Goal: Task Accomplishment & Management: Complete application form

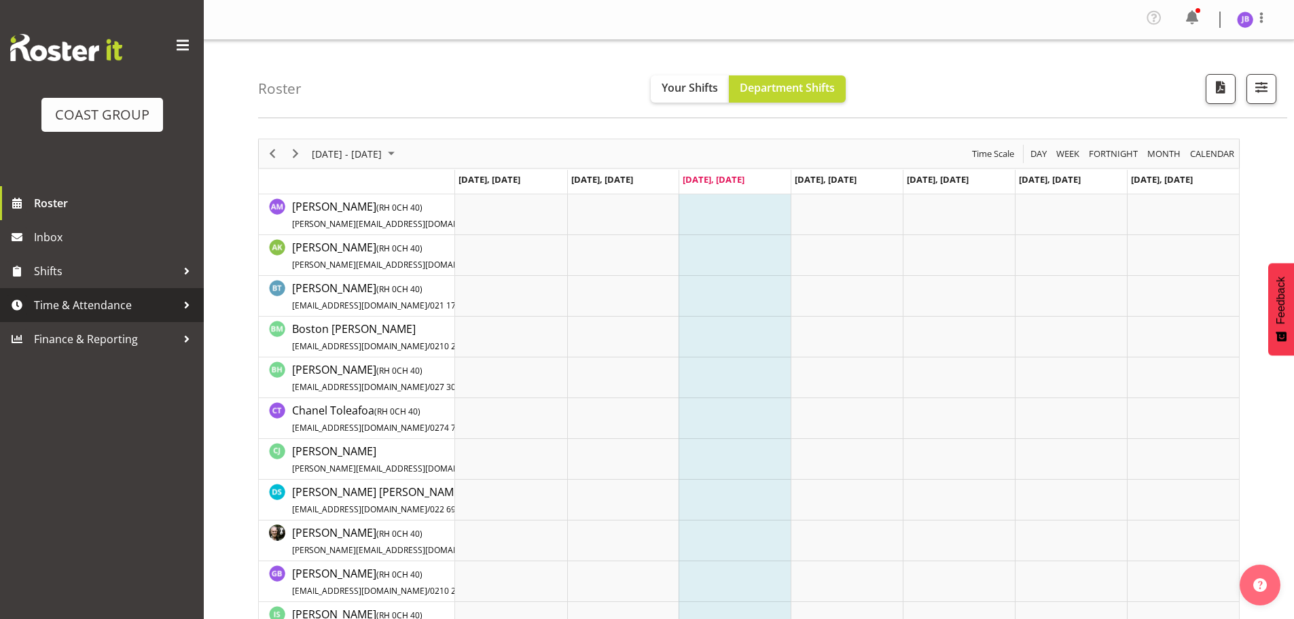
click at [94, 307] on span "Time & Attendance" at bounding box center [105, 305] width 143 height 20
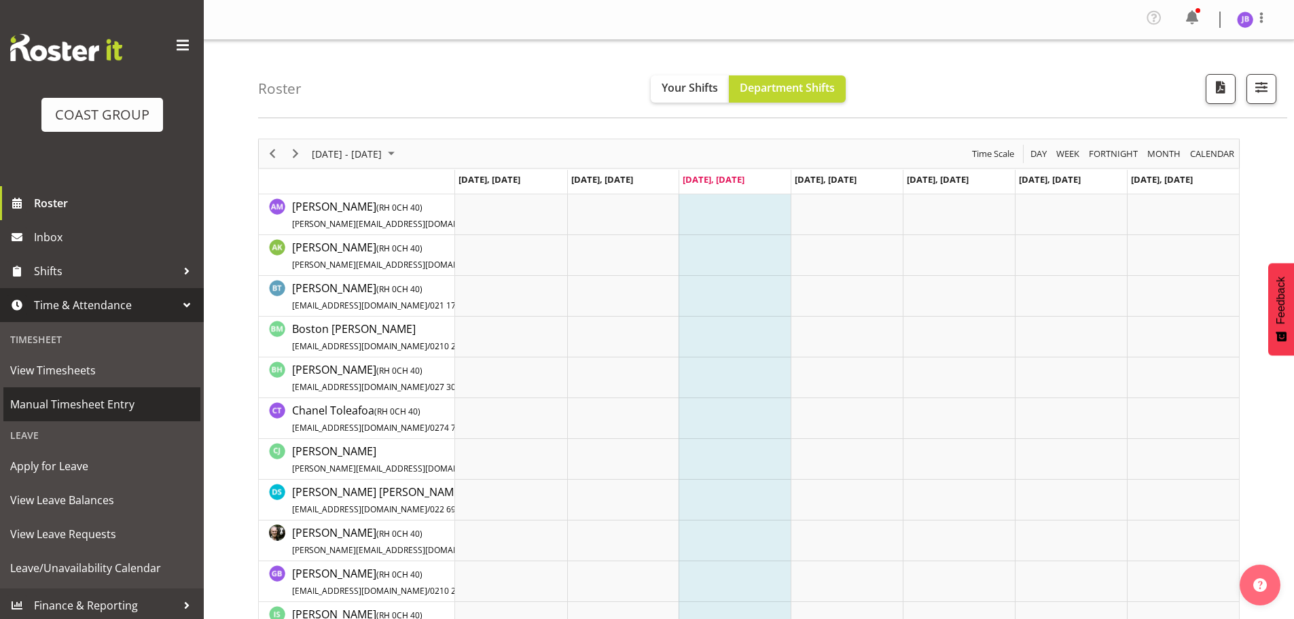
click at [75, 409] on span "Manual Timesheet Entry" at bounding box center [101, 404] width 183 height 20
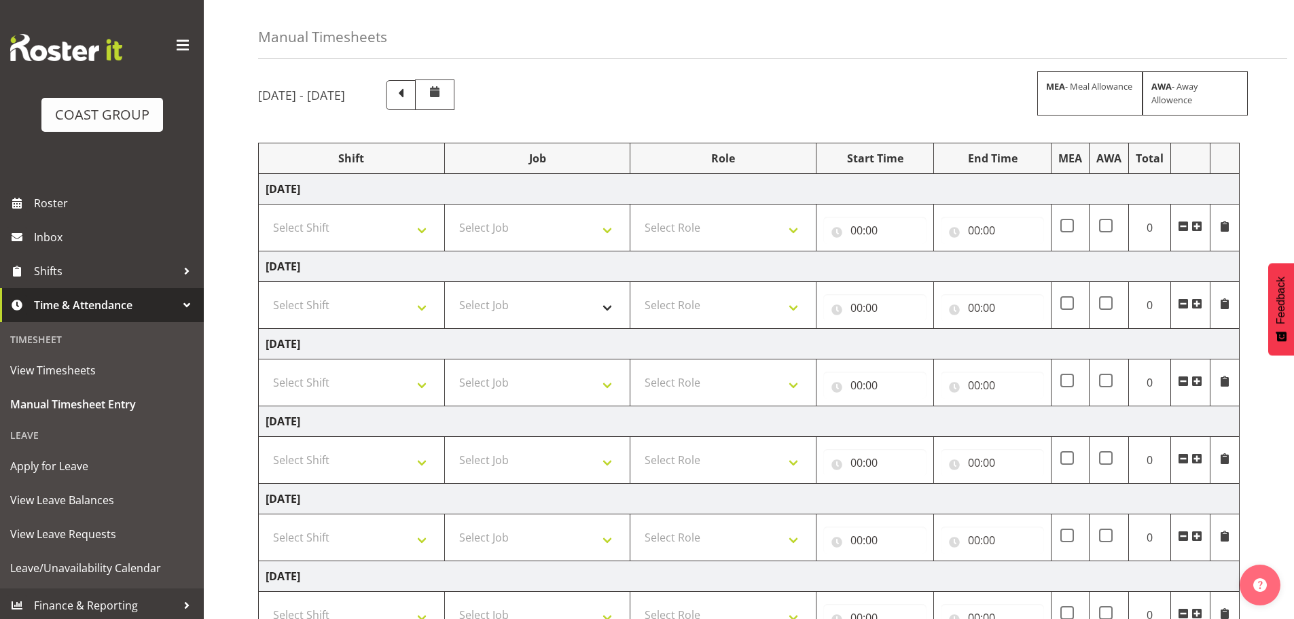
scroll to position [136, 0]
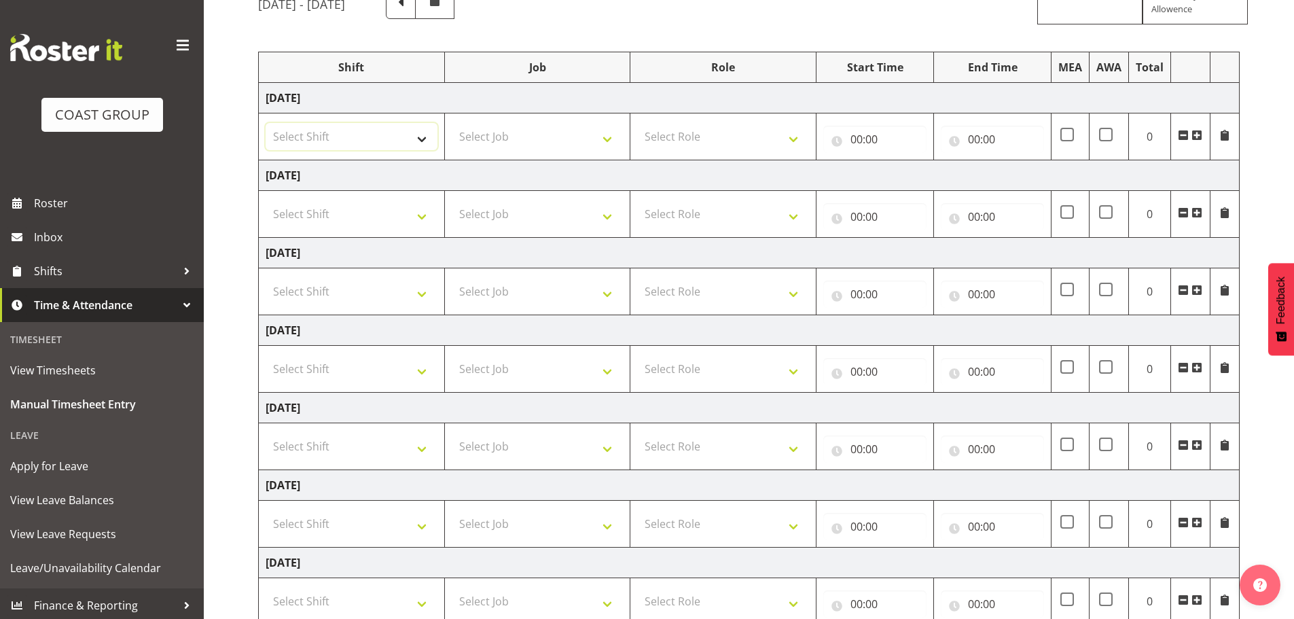
click at [398, 140] on select "Select Shift AKL SIGN ADMIN1 (LEAVE ALONE, DONT MAKE INACTIVE) DW ACCOUNT MANAG…" at bounding box center [352, 136] width 172 height 27
select select "16481"
click at [266, 123] on select "Select Shift AKL SIGN ADMIN1 (LEAVE ALONE, DONT MAKE INACTIVE) DW ACCOUNT MANAG…" at bounding box center [352, 136] width 172 height 27
click at [345, 222] on select "Select Shift AKL SIGN ADMIN1 (LEAVE ALONE, DONT MAKE INACTIVE) DW ACCOUNT MANAG…" at bounding box center [352, 213] width 172 height 27
select select "16481"
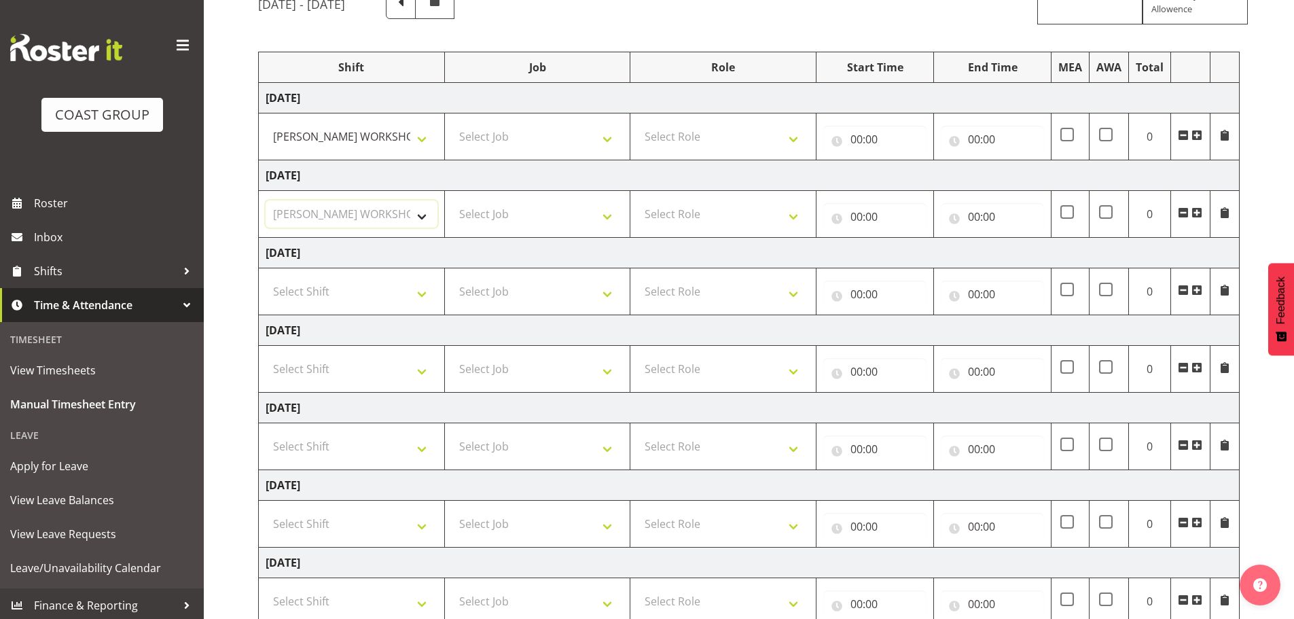
click at [266, 200] on select "Select Shift AKL SIGN ADMIN1 (LEAVE ALONE, DONT MAKE INACTIVE) DW ACCOUNT MANAG…" at bounding box center [352, 213] width 172 height 27
click at [369, 296] on select "Select Shift AKL SIGN ADMIN1 (LEAVE ALONE, DONT MAKE INACTIVE) DW ACCOUNT MANAG…" at bounding box center [352, 291] width 172 height 27
select select "16481"
click at [266, 278] on select "Select Shift AKL SIGN ADMIN1 (LEAVE ALONE, DONT MAKE INACTIVE) DW ACCOUNT MANAG…" at bounding box center [352, 291] width 172 height 27
click at [374, 373] on select "Select Shift AKL SIGN ADMIN1 (LEAVE ALONE, DONT MAKE INACTIVE) DW ACCOUNT MANAG…" at bounding box center [352, 368] width 172 height 27
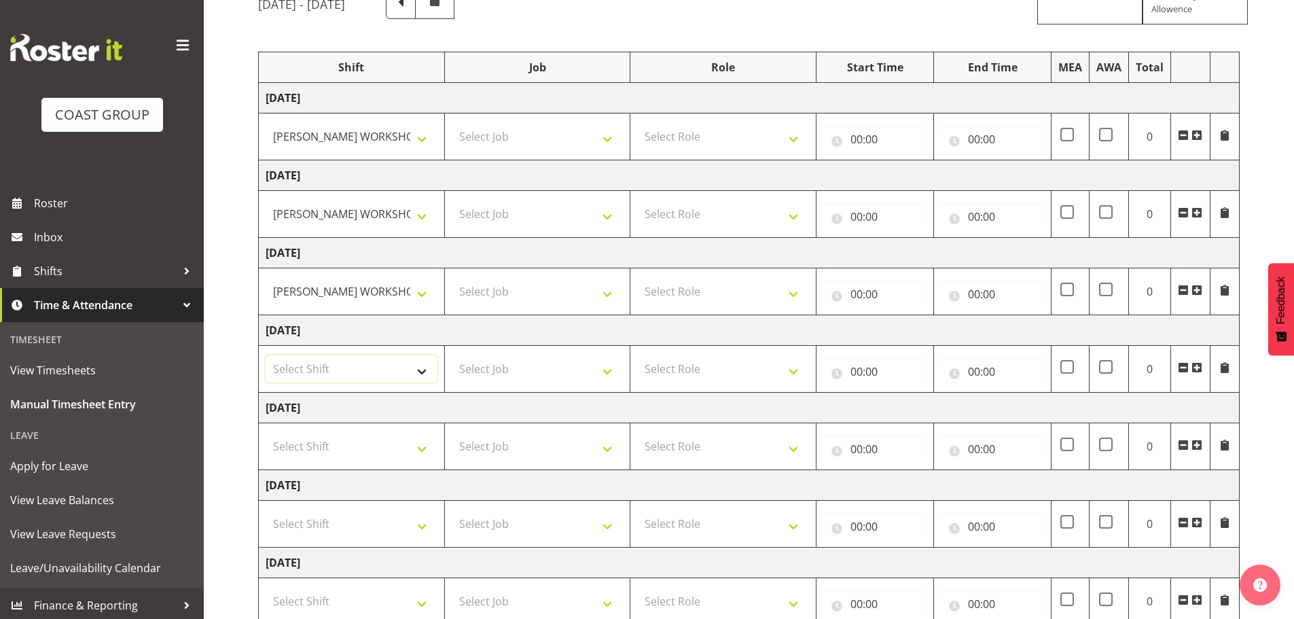
select select "16481"
click at [266, 355] on select "Select Shift AKL SIGN ADMIN1 (LEAVE ALONE, DONT MAKE INACTIVE) DW ACCOUNT MANAG…" at bounding box center [352, 368] width 172 height 27
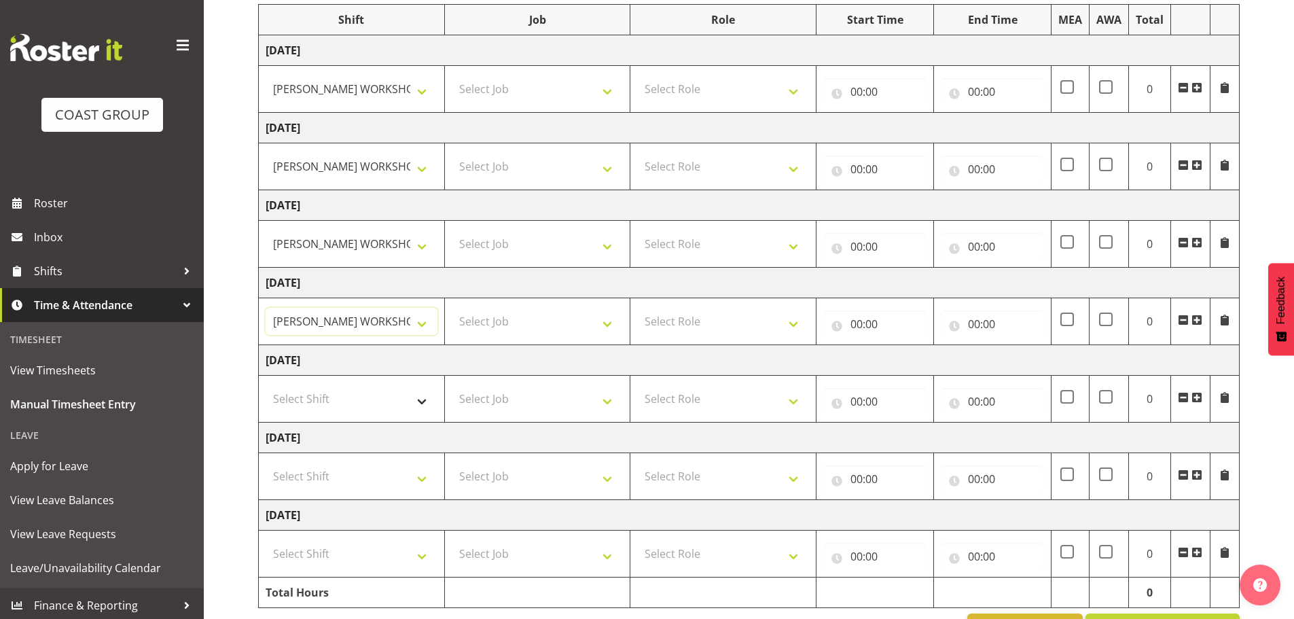
scroll to position [204, 0]
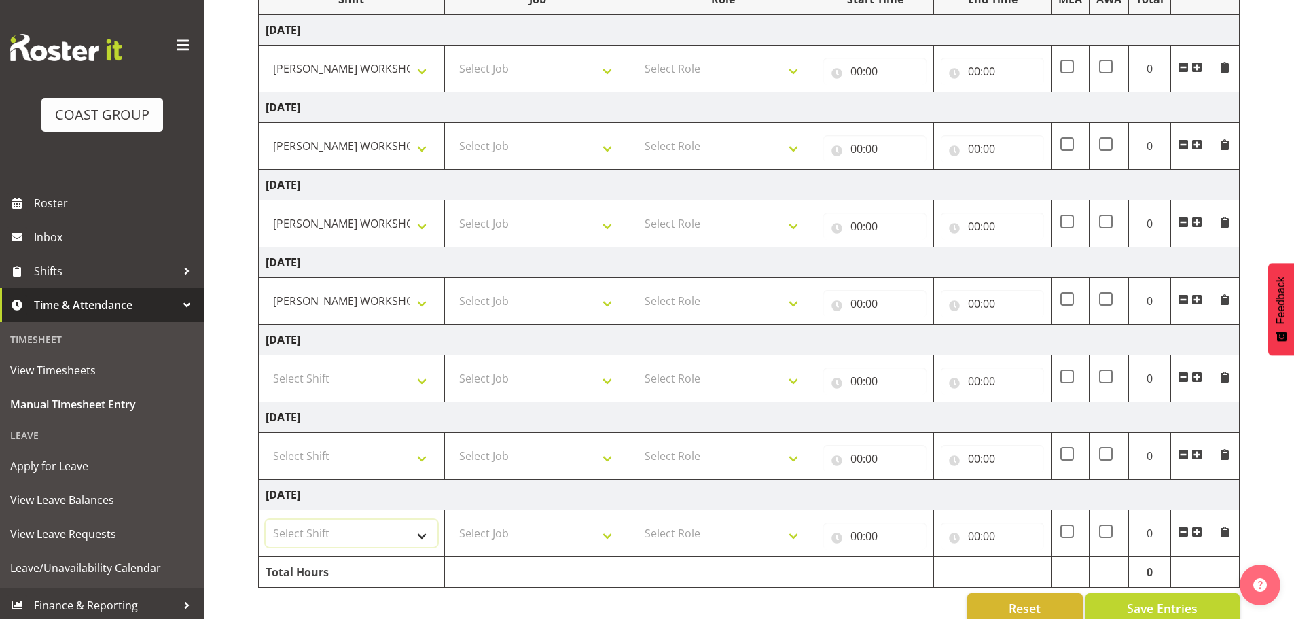
click at [338, 532] on select "Select Shift AKL SIGN ADMIN1 (LEAVE ALONE, DONT MAKE INACTIVE) DW ACCOUNT MANAG…" at bounding box center [352, 533] width 172 height 27
click at [337, 458] on select "Select Shift AKL SIGN ADMIN1 (LEAVE ALONE, DONT MAKE INACTIVE) DW ACCOUNT MANAG…" at bounding box center [352, 455] width 172 height 27
select select "16481"
click at [266, 442] on select "Select Shift AKL SIGN ADMIN1 (LEAVE ALONE, DONT MAKE INACTIVE) DW ACCOUNT MANAG…" at bounding box center [352, 455] width 172 height 27
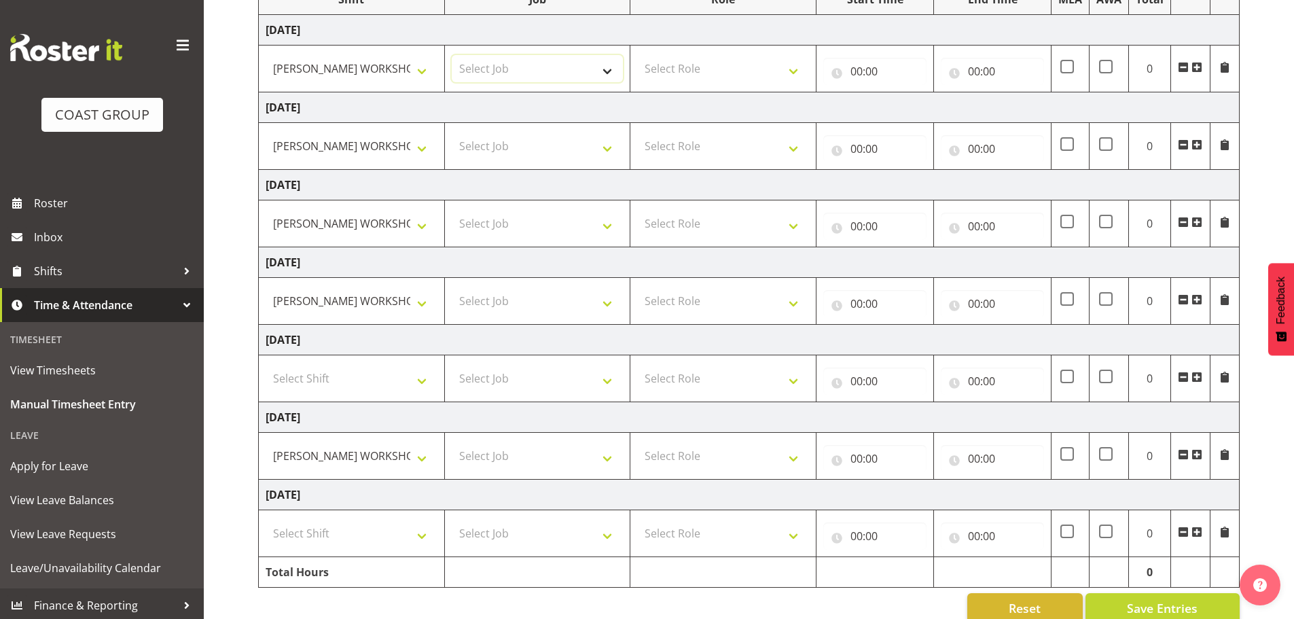
click at [529, 64] on select "Select Job 1 Carlton Events 1 Carlton Hamilton 1 Carlton Wellington 1 EHS WAREH…" at bounding box center [538, 68] width 172 height 27
drag, startPoint x: 543, startPoint y: 70, endPoint x: 599, endPoint y: 69, distance: 56.4
click at [543, 70] on select "Select Job 1 Carlton Events 1 Carlton Hamilton 1 Carlton Wellington 1 EHS WAREH…" at bounding box center [538, 68] width 172 height 27
click at [672, 67] on select "Select Role FABRICATION DW" at bounding box center [723, 68] width 172 height 27
select select "543"
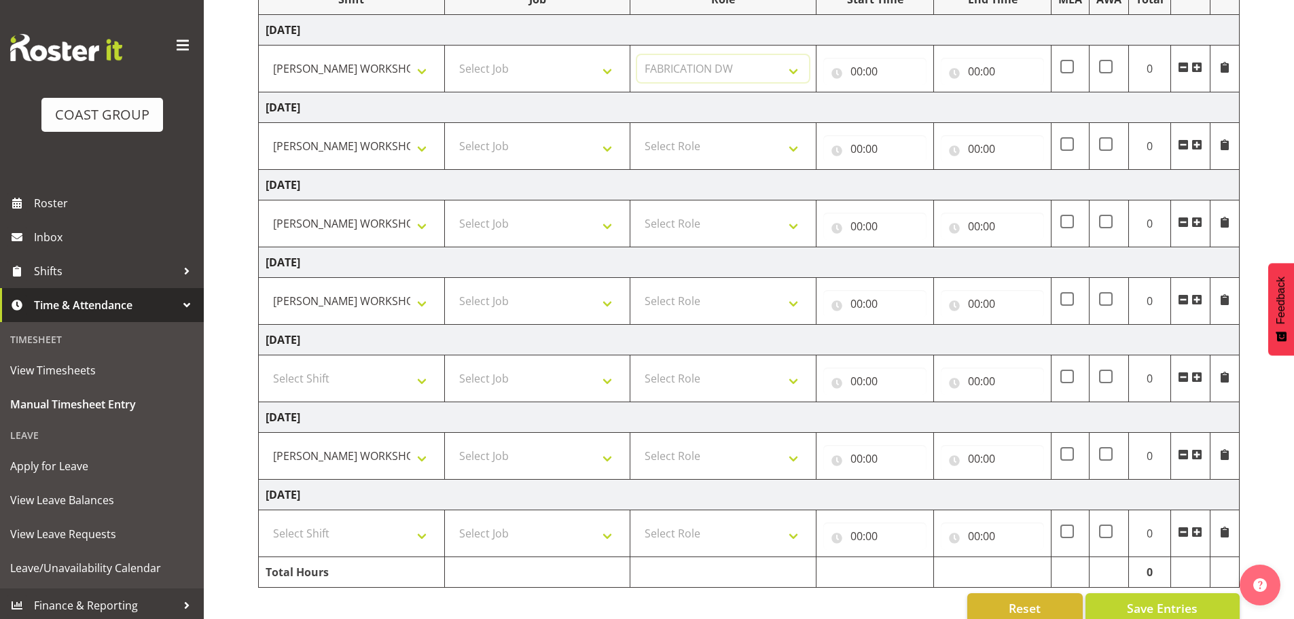
click at [637, 55] on select "Select Role FABRICATION DW" at bounding box center [723, 68] width 172 height 27
click at [711, 143] on select "Select Role FABRICATION DW" at bounding box center [723, 146] width 172 height 27
select select "543"
click at [637, 133] on select "Select Role FABRICATION DW" at bounding box center [723, 146] width 172 height 27
click at [705, 220] on select "Select Role FABRICATION DW" at bounding box center [723, 223] width 172 height 27
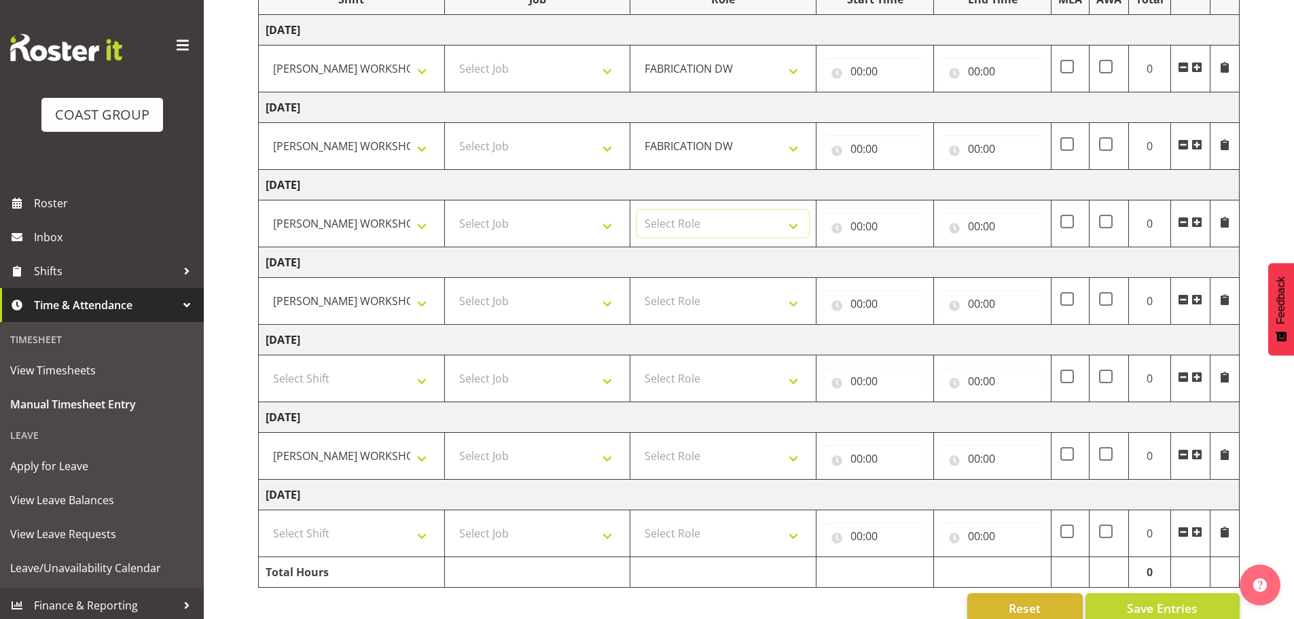
select select "543"
click at [637, 210] on select "Select Role FABRICATION DW" at bounding box center [723, 223] width 172 height 27
click at [712, 302] on select "Select Role FABRICATION DW" at bounding box center [723, 300] width 172 height 27
select select "543"
click at [637, 287] on select "Select Role FABRICATION DW" at bounding box center [723, 300] width 172 height 27
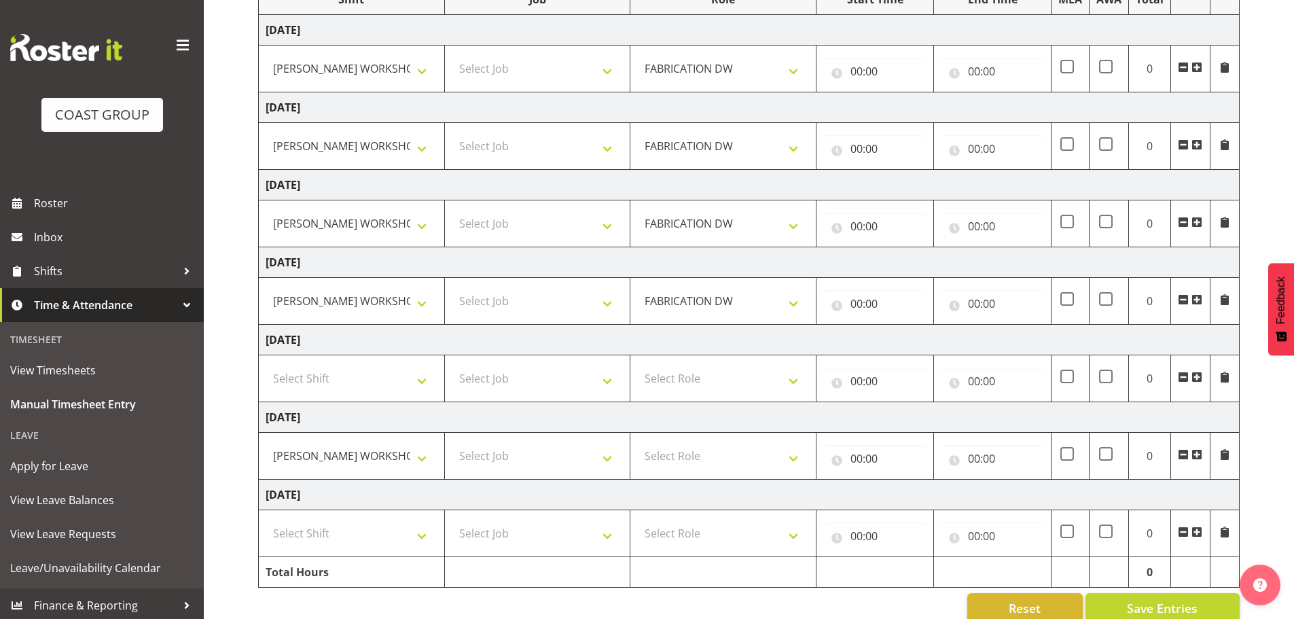
click at [700, 472] on tbody "Wednesday 10th September 2025 AKL SIGN ADMIN1 (LEAVE ALONE, DONT MAKE INACTIVE)…" at bounding box center [749, 301] width 981 height 573
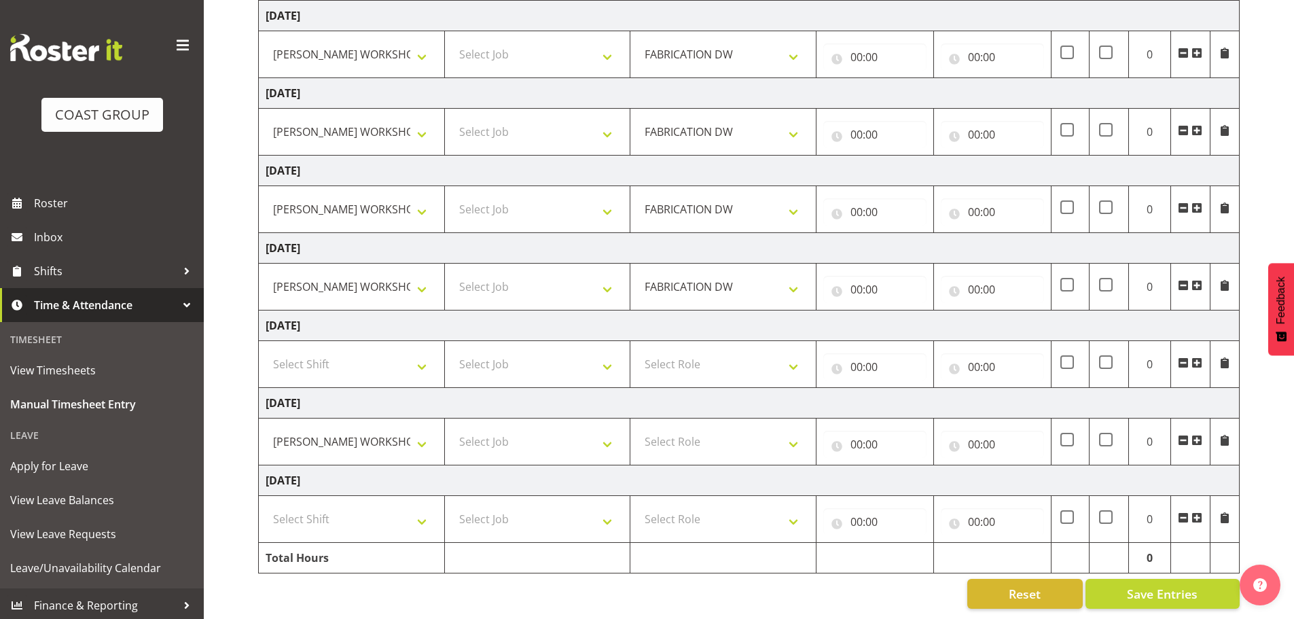
scroll to position [228, 0]
click at [711, 431] on select "Select Role FABRICATION DW" at bounding box center [723, 441] width 172 height 27
select select "543"
click at [637, 428] on select "Select Role FABRICATION DW" at bounding box center [723, 441] width 172 height 27
click at [854, 46] on input "00:00" at bounding box center [875, 56] width 103 height 27
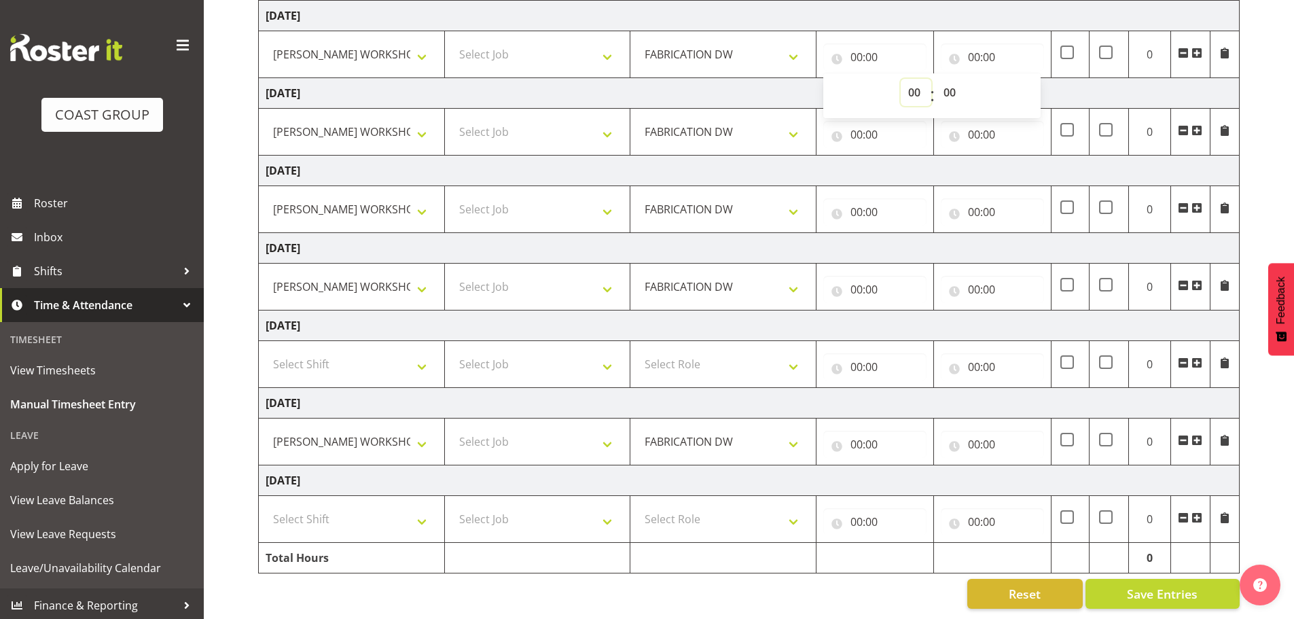
click at [919, 85] on select "00 01 02 03 04 05 06 07 08 09 10 11 12 13 14 15 16 17 18 19 20 21 22 23" at bounding box center [916, 92] width 31 height 27
select select "5"
click at [901, 79] on select "00 01 02 03 04 05 06 07 08 09 10 11 12 13 14 15 16 17 18 19 20 21 22 23" at bounding box center [916, 92] width 31 height 27
type input "05:00"
drag, startPoint x: 858, startPoint y: 124, endPoint x: 892, endPoint y: 145, distance: 40.9
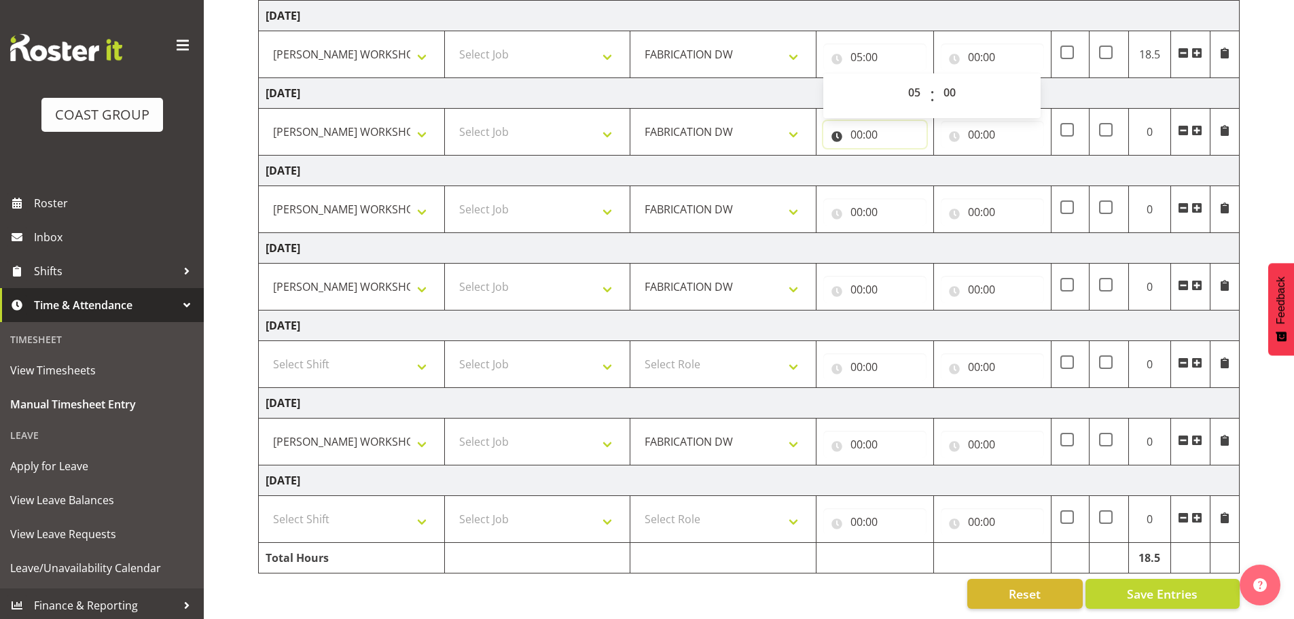
click at [857, 124] on input "00:00" at bounding box center [875, 134] width 103 height 27
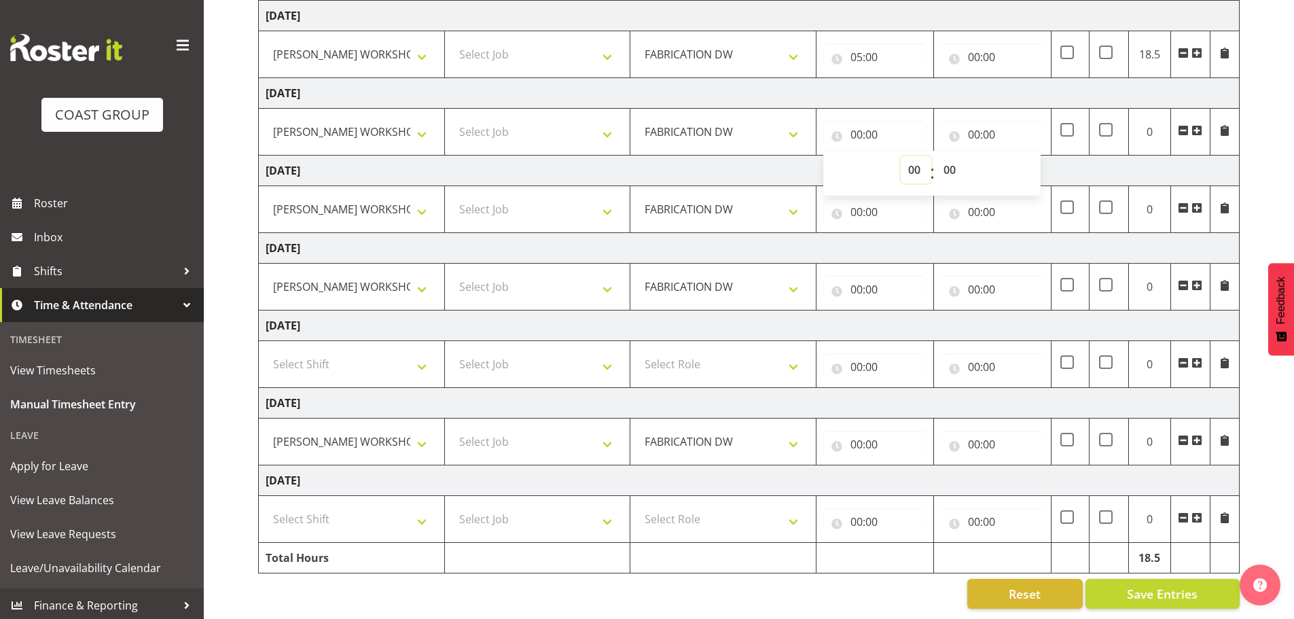
click at [916, 162] on select "00 01 02 03 04 05 06 07 08 09 10 11 12 13 14 15 16 17 18 19 20 21 22 23" at bounding box center [916, 169] width 31 height 27
select select "5"
click at [901, 156] on select "00 01 02 03 04 05 06 07 08 09 10 11 12 13 14 15 16 17 18 19 20 21 22 23" at bounding box center [916, 169] width 31 height 27
type input "05:00"
drag, startPoint x: 943, startPoint y: 156, endPoint x: 950, endPoint y: 163, distance: 10.1
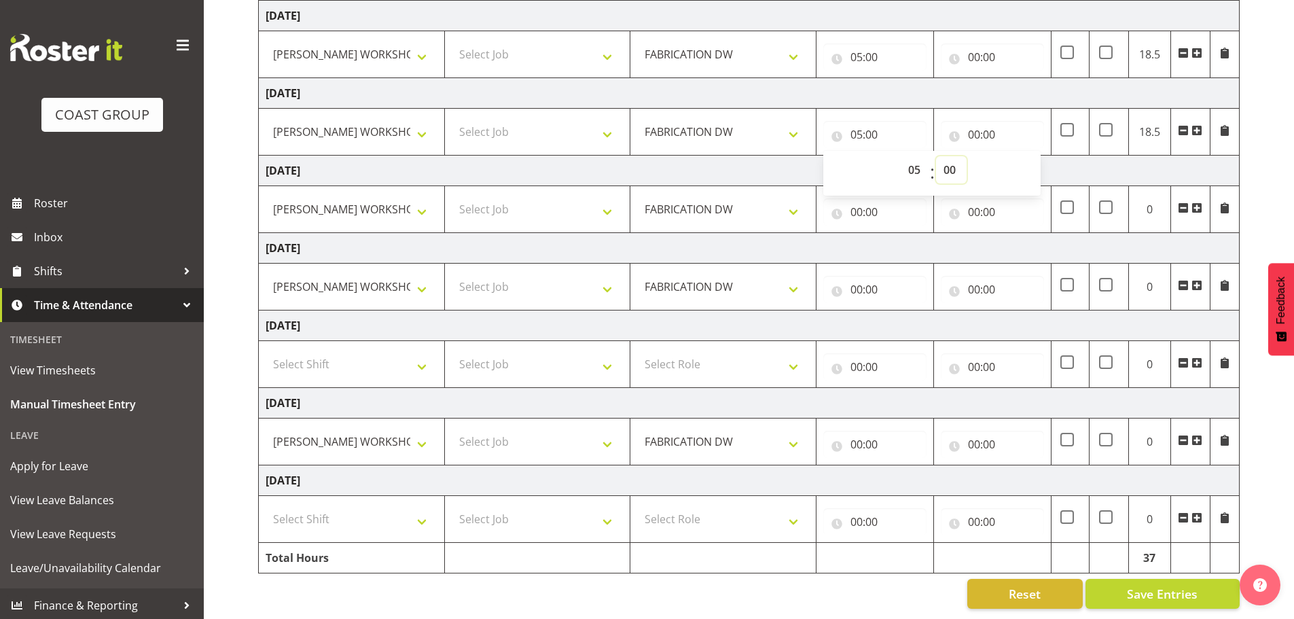
click at [943, 156] on select "00 01 02 03 04 05 06 07 08 09 10 11 12 13 14 15 16 17 18 19 20 21 22 23 24 25 2…" at bounding box center [951, 169] width 31 height 27
select select "30"
click at [936, 156] on select "00 01 02 03 04 05 06 07 08 09 10 11 12 13 14 15 16 17 18 19 20 21 22 23 24 25 2…" at bounding box center [951, 169] width 31 height 27
type input "05:30"
click at [860, 198] on input "00:00" at bounding box center [875, 211] width 103 height 27
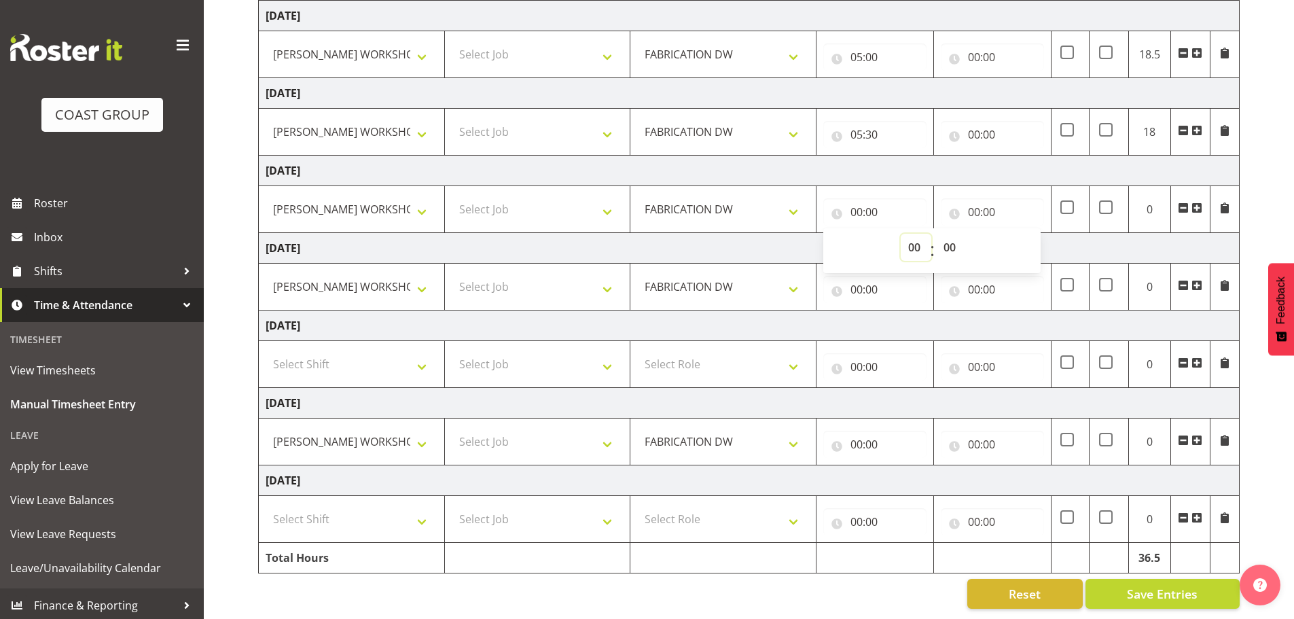
drag, startPoint x: 905, startPoint y: 239, endPoint x: 917, endPoint y: 247, distance: 14.1
click at [905, 239] on select "00 01 02 03 04 05 06 07 08 09 10 11 12 13 14 15 16 17 18 19 20 21 22 23" at bounding box center [916, 247] width 31 height 27
select select "5"
click at [901, 234] on select "00 01 02 03 04 05 06 07 08 09 10 11 12 13 14 15 16 17 18 19 20 21 22 23" at bounding box center [916, 247] width 31 height 27
type input "05:00"
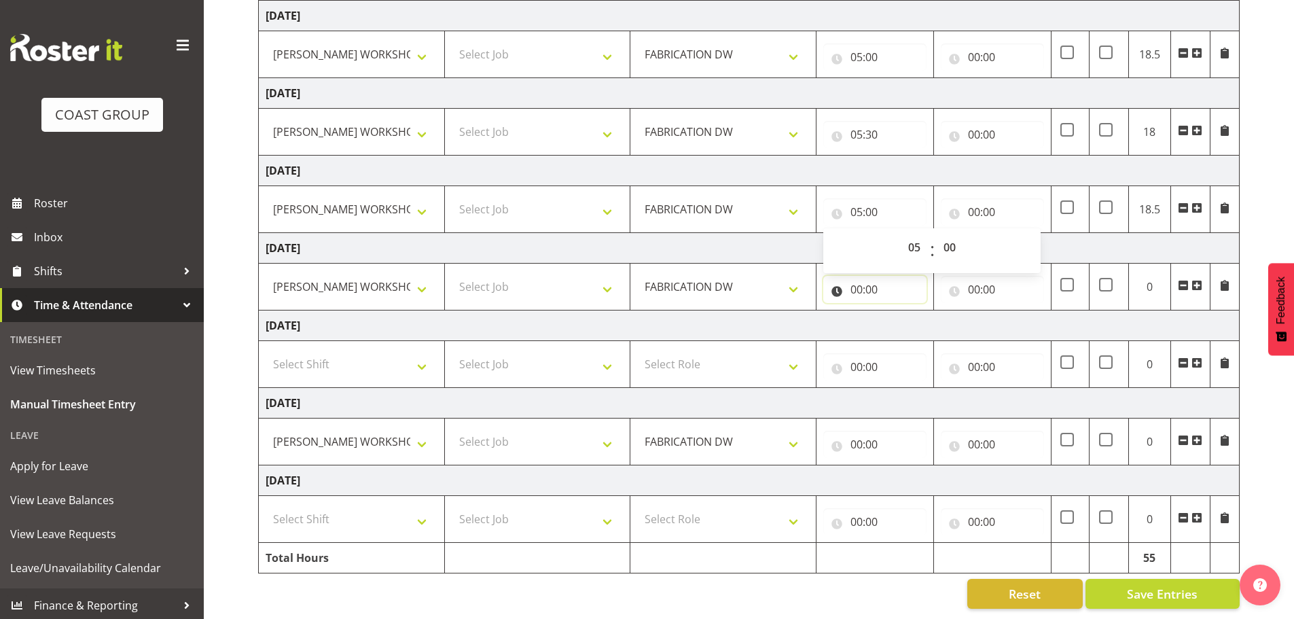
click at [854, 285] on input "00:00" at bounding box center [875, 289] width 103 height 27
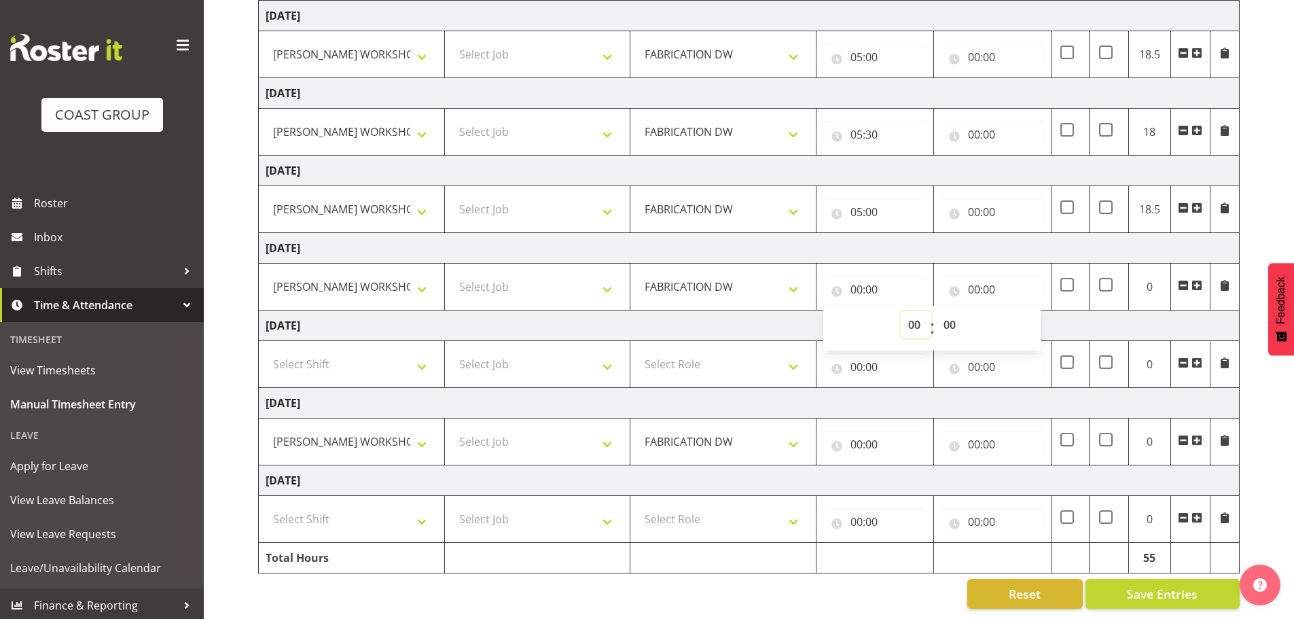
click at [904, 318] on select "00 01 02 03 04 05 06 07 08 09 10 11 12 13 14 15 16 17 18 19 20 21 22 23" at bounding box center [916, 324] width 31 height 27
select select "7"
click at [901, 311] on select "00 01 02 03 04 05 06 07 08 09 10 11 12 13 14 15 16 17 18 19 20 21 22 23" at bounding box center [916, 324] width 31 height 27
type input "07:00"
click at [937, 316] on select "00 01 02 03 04 05 06 07 08 09 10 11 12 13 14 15 16 17 18 19 20 21 22 23 24 25 2…" at bounding box center [951, 324] width 31 height 27
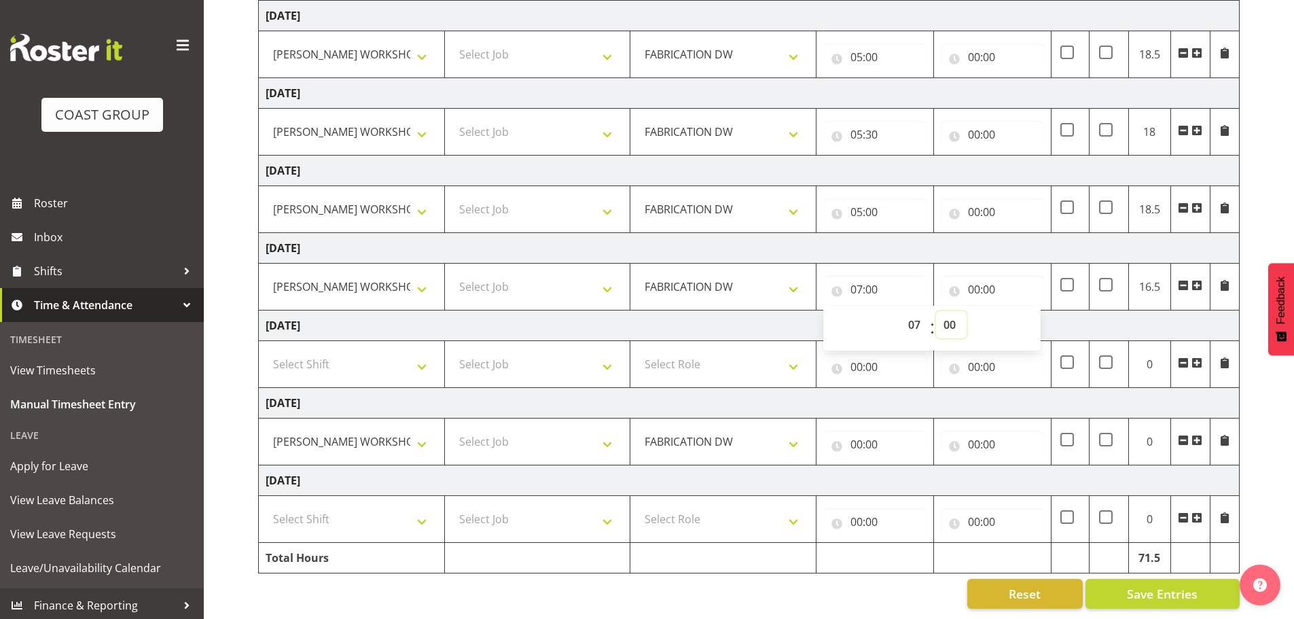
select select "30"
click at [936, 311] on select "00 01 02 03 04 05 06 07 08 09 10 11 12 13 14 15 16 17 18 19 20 21 22 23 24 25 2…" at bounding box center [951, 324] width 31 height 27
type input "07:30"
click at [862, 431] on input "00:00" at bounding box center [875, 444] width 103 height 27
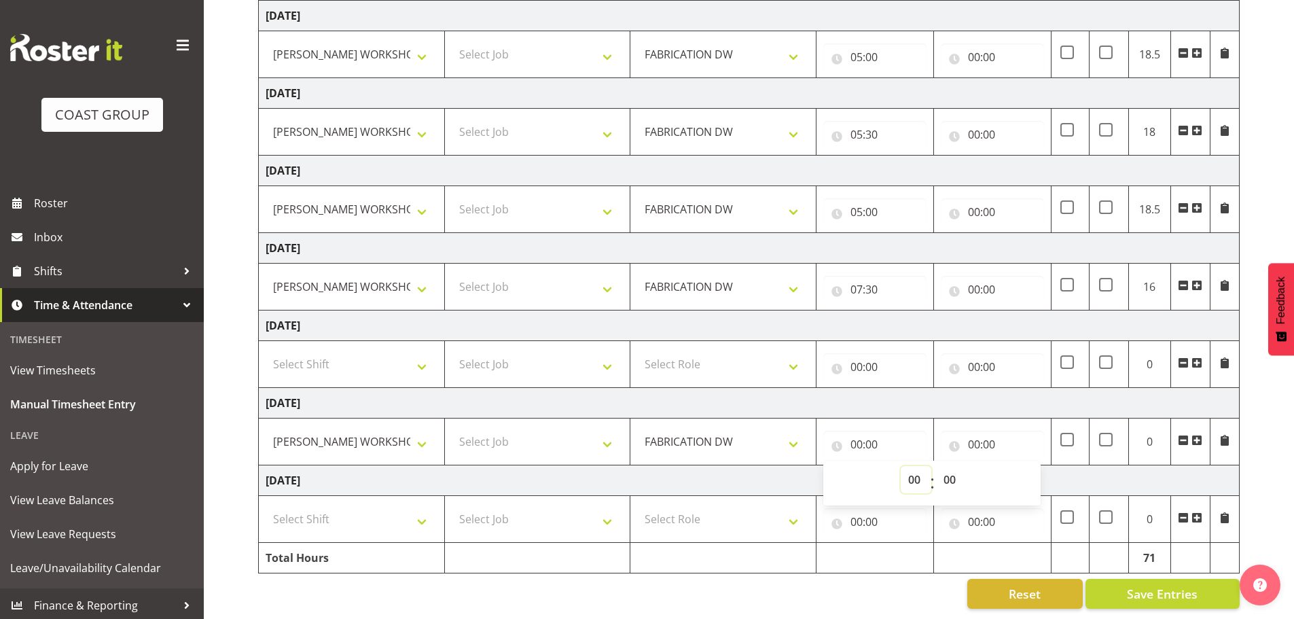
click at [916, 472] on select "00 01 02 03 04 05 06 07 08 09 10 11 12 13 14 15 16 17 18 19 20 21 22 23" at bounding box center [916, 479] width 31 height 27
select select "5"
click at [901, 466] on select "00 01 02 03 04 05 06 07 08 09 10 11 12 13 14 15 16 17 18 19 20 21 22 23" at bounding box center [916, 479] width 31 height 27
type input "05:00"
click at [951, 474] on select "00 01 02 03 04 05 06 07 08 09 10 11 12 13 14 15 16 17 18 19 20 21 22 23 24 25 2…" at bounding box center [951, 479] width 31 height 27
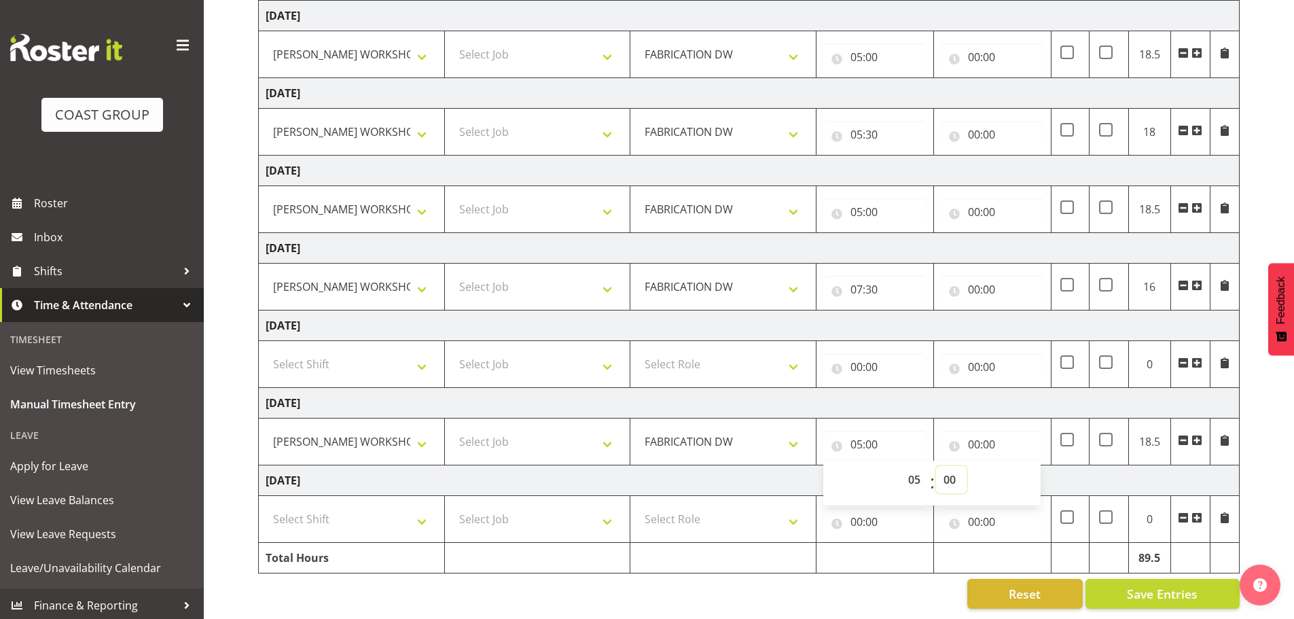
select select "30"
click at [936, 466] on select "00 01 02 03 04 05 06 07 08 09 10 11 12 13 14 15 16 17 18 19 20 21 22 23 24 25 2…" at bounding box center [951, 479] width 31 height 27
type input "05:30"
click at [978, 284] on input "00:00" at bounding box center [992, 289] width 103 height 27
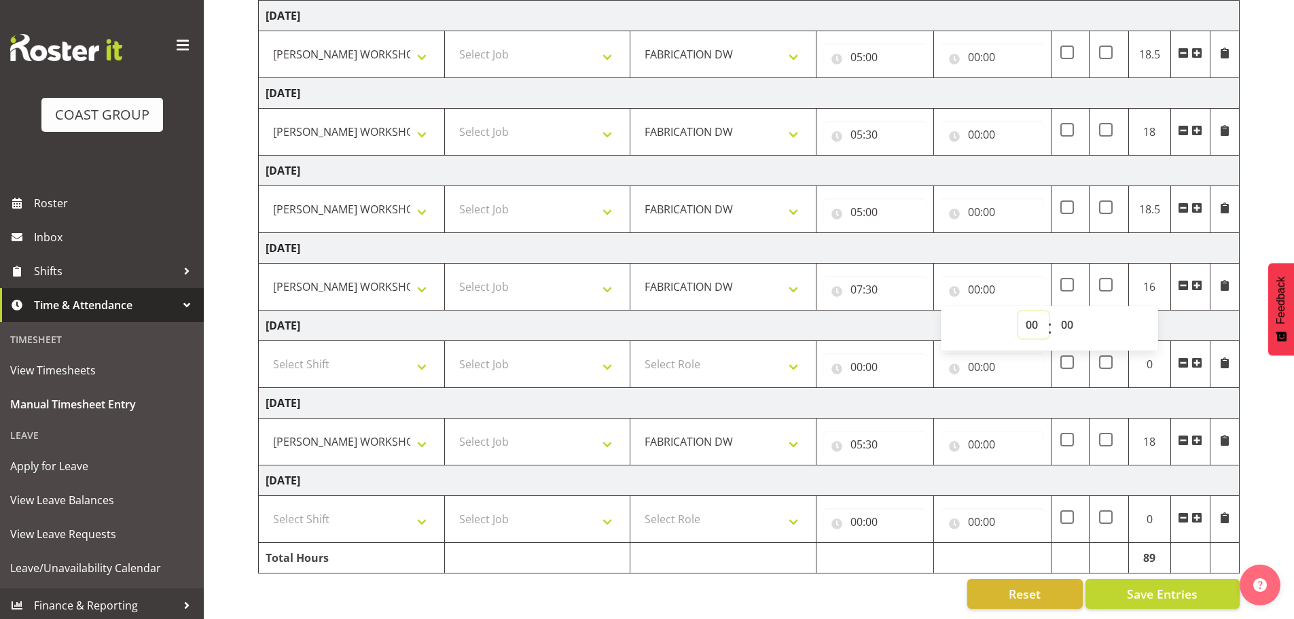
click at [1031, 311] on select "00 01 02 03 04 05 06 07 08 09 10 11 12 13 14 15 16 17 18 19 20 21 22 23" at bounding box center [1034, 324] width 31 height 27
select select "15"
click at [1019, 311] on select "00 01 02 03 04 05 06 07 08 09 10 11 12 13 14 15 16 17 18 19 20 21 22 23" at bounding box center [1034, 324] width 31 height 27
type input "15:00"
click at [976, 202] on input "00:00" at bounding box center [992, 211] width 103 height 27
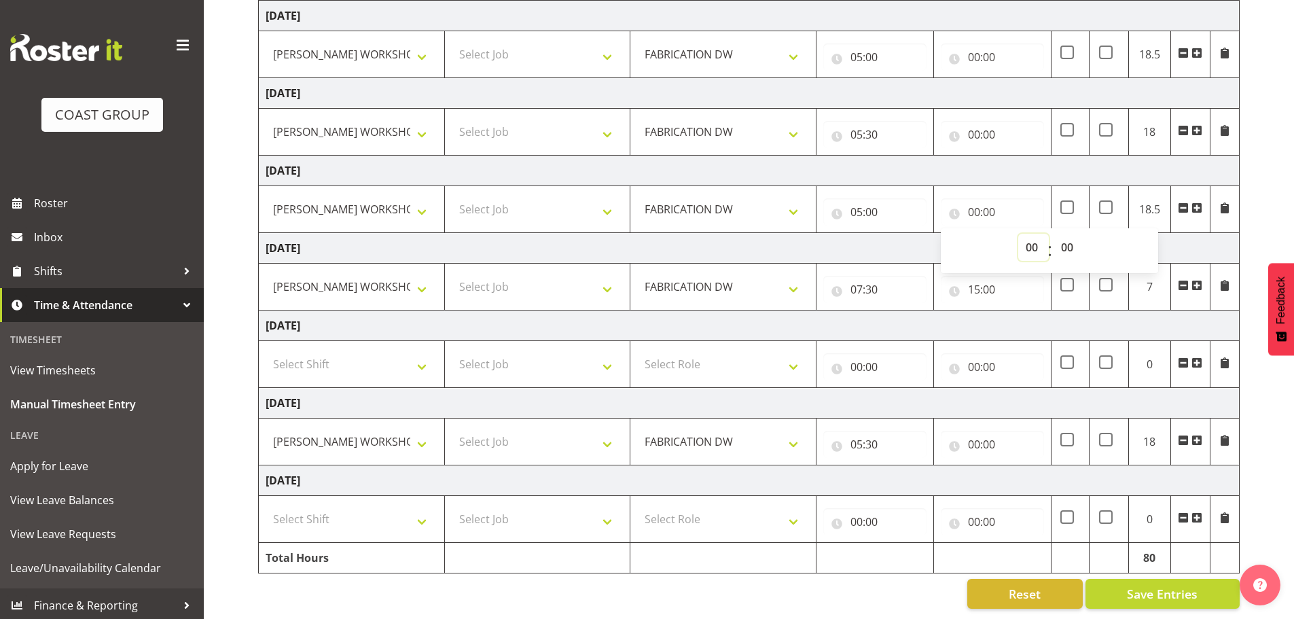
click at [1024, 234] on select "00 01 02 03 04 05 06 07 08 09 10 11 12 13 14 15 16 17 18 19 20 21 22 23" at bounding box center [1034, 247] width 31 height 27
select select "15"
click at [1019, 234] on select "00 01 02 03 04 05 06 07 08 09 10 11 12 13 14 15 16 17 18 19 20 21 22 23" at bounding box center [1034, 247] width 31 height 27
type input "15:00"
click at [974, 129] on input "00:00" at bounding box center [992, 134] width 103 height 27
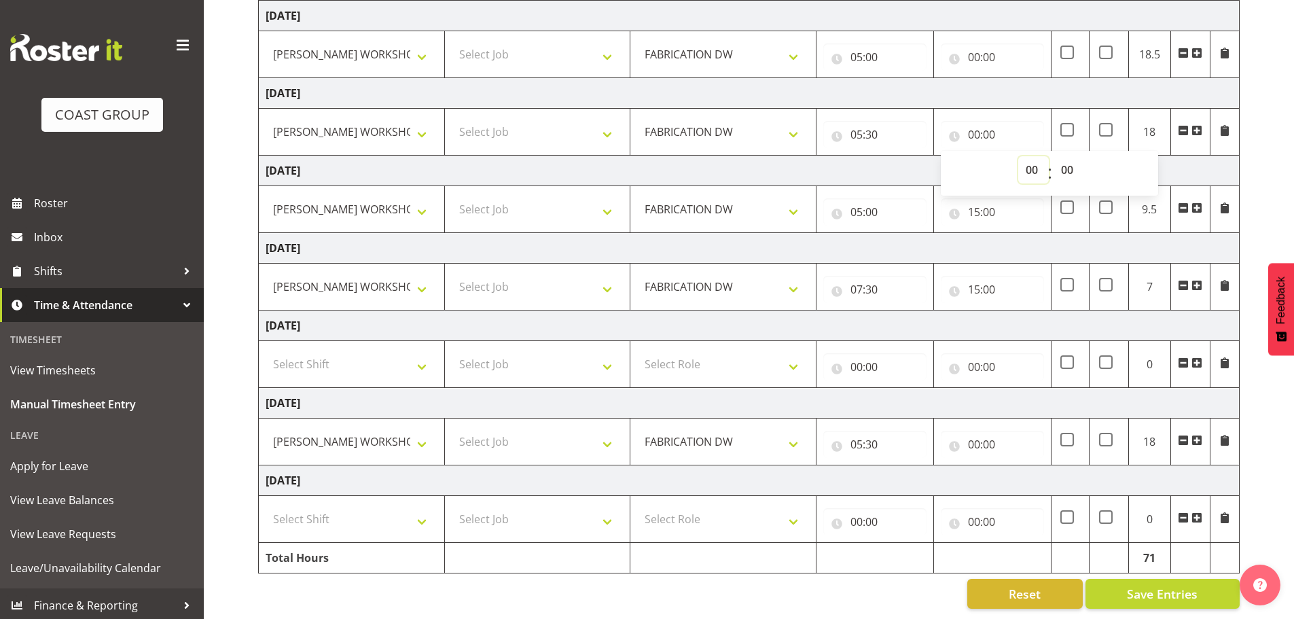
click at [1026, 157] on select "00 01 02 03 04 05 06 07 08 09 10 11 12 13 14 15 16 17 18 19 20 21 22 23" at bounding box center [1034, 169] width 31 height 27
select select "15"
click at [1019, 156] on select "00 01 02 03 04 05 06 07 08 09 10 11 12 13 14 15 16 17 18 19 20 21 22 23" at bounding box center [1034, 169] width 31 height 27
type input "15:00"
click at [976, 54] on input "00:00" at bounding box center [992, 56] width 103 height 27
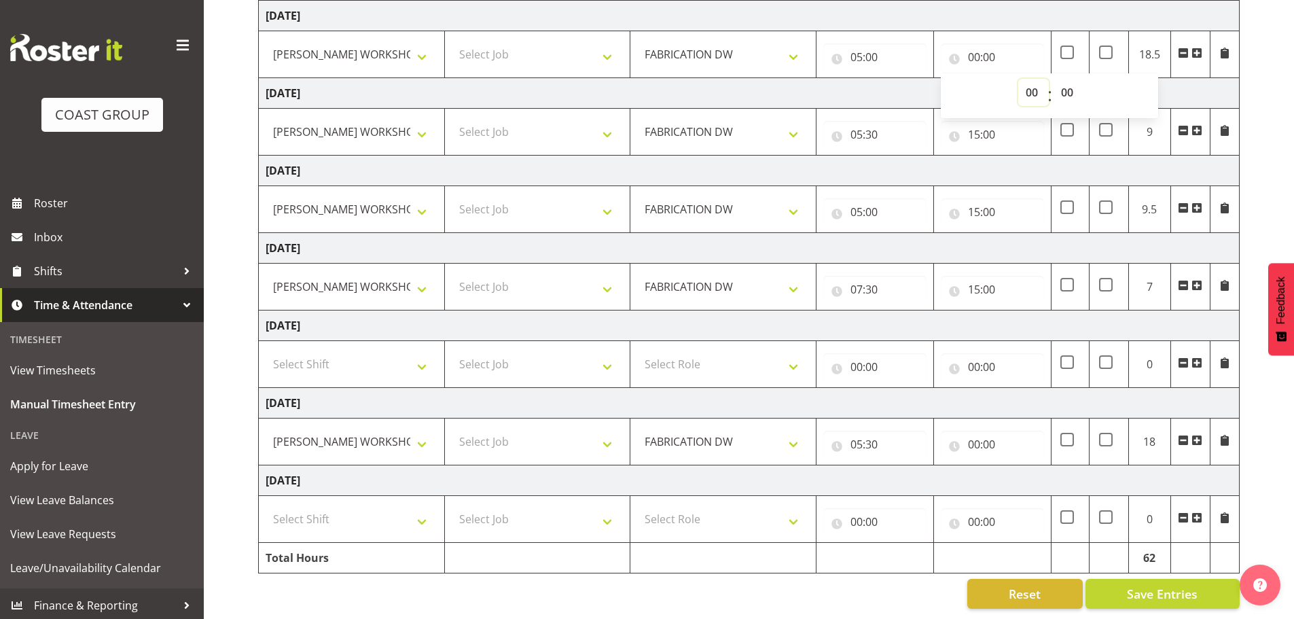
click at [1029, 84] on select "00 01 02 03 04 05 06 07 08 09 10 11 12 13 14 15 16 17 18 19 20 21 22 23" at bounding box center [1034, 92] width 31 height 27
select select "15"
click at [1019, 79] on select "00 01 02 03 04 05 06 07 08 09 10 11 12 13 14 15 16 17 18 19 20 21 22 23" at bounding box center [1034, 92] width 31 height 27
type input "15:00"
click at [975, 436] on input "00:00" at bounding box center [992, 444] width 103 height 27
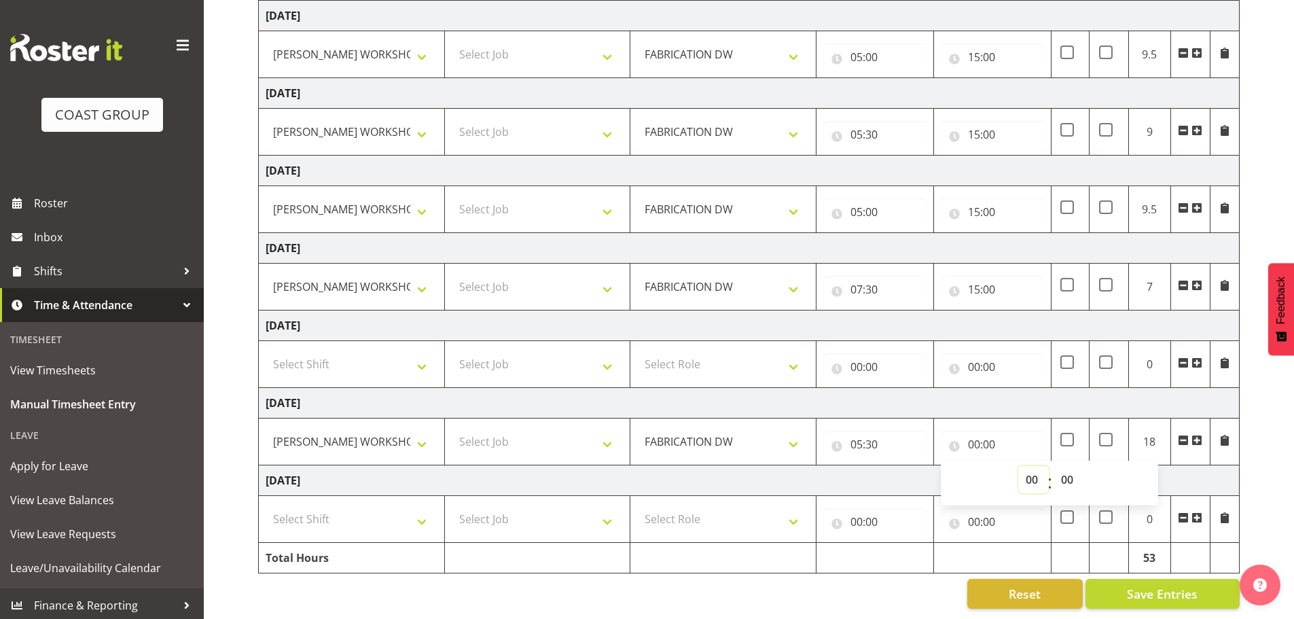
click at [1040, 468] on select "00 01 02 03 04 05 06 07 08 09 10 11 12 13 14 15 16 17 18 19 20 21 22 23" at bounding box center [1034, 479] width 31 height 27
select select "14"
click at [1019, 466] on select "00 01 02 03 04 05 06 07 08 09 10 11 12 13 14 15 16 17 18 19 20 21 22 23" at bounding box center [1034, 479] width 31 height 27
type input "14:00"
click at [1066, 466] on select "00 01 02 03 04 05 06 07 08 09 10 11 12 13 14 15 16 17 18 19 20 21 22 23 24 25 2…" at bounding box center [1069, 479] width 31 height 27
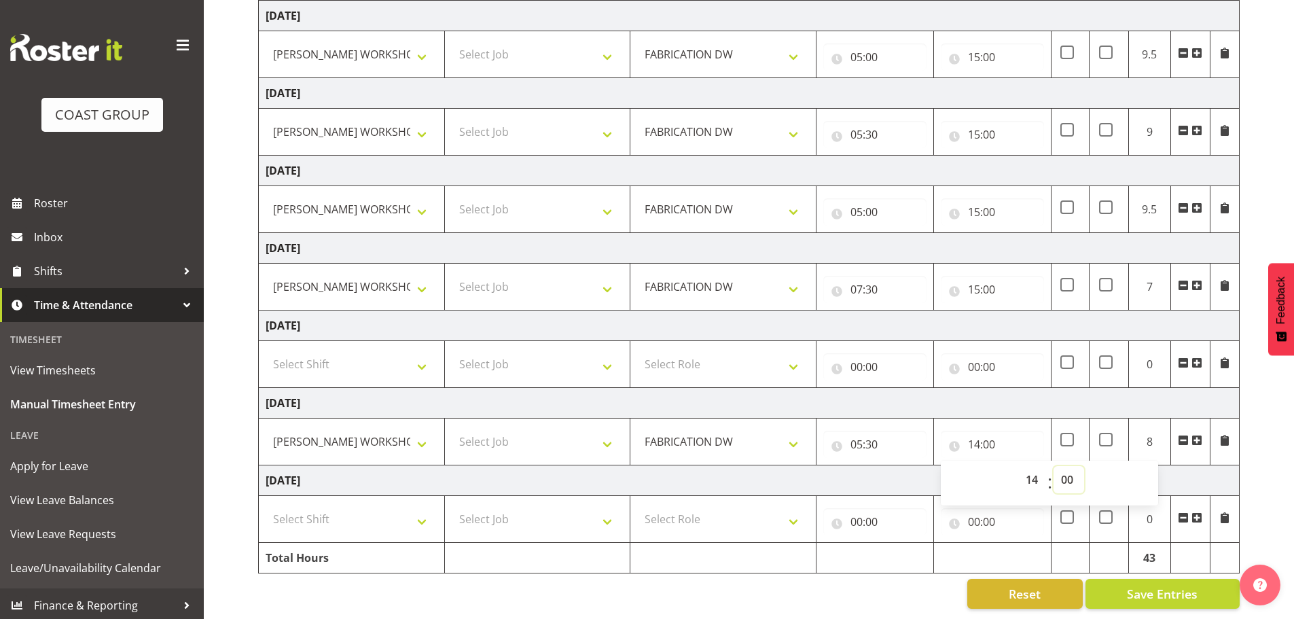
select select "30"
click at [1054, 466] on select "00 01 02 03 04 05 06 07 08 09 10 11 12 13 14 15 16 17 18 19 20 21 22 23 24 25 2…" at bounding box center [1069, 479] width 31 height 27
type input "14:30"
click at [882, 465] on td "Tuesday 16th September 2025" at bounding box center [749, 480] width 981 height 31
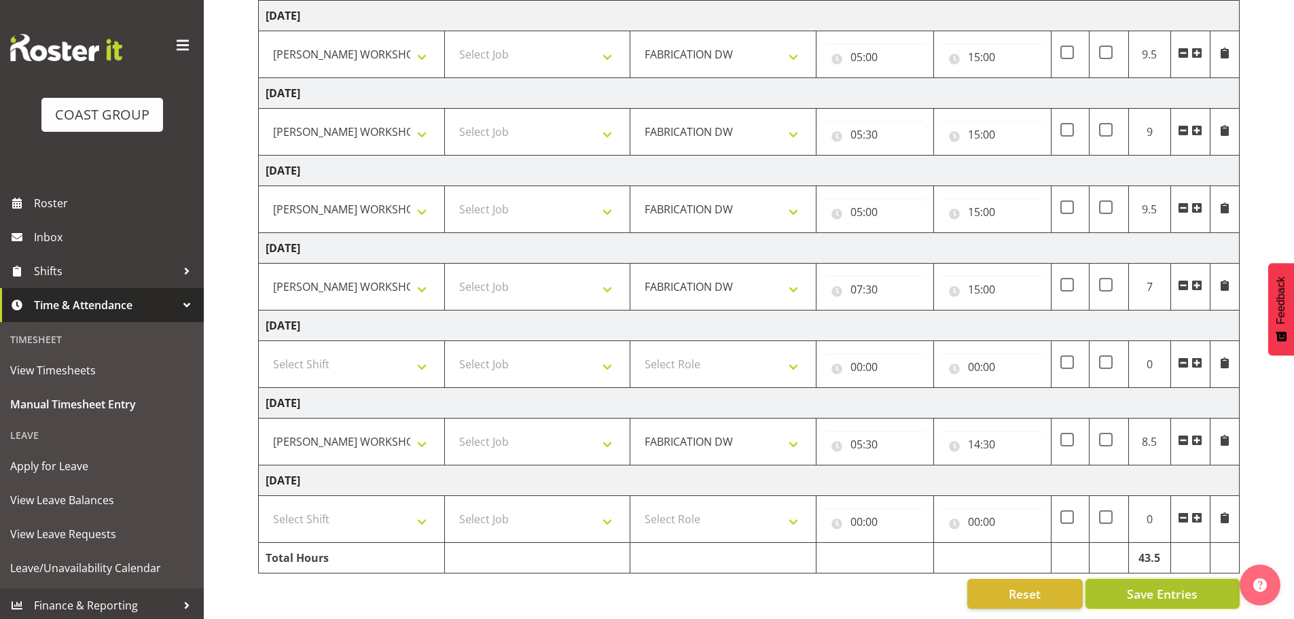
click at [1172, 589] on span "Save Entries" at bounding box center [1162, 594] width 71 height 18
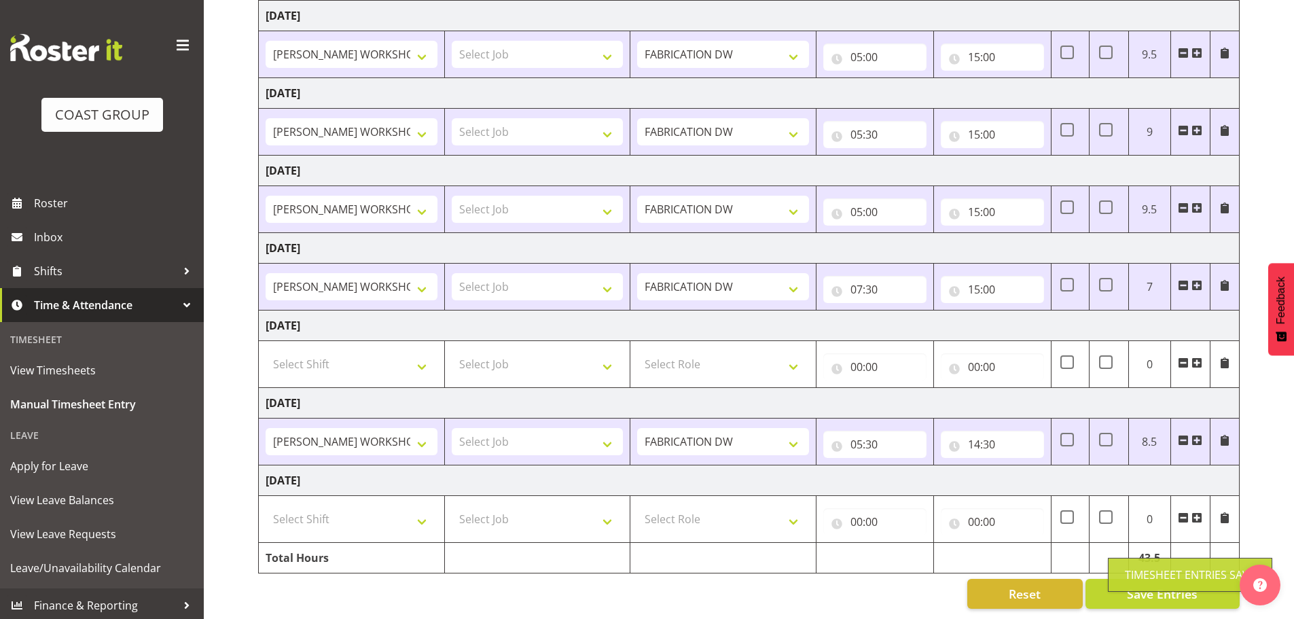
click at [1251, 448] on div "September 10th - September 16th 2025 MEA - Meal Allowance AWA - Away Allowence …" at bounding box center [776, 257] width 1036 height 723
click at [995, 276] on input "15:00" at bounding box center [992, 289] width 103 height 27
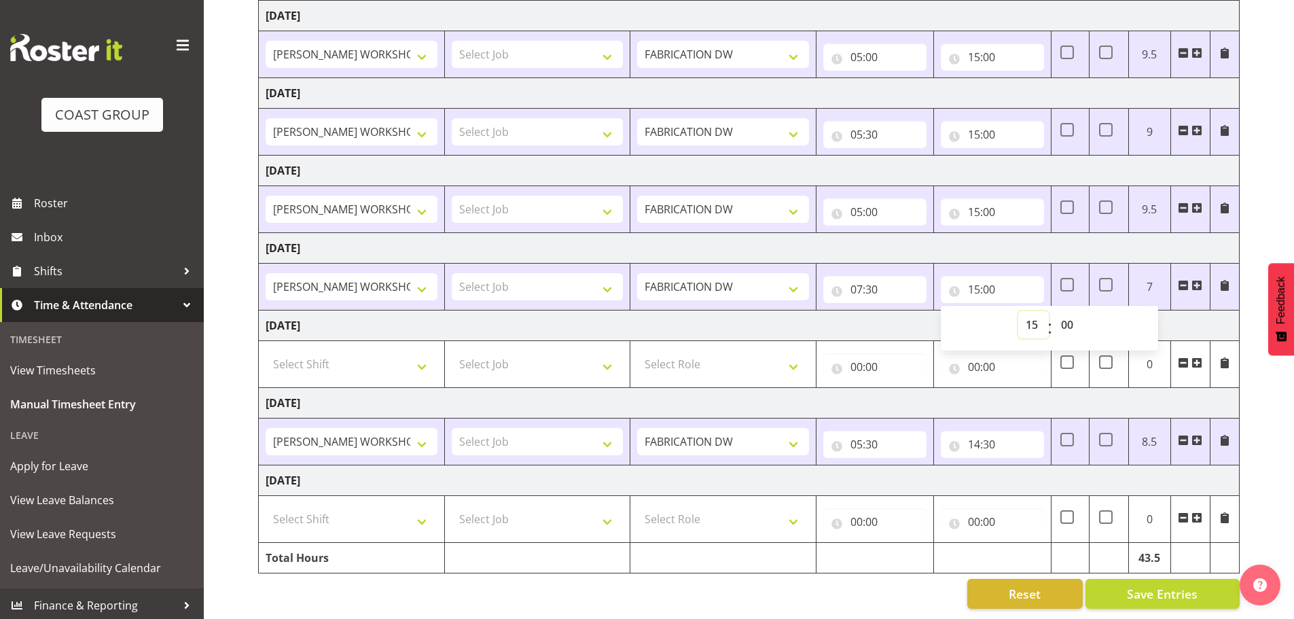
click at [1027, 318] on select "00 01 02 03 04 05 06 07 08 09 10 11 12 13 14 15 16 17 18 19 20 21 22 23" at bounding box center [1034, 324] width 31 height 27
select select "14"
click at [1019, 311] on select "00 01 02 03 04 05 06 07 08 09 10 11 12 13 14 15 16 17 18 19 20 21 22 23" at bounding box center [1034, 324] width 31 height 27
type input "14:00"
click at [1176, 317] on td "Sunday 14th September 2025" at bounding box center [749, 326] width 981 height 31
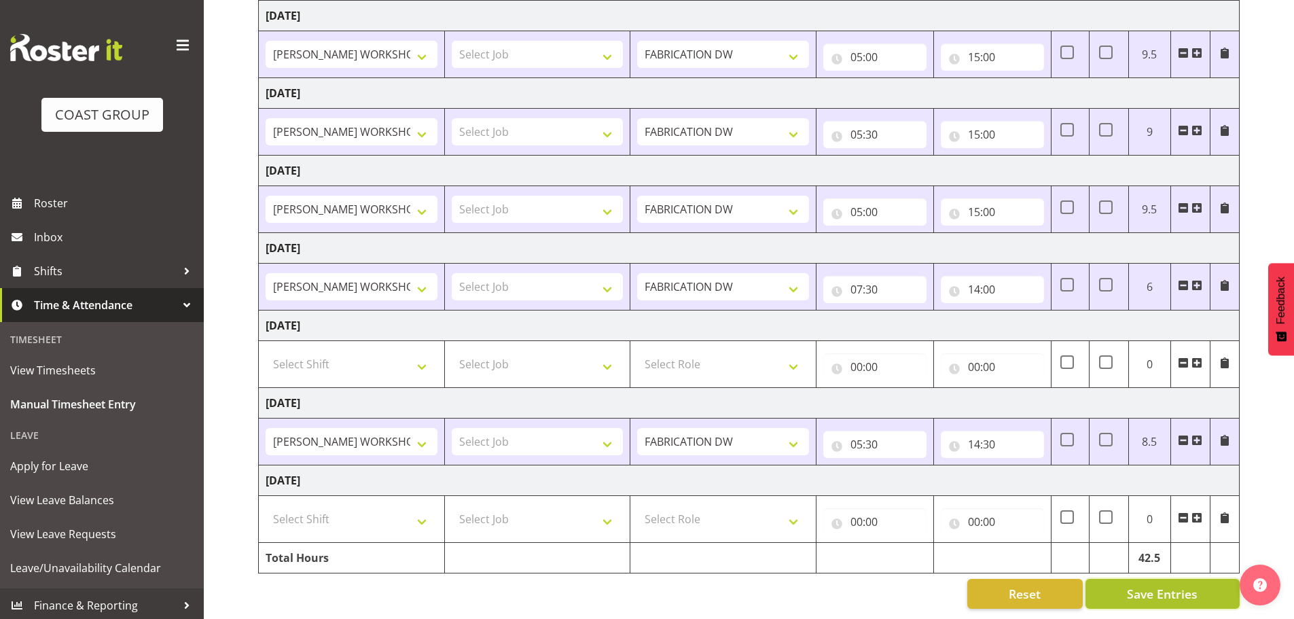
click at [1188, 585] on span "Save Entries" at bounding box center [1162, 594] width 71 height 18
click at [1258, 447] on div "September 10th - September 16th 2025 MEA - Meal Allowance AWA - Away Allowence …" at bounding box center [776, 257] width 1036 height 723
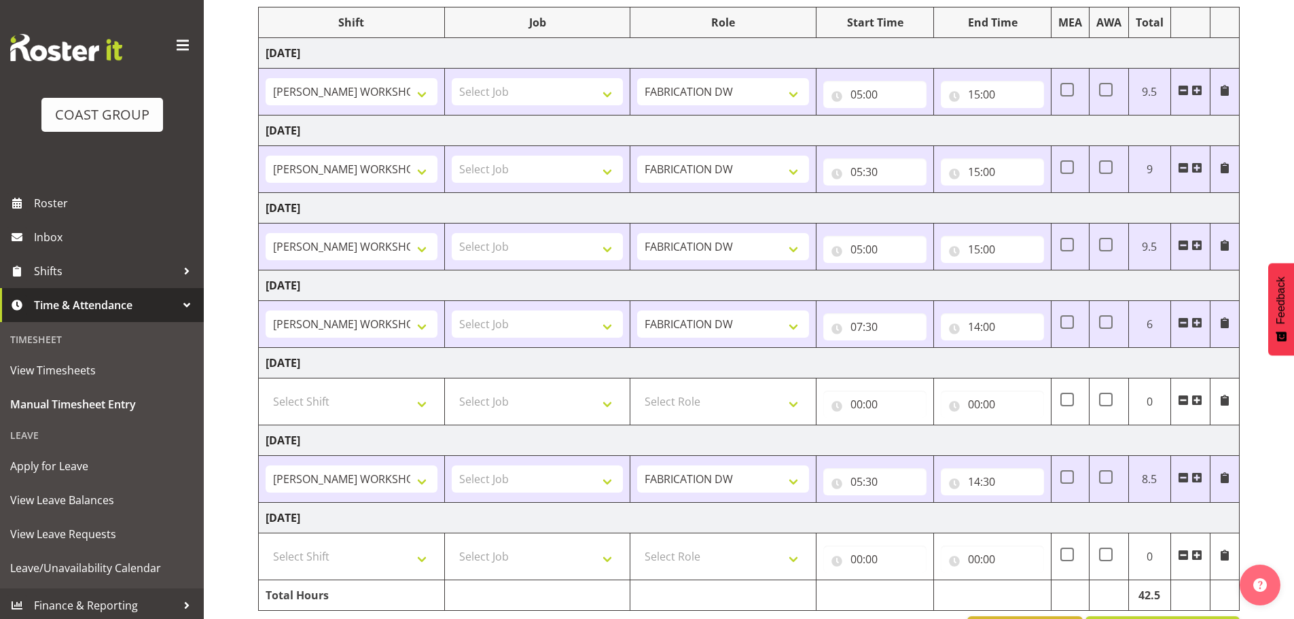
scroll to position [160, 0]
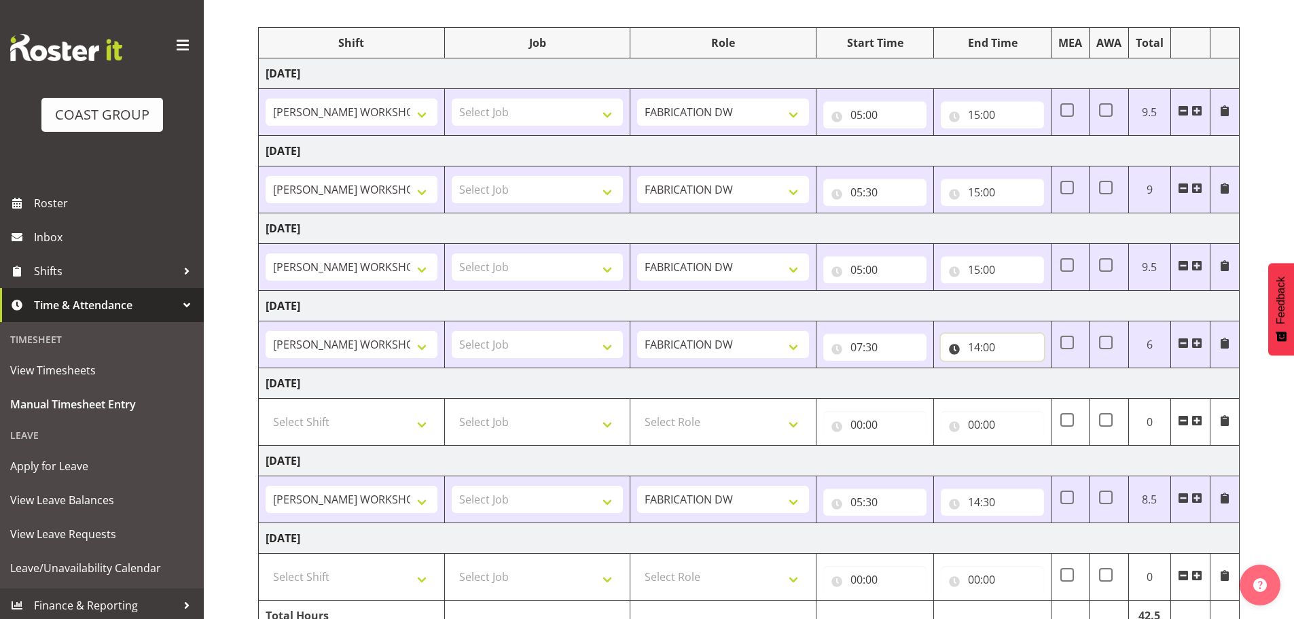
click at [983, 344] on input "14:00" at bounding box center [992, 347] width 103 height 27
click at [1076, 391] on select "00 01 02 03 04 05 06 07 08 09 10 11 12 13 14 15 16 17 18 19 20 21 22 23 24 25 2…" at bounding box center [1069, 382] width 31 height 27
select select "30"
click at [1054, 369] on select "00 01 02 03 04 05 06 07 08 09 10 11 12 13 14 15 16 17 18 19 20 21 22 23 24 25 2…" at bounding box center [1069, 382] width 31 height 27
type input "14:30"
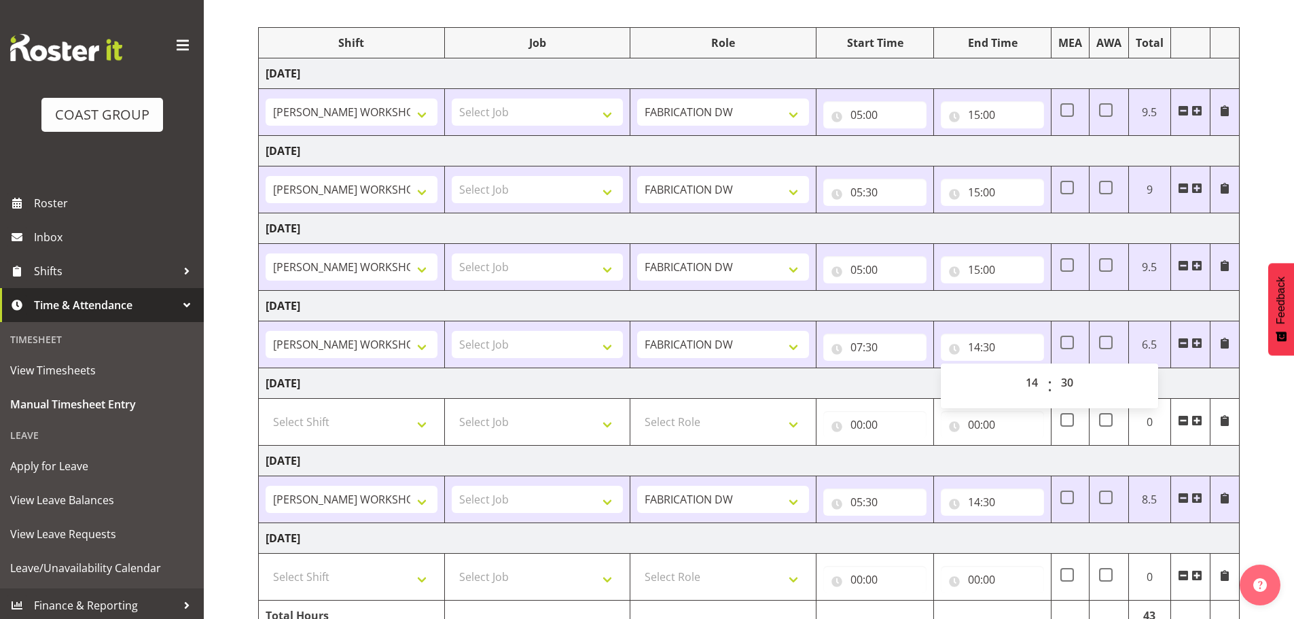
click at [1038, 298] on td "Saturday 13th September 2025" at bounding box center [749, 306] width 981 height 31
click at [1029, 314] on td "Saturday 13th September 2025" at bounding box center [749, 306] width 981 height 31
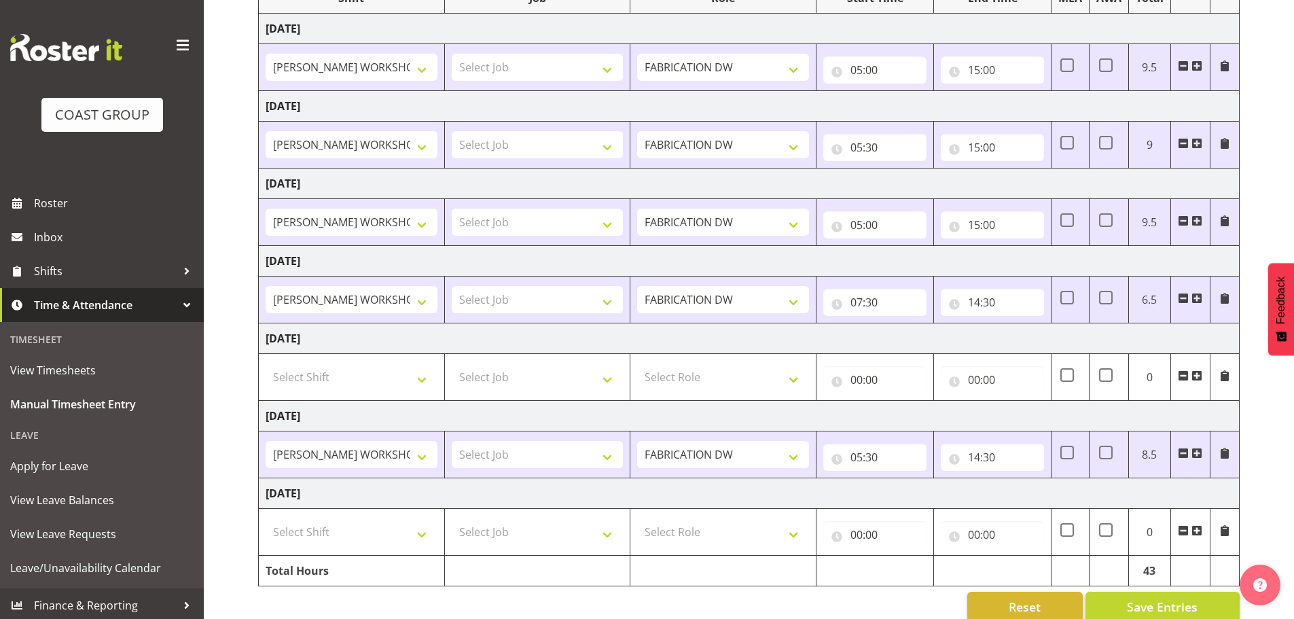
scroll to position [228, 0]
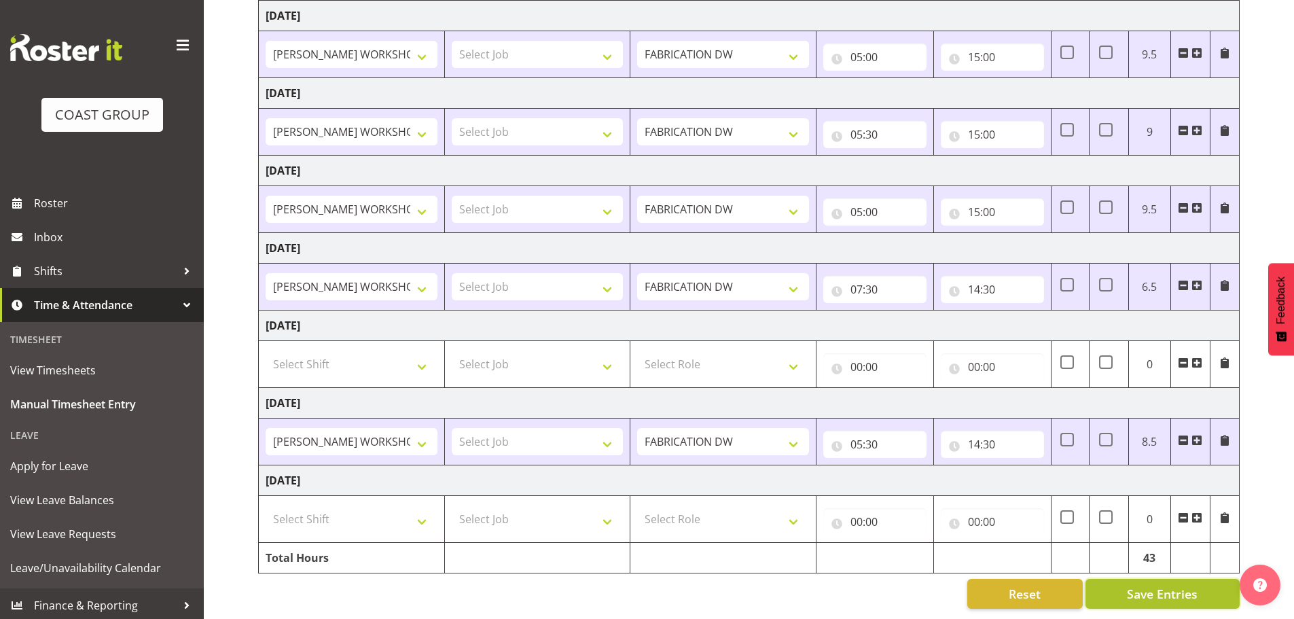
click at [1169, 589] on span "Save Entries" at bounding box center [1162, 594] width 71 height 18
click at [983, 198] on input "15:00" at bounding box center [992, 211] width 103 height 27
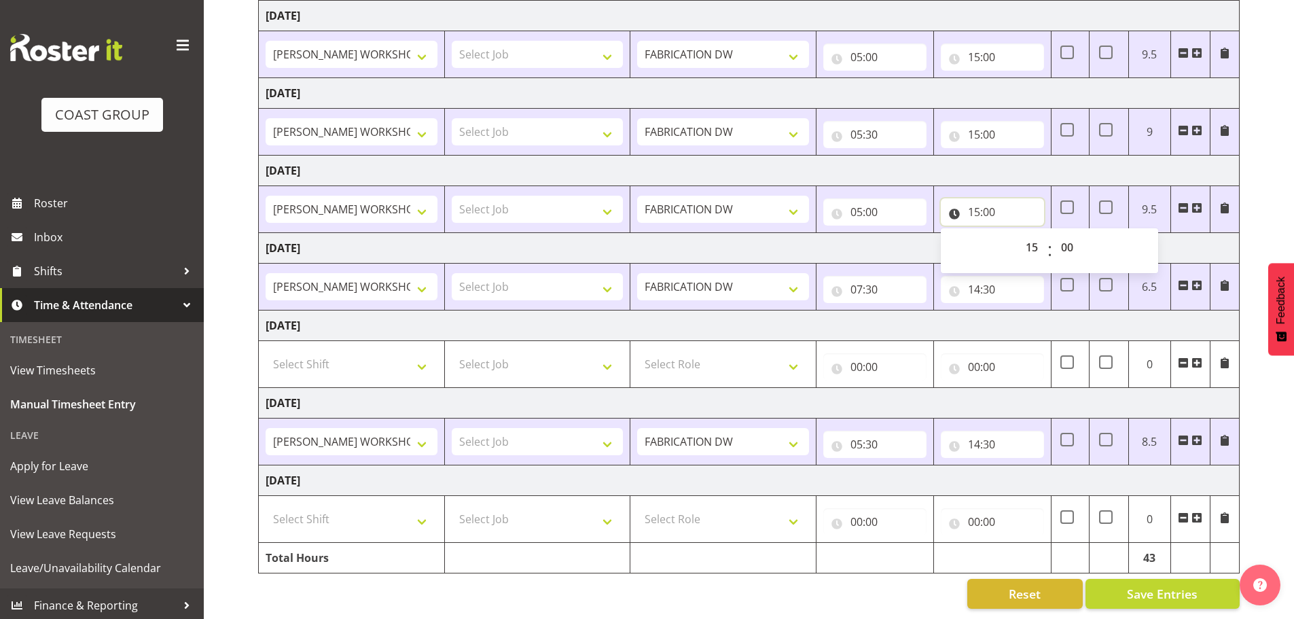
click at [983, 198] on input "15:00" at bounding box center [992, 211] width 103 height 27
click at [990, 276] on input "14:30" at bounding box center [992, 289] width 103 height 27
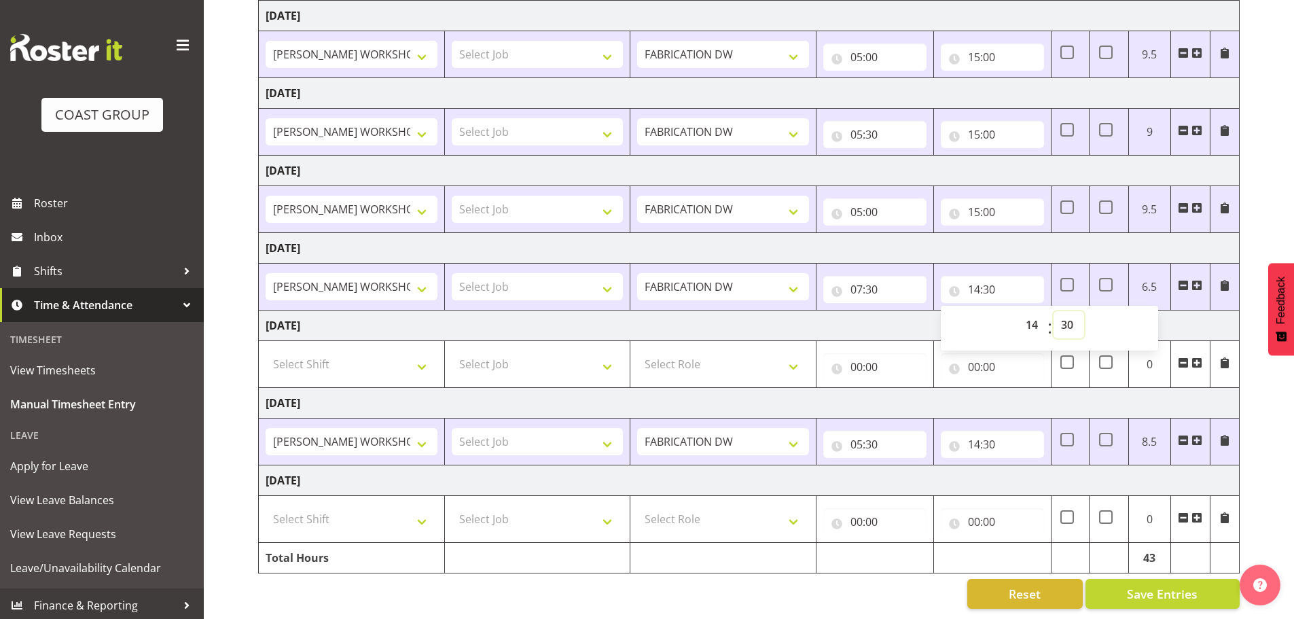
click at [1059, 311] on select "00 01 02 03 04 05 06 07 08 09 10 11 12 13 14 15 16 17 18 19 20 21 22 23 24 25 2…" at bounding box center [1069, 324] width 31 height 27
select select "0"
click at [1054, 311] on select "00 01 02 03 04 05 06 07 08 09 10 11 12 13 14 15 16 17 18 19 20 21 22 23 24 25 2…" at bounding box center [1069, 324] width 31 height 27
type input "14:00"
click at [1128, 245] on td "Saturday 13th September 2025" at bounding box center [749, 248] width 981 height 31
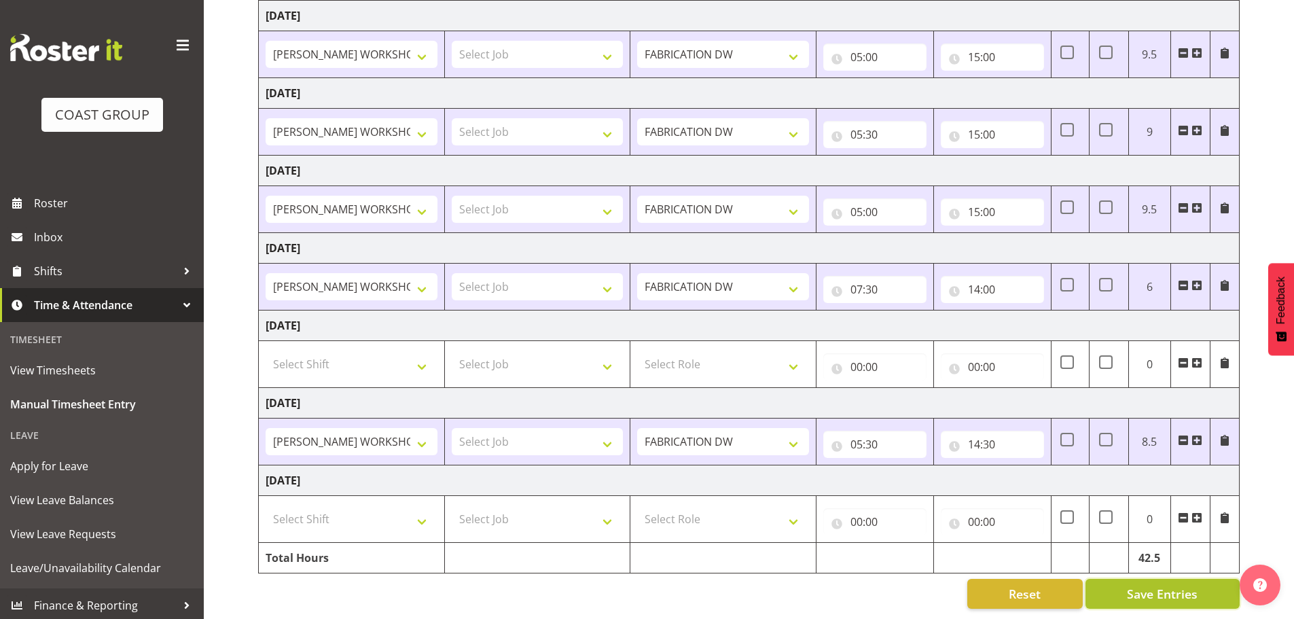
click at [1185, 585] on span "Save Entries" at bounding box center [1162, 594] width 71 height 18
click at [1263, 473] on div "September 10th - September 16th 2025 MEA - Meal Allowance AWA - Away Allowence …" at bounding box center [776, 257] width 1036 height 723
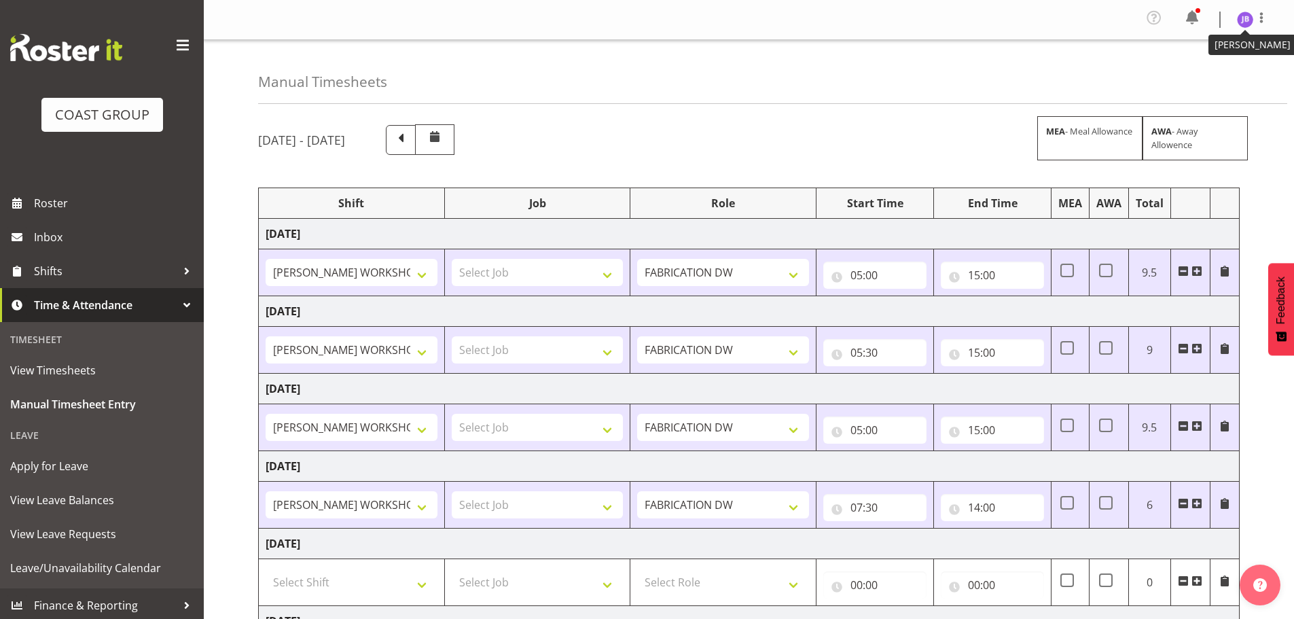
click at [1249, 16] on img at bounding box center [1245, 20] width 16 height 16
click at [1218, 73] on link "Log Out" at bounding box center [1205, 75] width 130 height 24
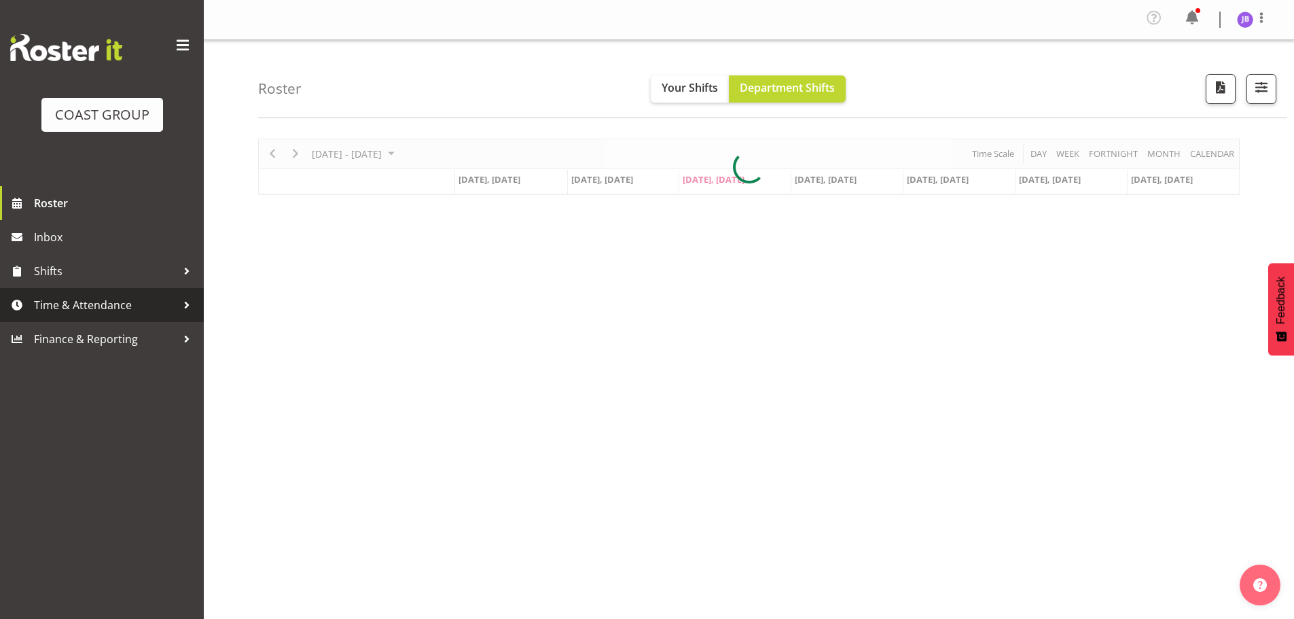
click at [135, 297] on span "Time & Attendance" at bounding box center [105, 305] width 143 height 20
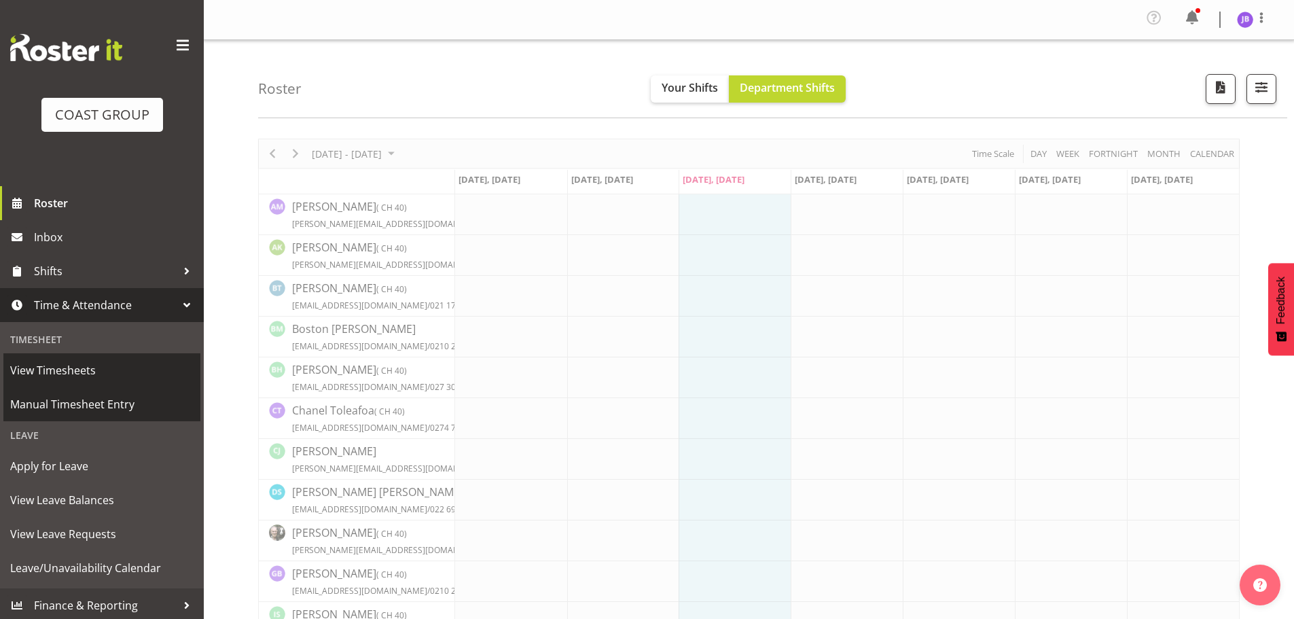
click at [85, 407] on span "Manual Timesheet Entry" at bounding box center [101, 404] width 183 height 20
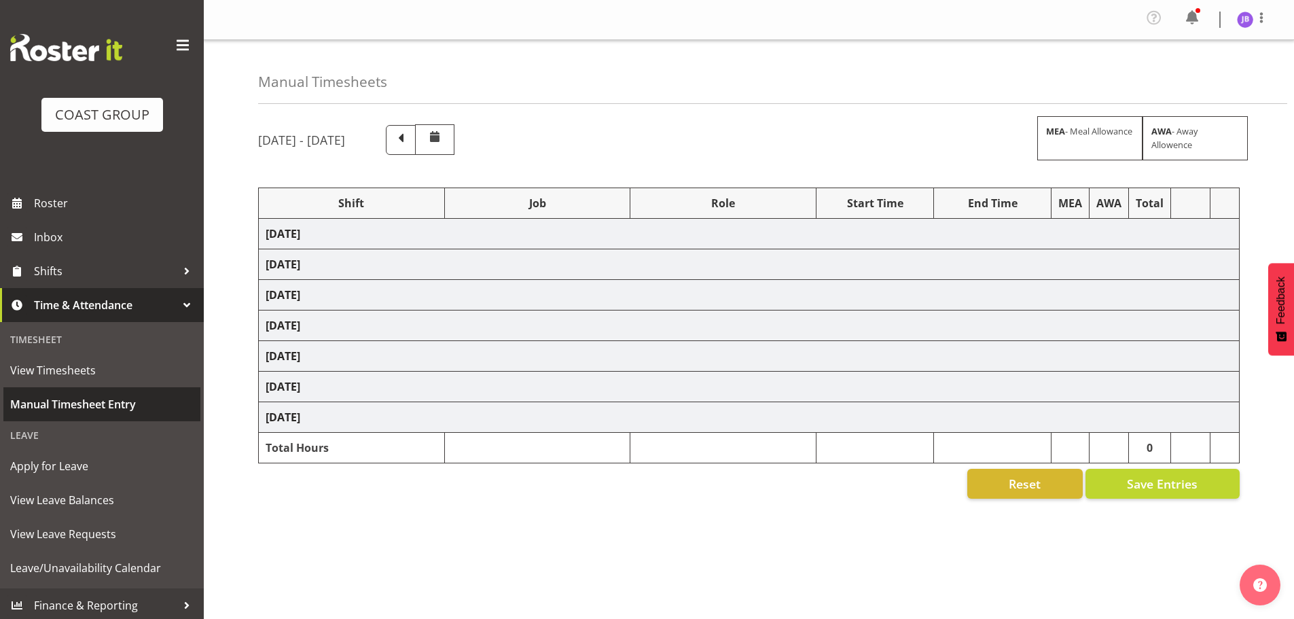
select select "16481"
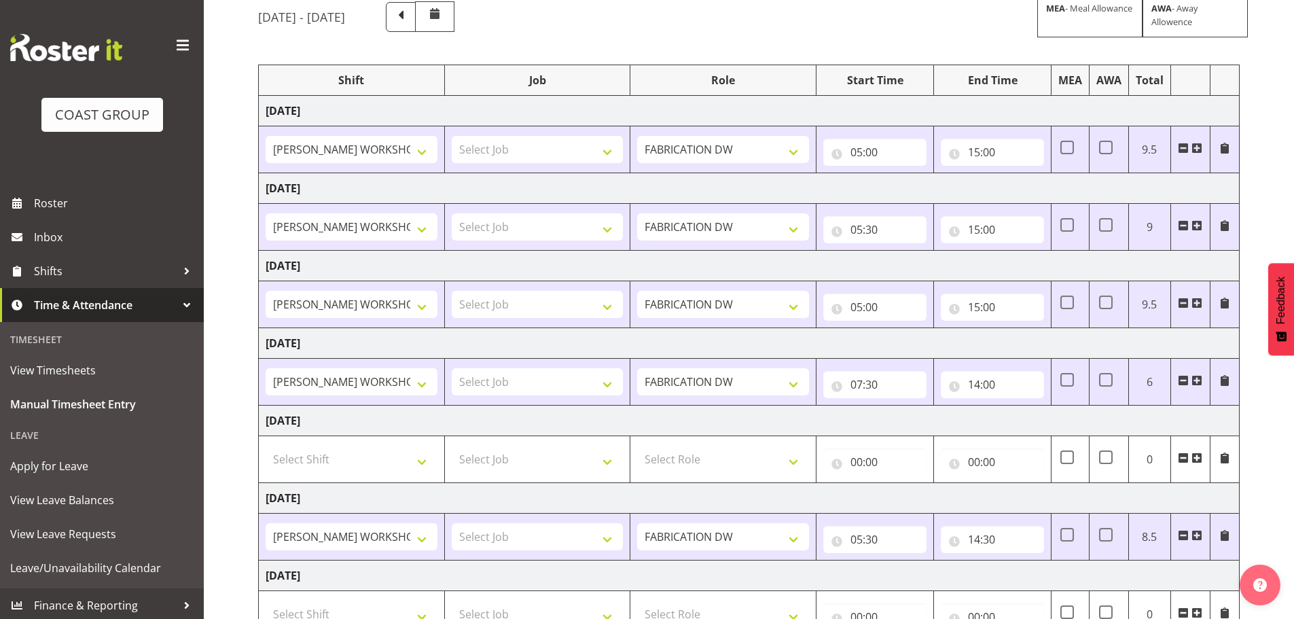
scroll to position [136, 0]
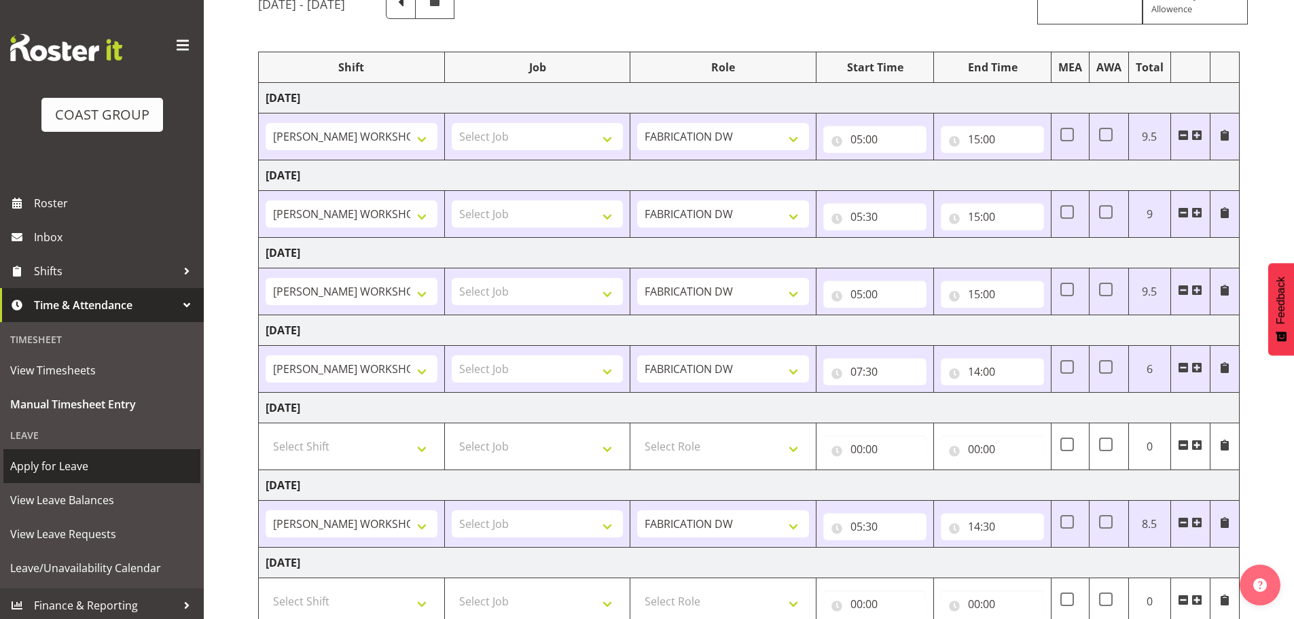
click at [60, 468] on span "Apply for Leave" at bounding box center [101, 466] width 183 height 20
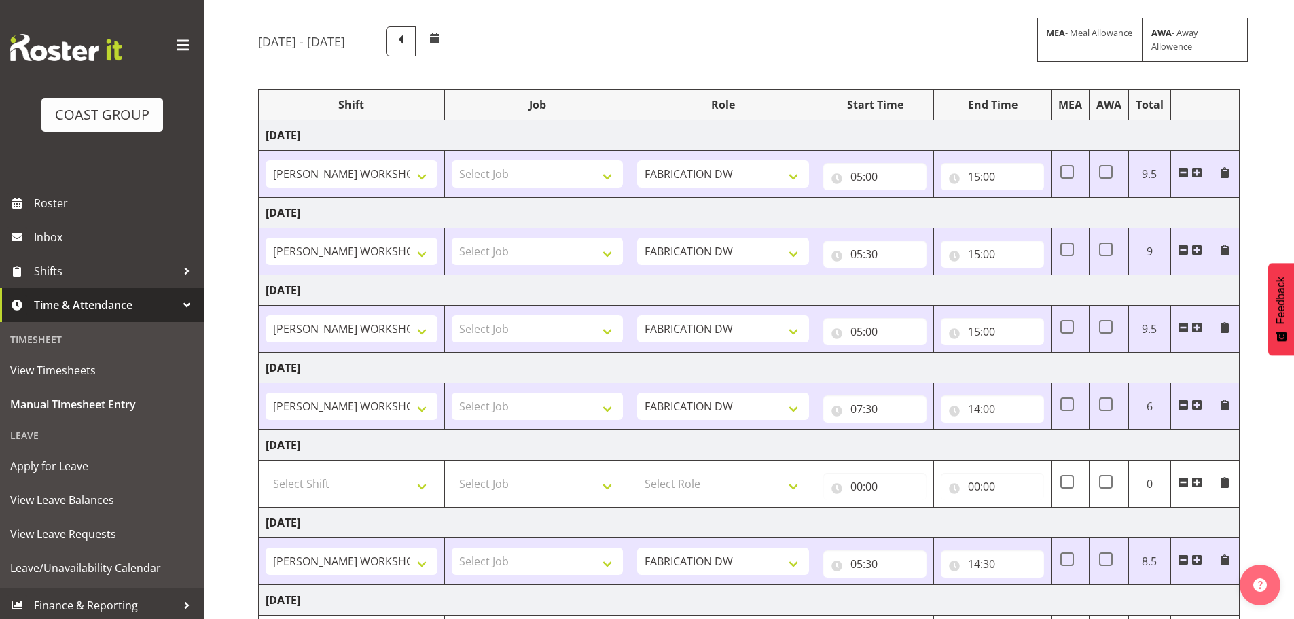
scroll to position [68, 0]
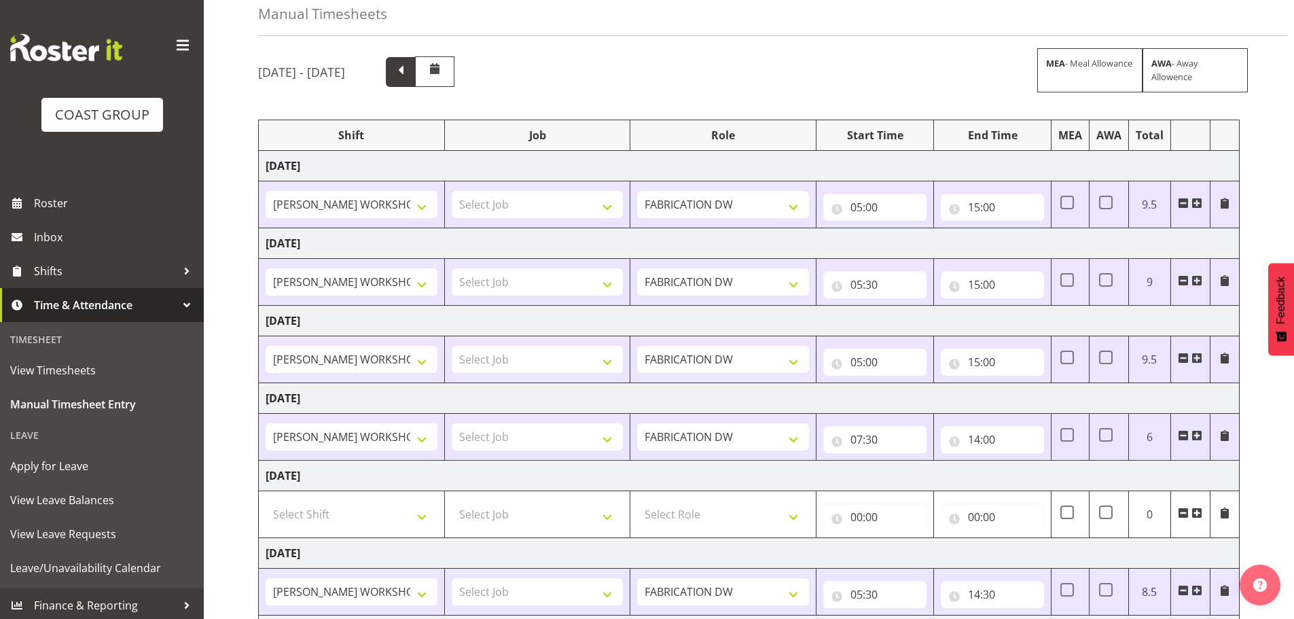
click at [410, 65] on span at bounding box center [401, 71] width 18 height 18
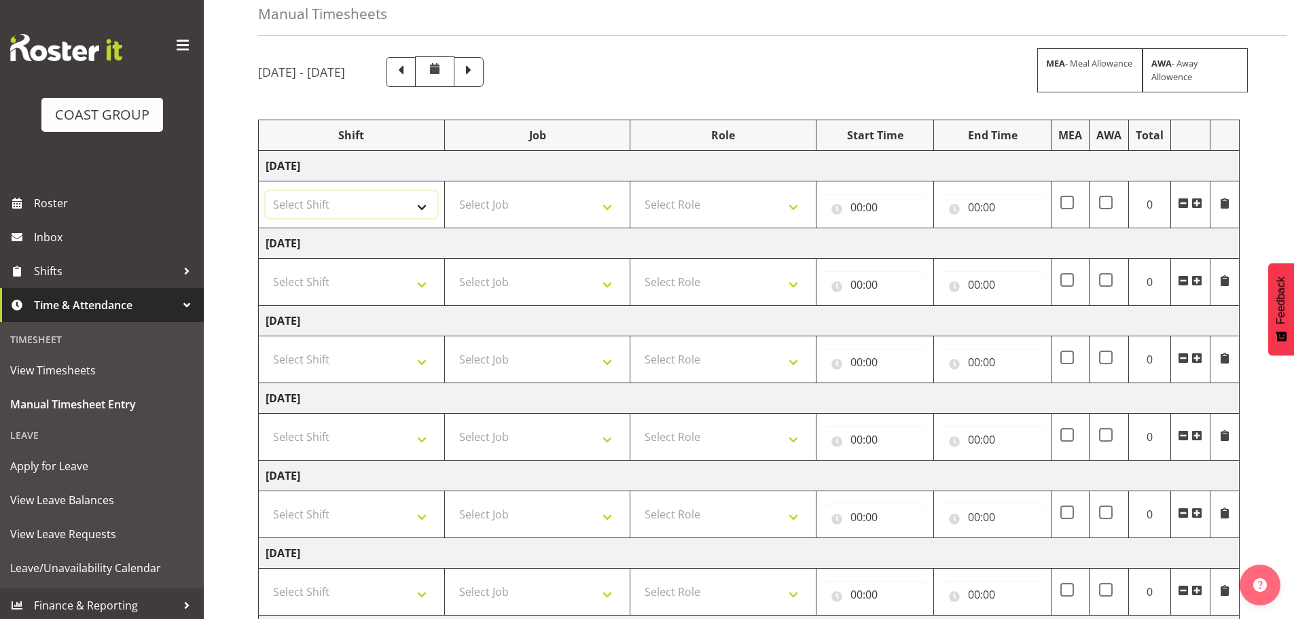
click at [388, 202] on select "Select Shift AKL SIGN ADMIN1 (LEAVE ALONE, DONT MAKE INACTIVE) DW ACCOUNT MANAG…" at bounding box center [352, 204] width 172 height 27
select select "16481"
click at [266, 191] on select "Select Shift AKL SIGN ADMIN1 (LEAVE ALONE, DONT MAKE INACTIVE) DW ACCOUNT MANAG…" at bounding box center [352, 204] width 172 height 27
click at [391, 289] on select "Select Shift AKL SIGN ADMIN1 (LEAVE ALONE, DONT MAKE INACTIVE) DW ACCOUNT MANAG…" at bounding box center [352, 281] width 172 height 27
select select "16481"
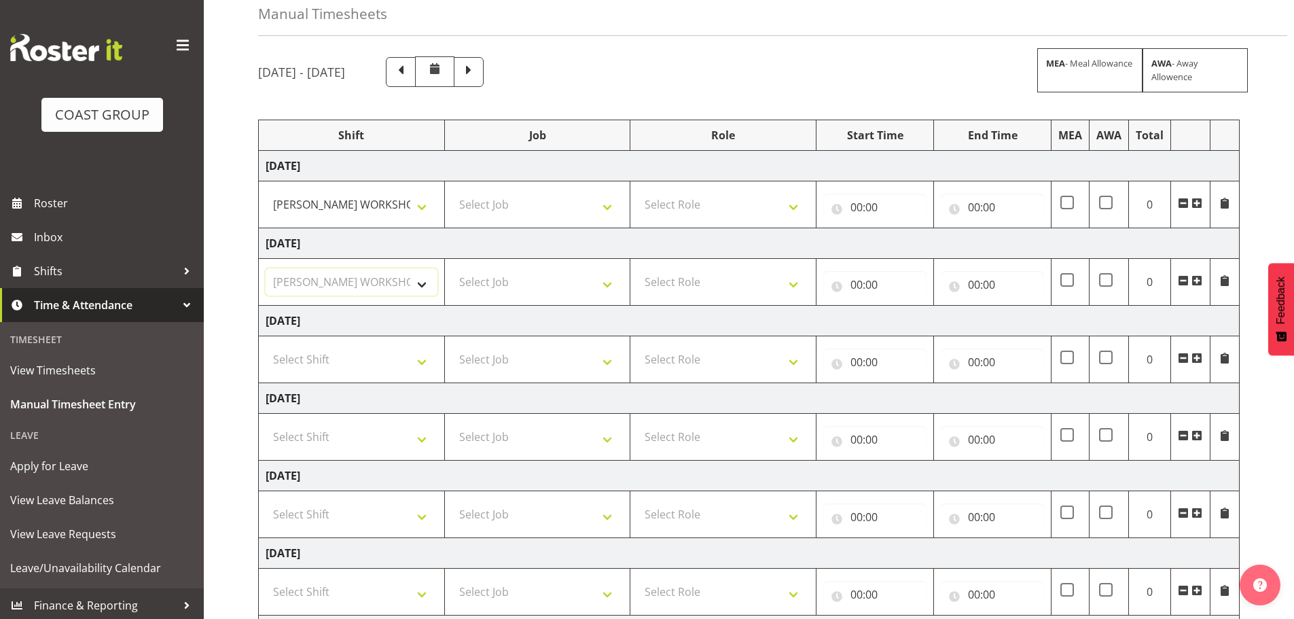
click at [266, 268] on select "Select Shift AKL SIGN ADMIN1 (LEAVE ALONE, DONT MAKE INACTIVE) DW ACCOUNT MANAG…" at bounding box center [352, 281] width 172 height 27
click at [391, 364] on select "Select Shift AKL SIGN ADMIN1 (LEAVE ALONE, DONT MAKE INACTIVE) DW ACCOUNT MANAG…" at bounding box center [352, 359] width 172 height 27
select select "16481"
click at [266, 346] on select "Select Shift AKL SIGN ADMIN1 (LEAVE ALONE, DONT MAKE INACTIVE) DW ACCOUNT MANAG…" at bounding box center [352, 359] width 172 height 27
click at [387, 438] on select "Select Shift AKL SIGN ADMIN1 (LEAVE ALONE, DONT MAKE INACTIVE) DW ACCOUNT MANAG…" at bounding box center [352, 436] width 172 height 27
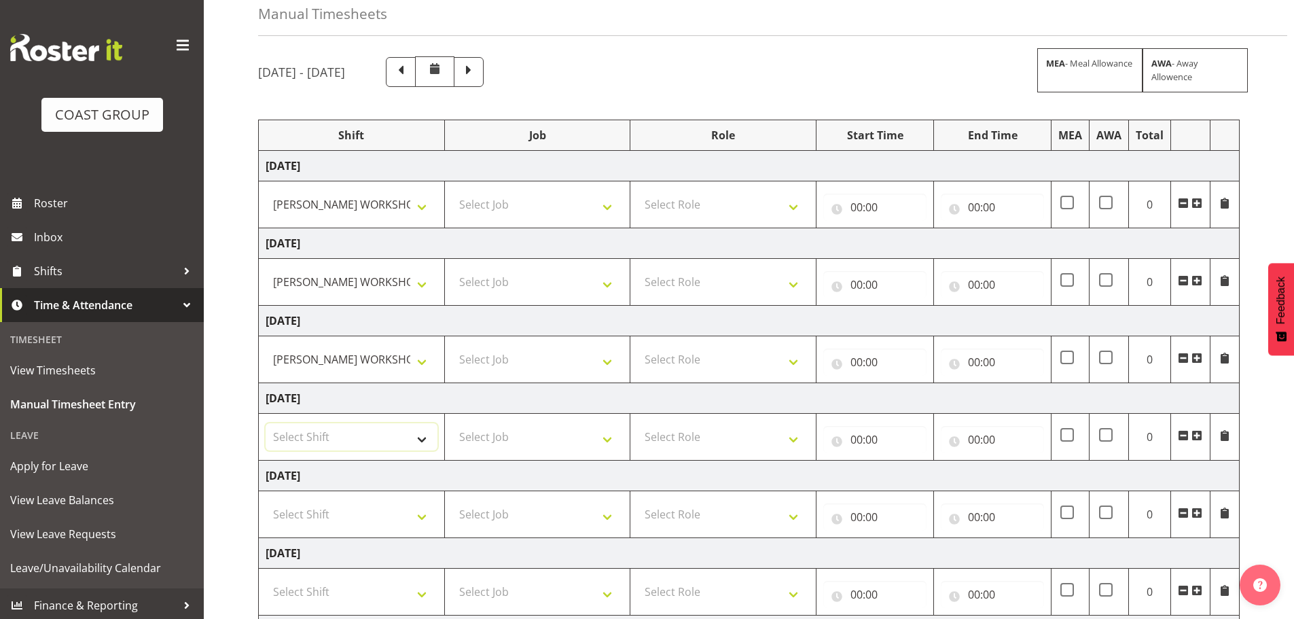
select select "16481"
click at [266, 423] on select "Select Shift AKL SIGN ADMIN1 (LEAVE ALONE, DONT MAKE INACTIVE) DW ACCOUNT MANAG…" at bounding box center [352, 436] width 172 height 27
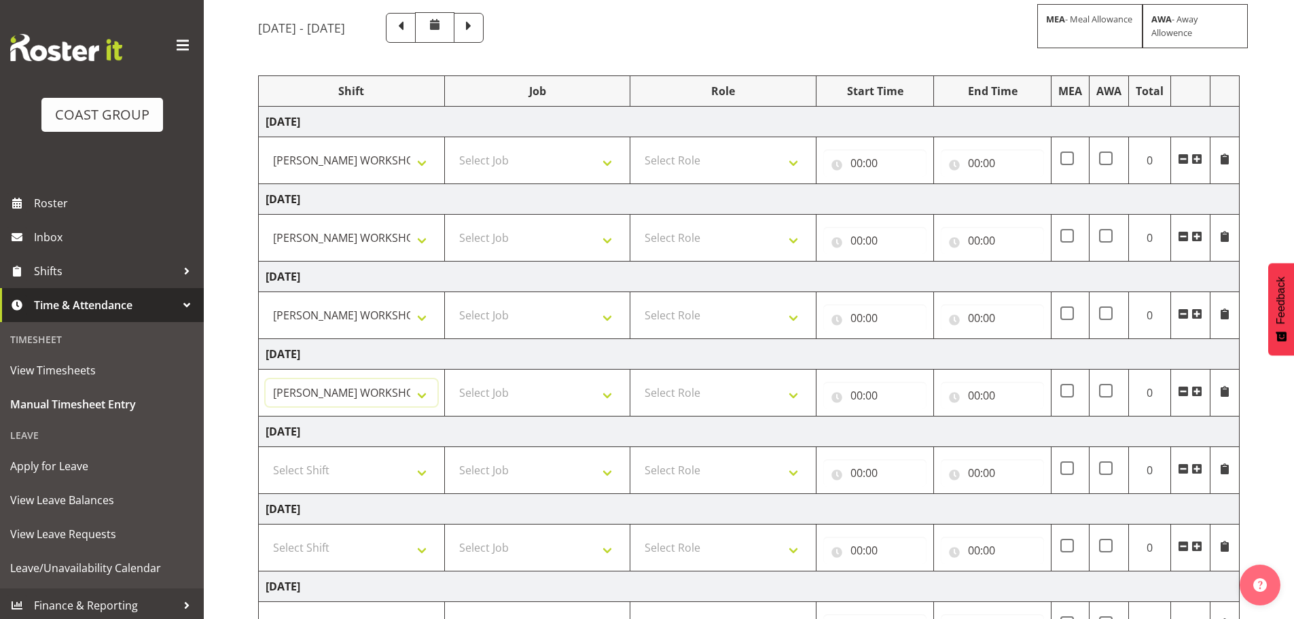
scroll to position [136, 0]
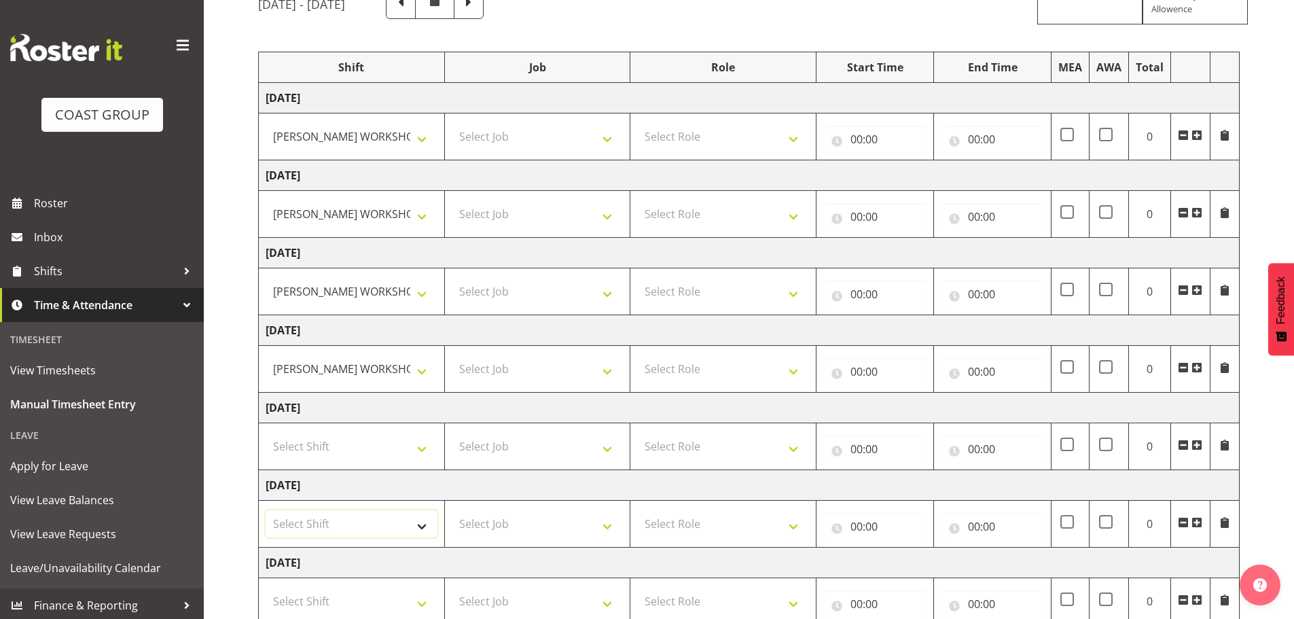
click at [351, 535] on select "Select Shift AKL SIGN ADMIN1 (LEAVE ALONE, DONT MAKE INACTIVE) DW ACCOUNT MANAG…" at bounding box center [352, 523] width 172 height 27
click at [370, 521] on select "Select Shift AKL SIGN ADMIN1 (LEAVE ALONE, DONT MAKE INACTIVE) DW ACCOUNT MANAG…" at bounding box center [352, 523] width 172 height 27
select select "16481"
click at [266, 510] on select "Select Shift AKL SIGN ADMIN1 (LEAVE ALONE, DONT MAKE INACTIVE) DW ACCOUNT MANAG…" at bounding box center [352, 523] width 172 height 27
click at [684, 136] on select "Select Role FABRICATION DW" at bounding box center [723, 136] width 172 height 27
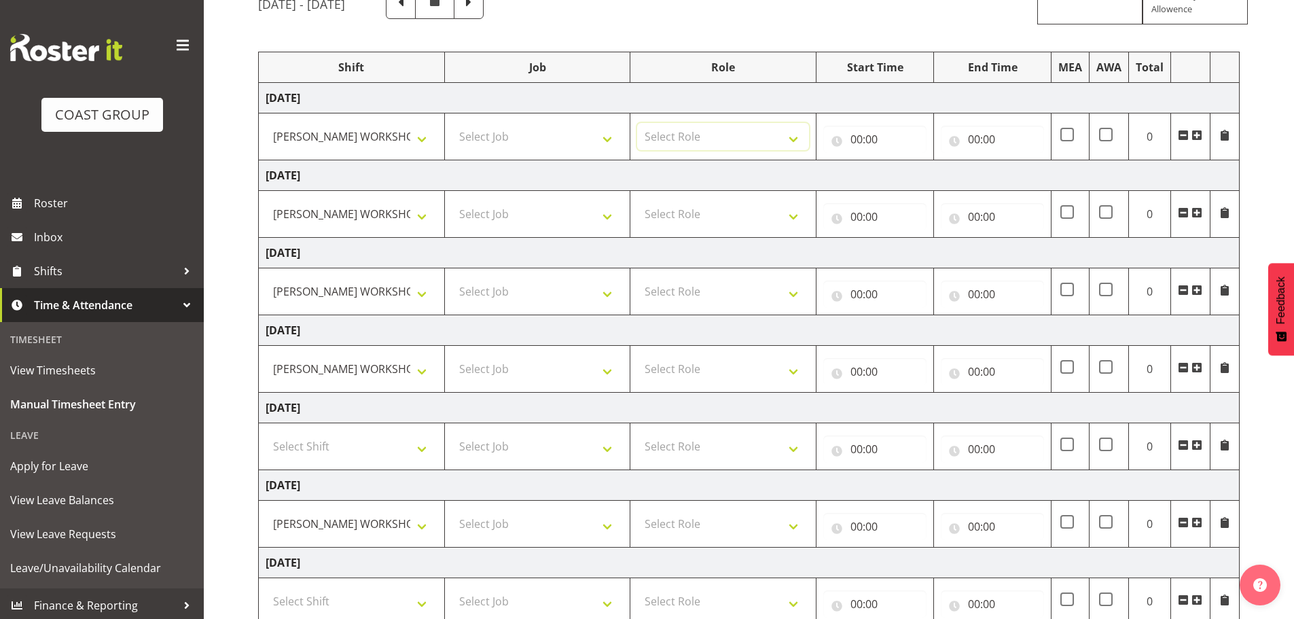
select select "543"
click at [637, 123] on select "Select Role FABRICATION DW" at bounding box center [723, 136] width 172 height 27
select select "543"
click at [637, 200] on select "Select Role FABRICATION DW" at bounding box center [723, 213] width 172 height 27
drag, startPoint x: 707, startPoint y: 277, endPoint x: 708, endPoint y: 286, distance: 8.9
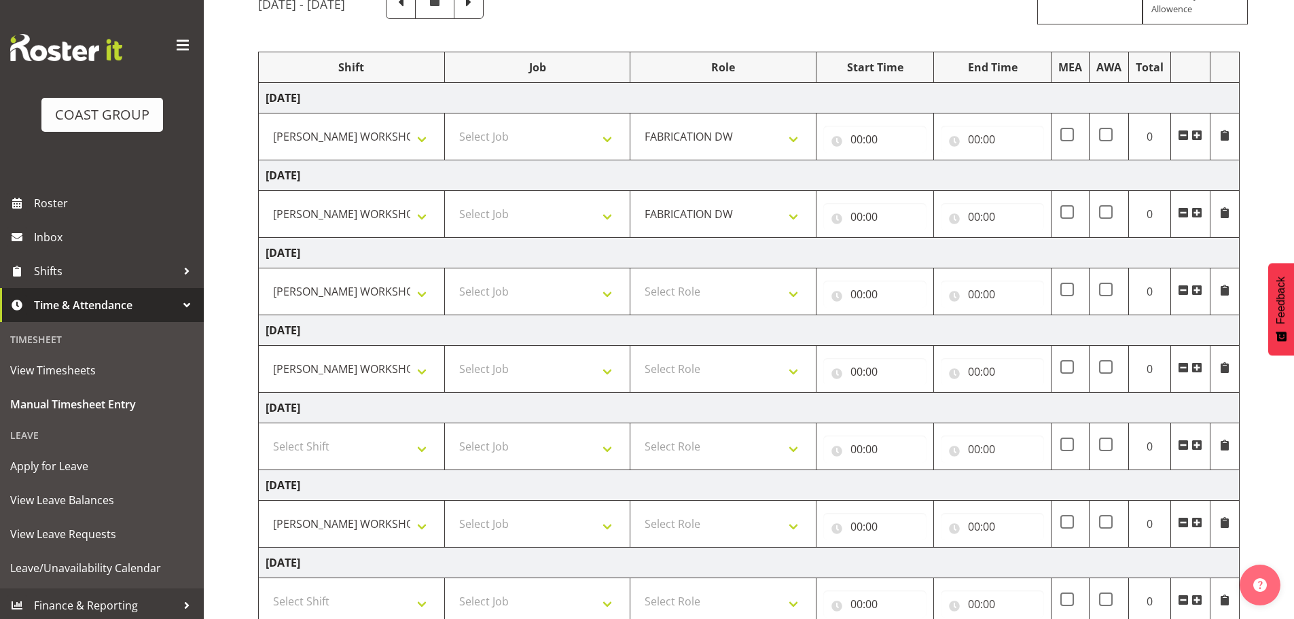
click at [708, 278] on td "Select Role FABRICATION DW" at bounding box center [724, 291] width 186 height 47
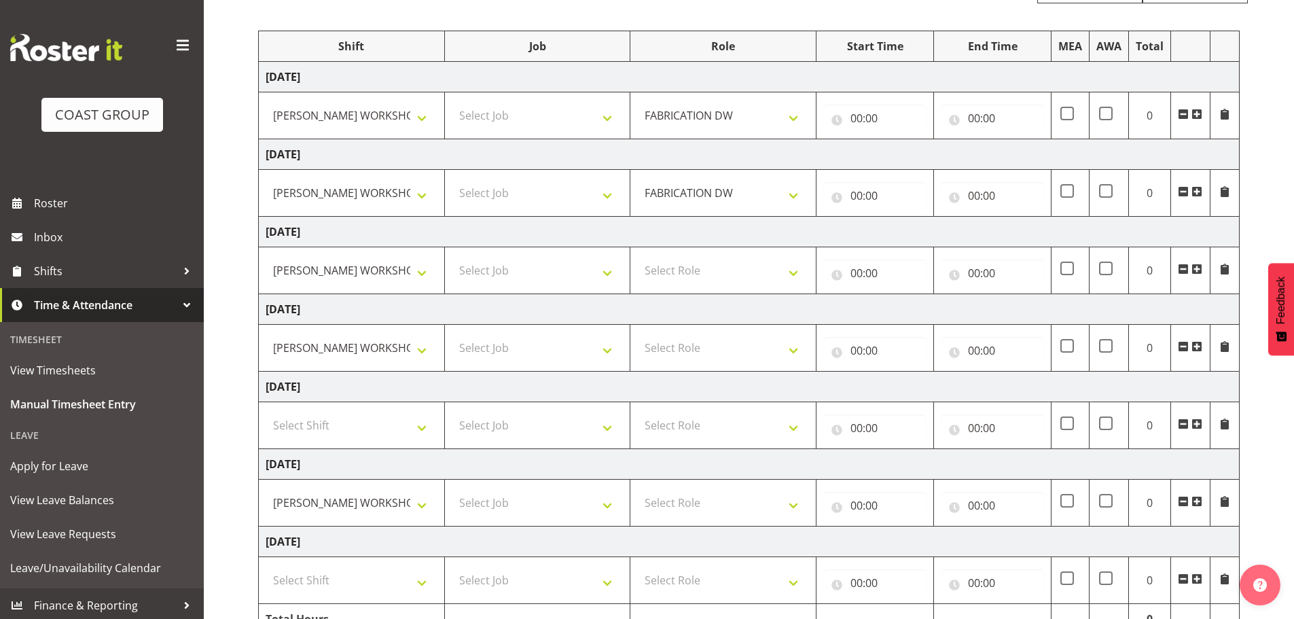
scroll to position [163, 0]
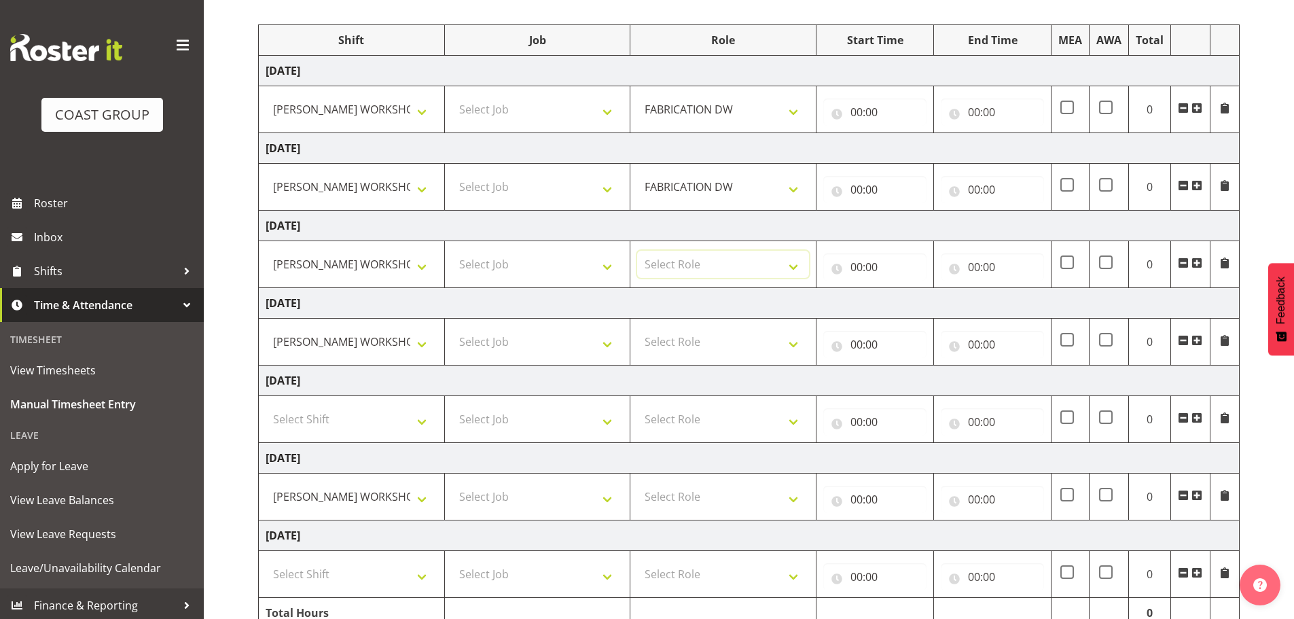
drag, startPoint x: 700, startPoint y: 268, endPoint x: 698, endPoint y: 294, distance: 25.2
click at [700, 268] on select "Select Role FABRICATION DW" at bounding box center [723, 264] width 172 height 27
select select "543"
click at [637, 251] on select "Select Role FABRICATION DW" at bounding box center [723, 264] width 172 height 27
click at [695, 336] on select "Select Role FABRICATION DW" at bounding box center [723, 341] width 172 height 27
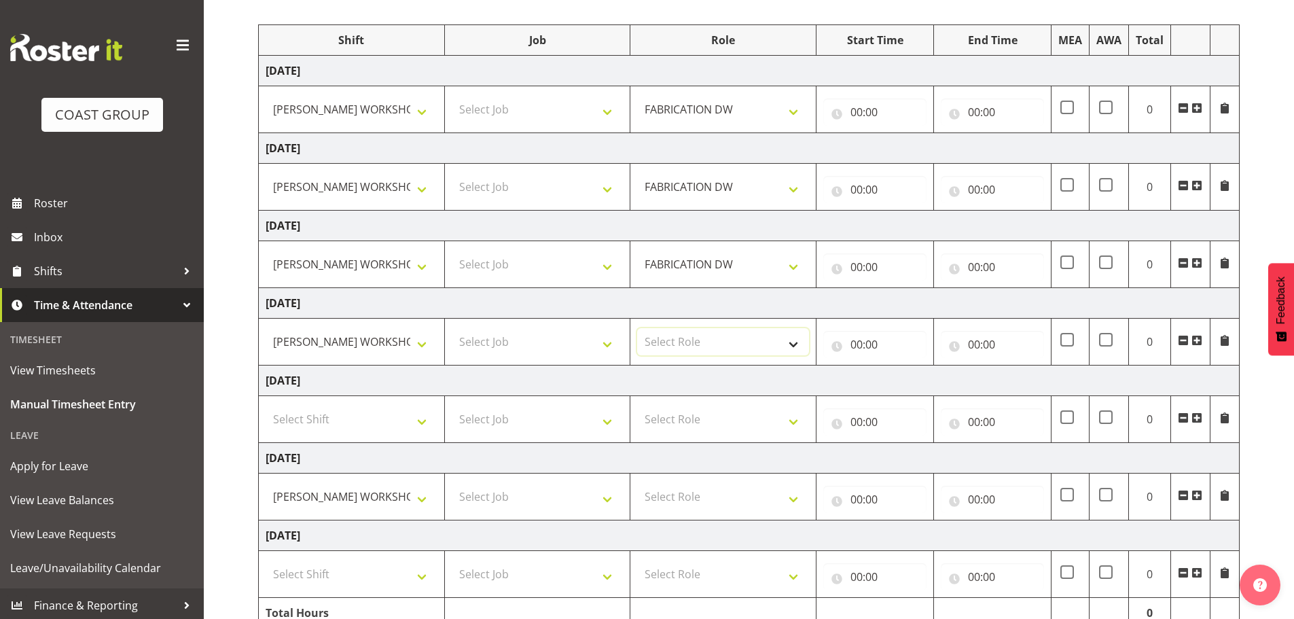
select select "543"
click at [637, 328] on select "Select Role FABRICATION DW" at bounding box center [723, 341] width 172 height 27
select select "543"
click at [637, 483] on select "Select Role FABRICATION DW" at bounding box center [723, 496] width 172 height 27
click at [853, 105] on input "00:00" at bounding box center [875, 112] width 103 height 27
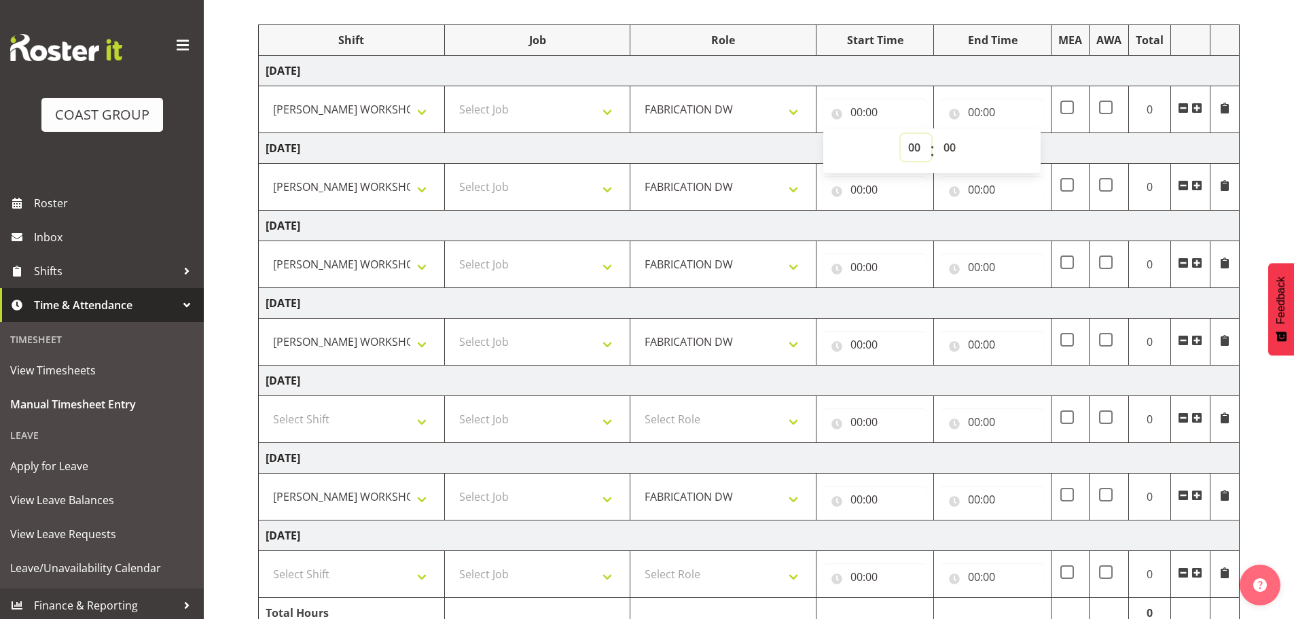
click at [910, 142] on select "00 01 02 03 04 05 06 07 08 09 10 11 12 13 14 15 16 17 18 19 20 21 22 23" at bounding box center [916, 147] width 31 height 27
select select "5"
click at [901, 134] on select "00 01 02 03 04 05 06 07 08 09 10 11 12 13 14 15 16 17 18 19 20 21 22 23" at bounding box center [916, 147] width 31 height 27
type input "05:00"
click at [855, 187] on input "00:00" at bounding box center [875, 189] width 103 height 27
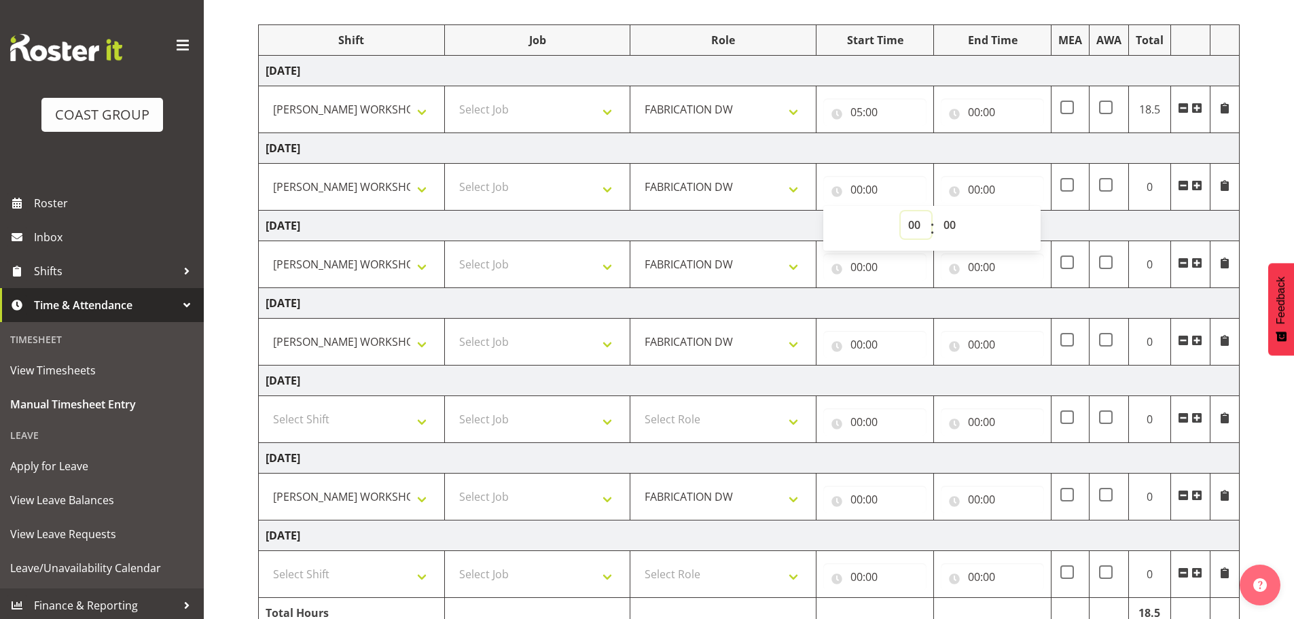
click at [919, 227] on select "00 01 02 03 04 05 06 07 08 09 10 11 12 13 14 15 16 17 18 19 20 21 22 23" at bounding box center [916, 224] width 31 height 27
select select "5"
click at [901, 211] on select "00 01 02 03 04 05 06 07 08 09 10 11 12 13 14 15 16 17 18 19 20 21 22 23" at bounding box center [916, 224] width 31 height 27
type input "05:00"
click at [975, 188] on input "00:00" at bounding box center [992, 189] width 103 height 27
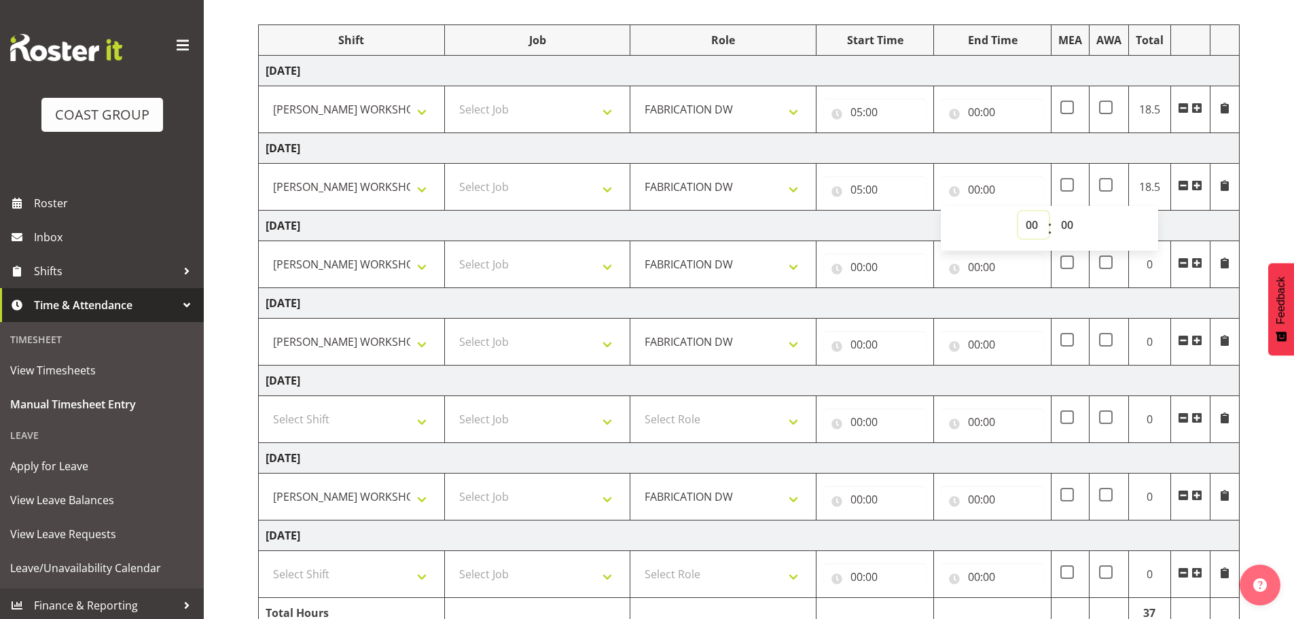
click at [1027, 219] on select "00 01 02 03 04 05 06 07 08 09 10 11 12 13 14 15 16 17 18 19 20 21 22 23" at bounding box center [1034, 224] width 31 height 27
click at [881, 190] on input "05:00" at bounding box center [875, 189] width 103 height 27
click at [949, 225] on select "00 01 02 03 04 05 06 07 08 09 10 11 12 13 14 15 16 17 18 19 20 21 22 23 24 25 2…" at bounding box center [951, 224] width 31 height 27
select select "13"
click at [936, 211] on select "00 01 02 03 04 05 06 07 08 09 10 11 12 13 14 15 16 17 18 19 20 21 22 23 24 25 2…" at bounding box center [951, 224] width 31 height 27
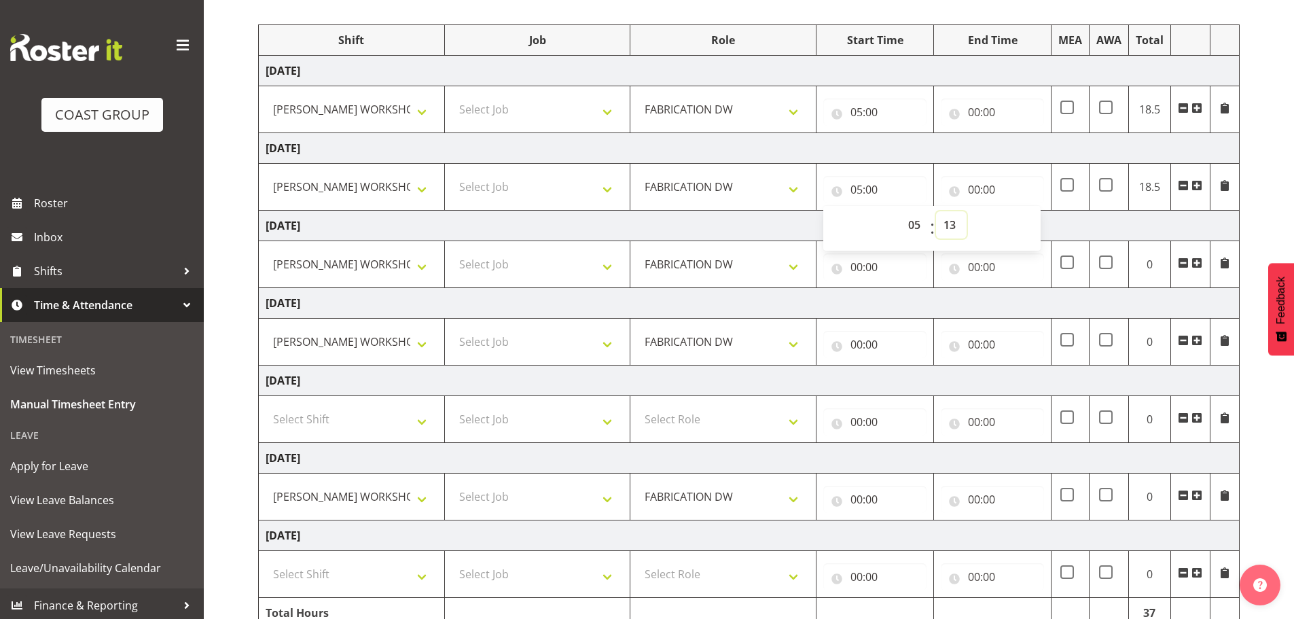
type input "05:13"
click at [942, 222] on select "00 01 02 03 04 05 06 07 08 09 10 11 12 13 14 15 16 17 18 19 20 21 22 23 24 25 2…" at bounding box center [951, 224] width 31 height 27
select select "30"
click at [936, 211] on select "00 01 02 03 04 05 06 07 08 09 10 11 12 13 14 15 16 17 18 19 20 21 22 23 24 25 2…" at bounding box center [951, 224] width 31 height 27
type input "05:30"
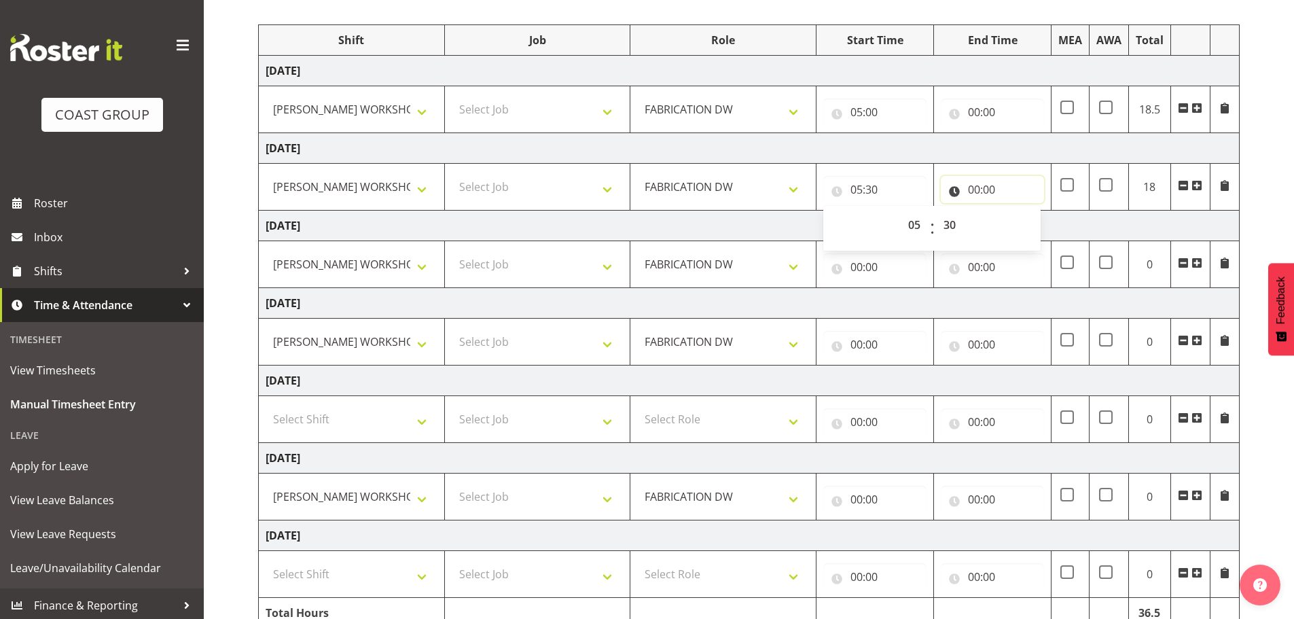
click at [968, 188] on input "00:00" at bounding box center [992, 189] width 103 height 27
click at [1020, 219] on select "00 01 02 03 04 05 06 07 08 09 10 11 12 13 14 15 16 17 18 19 20 21 22 23" at bounding box center [1034, 224] width 31 height 27
select select "15"
click at [1019, 211] on select "00 01 02 03 04 05 06 07 08 09 10 11 12 13 14 15 16 17 18 19 20 21 22 23" at bounding box center [1034, 224] width 31 height 27
type input "15:00"
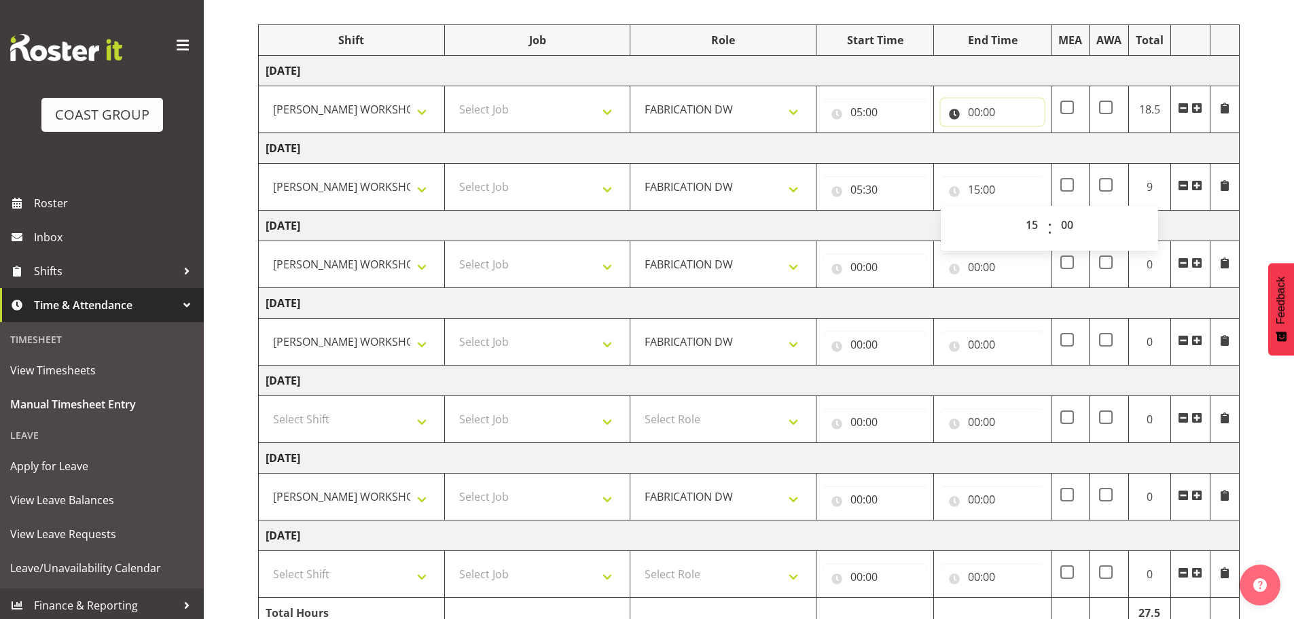
click at [964, 103] on input "00:00" at bounding box center [992, 112] width 103 height 27
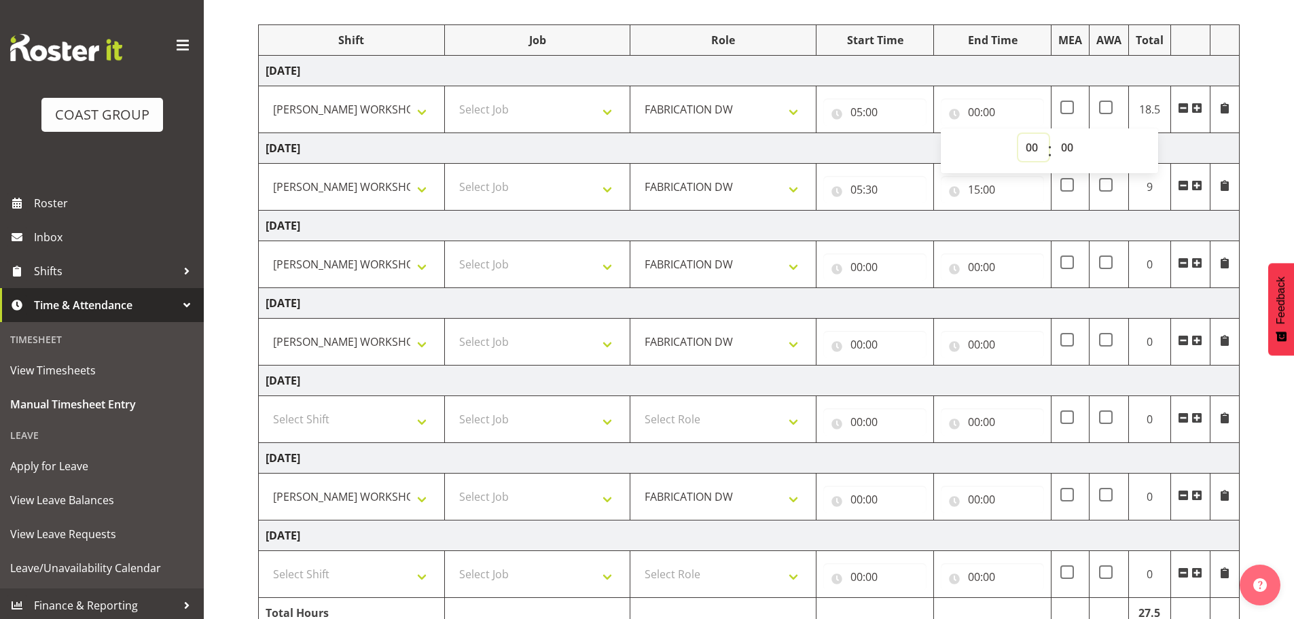
click at [1032, 149] on select "00 01 02 03 04 05 06 07 08 09 10 11 12 13 14 15 16 17 18 19 20 21 22 23" at bounding box center [1034, 147] width 31 height 27
select select "15"
click at [1019, 134] on select "00 01 02 03 04 05 06 07 08 09 10 11 12 13 14 15 16 17 18 19 20 21 22 23" at bounding box center [1034, 147] width 31 height 27
type input "15:00"
click at [981, 274] on input "00:00" at bounding box center [992, 266] width 103 height 27
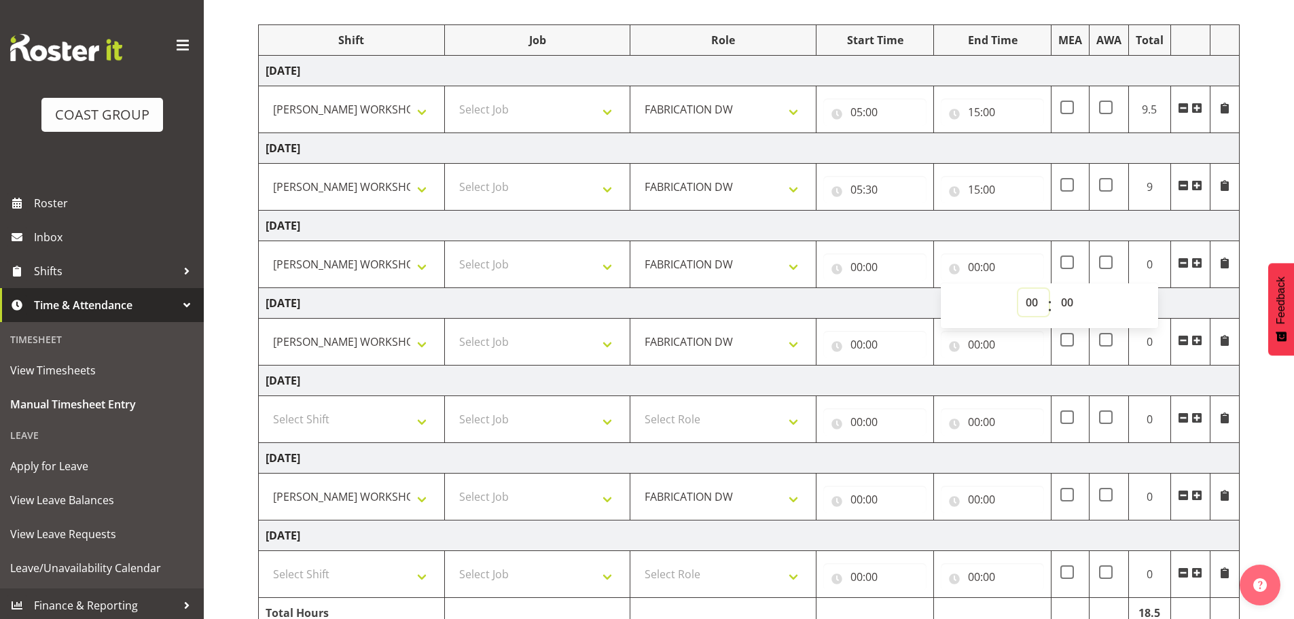
click at [1022, 311] on select "00 01 02 03 04 05 06 07 08 09 10 11 12 13 14 15 16 17 18 19 20 21 22 23" at bounding box center [1034, 302] width 31 height 27
select select "15"
click at [1019, 289] on select "00 01 02 03 04 05 06 07 08 09 10 11 12 13 14 15 16 17 18 19 20 21 22 23" at bounding box center [1034, 302] width 31 height 27
type input "15:00"
click at [977, 342] on input "00:00" at bounding box center [992, 344] width 103 height 27
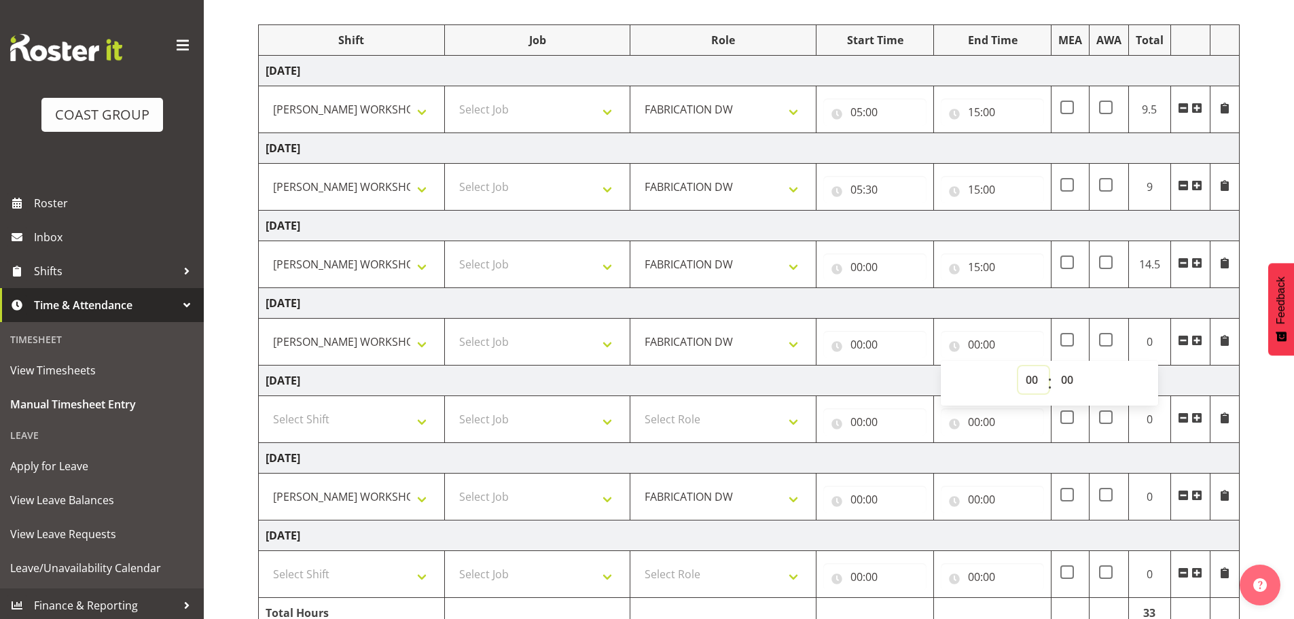
drag, startPoint x: 1025, startPoint y: 378, endPoint x: 1036, endPoint y: 378, distance: 10.2
click at [1025, 378] on select "00 01 02 03 04 05 06 07 08 09 10 11 12 13 14 15 16 17 18 19 20 21 22 23" at bounding box center [1034, 379] width 31 height 27
select select "14"
click at [1019, 366] on select "00 01 02 03 04 05 06 07 08 09 10 11 12 13 14 15 16 17 18 19 20 21 22 23" at bounding box center [1034, 379] width 31 height 27
type input "14:00"
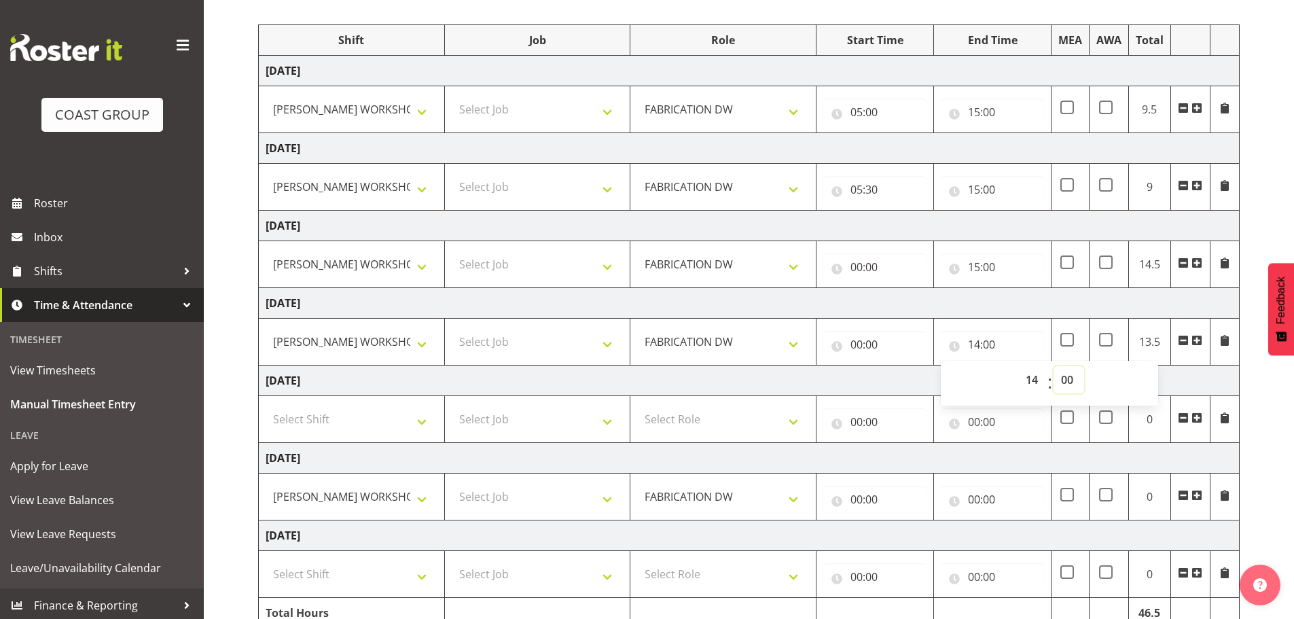
click at [1063, 381] on select "00 01 02 03 04 05 06 07 08 09 10 11 12 13 14 15 16 17 18 19 20 21 22 23 24 25 2…" at bounding box center [1069, 379] width 31 height 27
select select "30"
click at [1054, 366] on select "00 01 02 03 04 05 06 07 08 09 10 11 12 13 14 15 16 17 18 19 20 21 22 23 24 25 2…" at bounding box center [1069, 379] width 31 height 27
type input "14:30"
click at [850, 347] on input "00:00" at bounding box center [875, 344] width 103 height 27
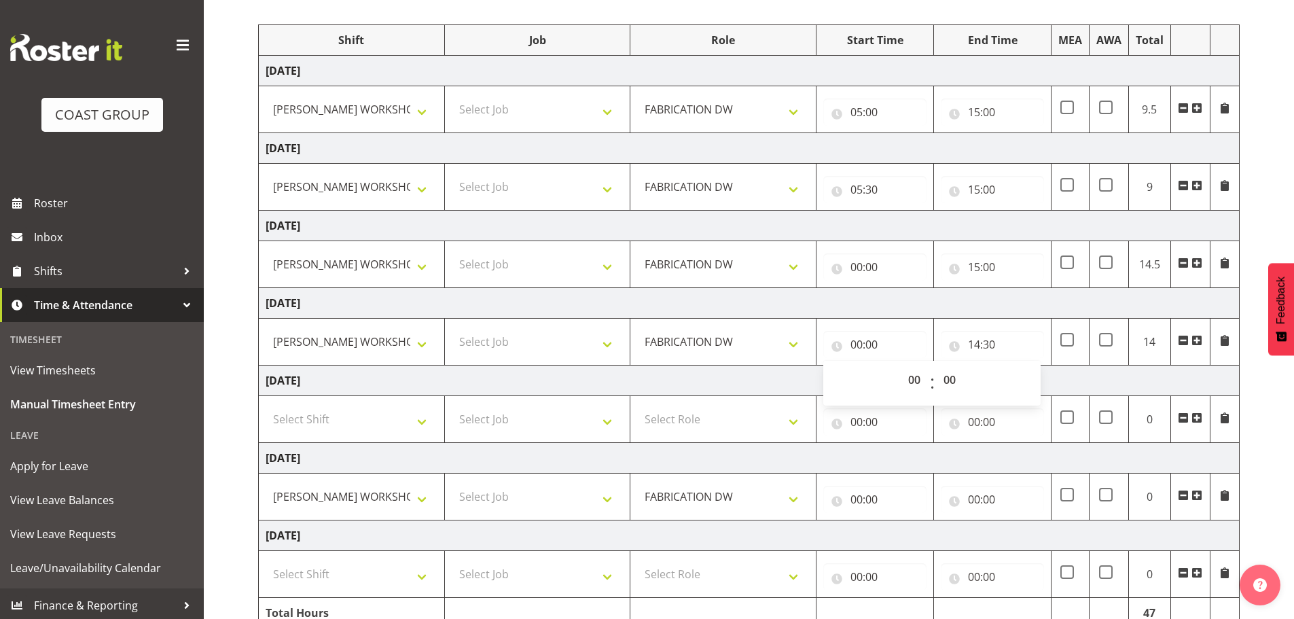
click at [930, 373] on span ":" at bounding box center [932, 383] width 5 height 34
click at [913, 376] on select "00 01 02 03 04 05 06 07 08 09 10 11 12 13 14 15 16 17 18 19 20 21 22 23" at bounding box center [916, 379] width 31 height 27
select select "7"
click at [901, 366] on select "00 01 02 03 04 05 06 07 08 09 10 11 12 13 14 15 16 17 18 19 20 21 22 23" at bounding box center [916, 379] width 31 height 27
type input "07:00"
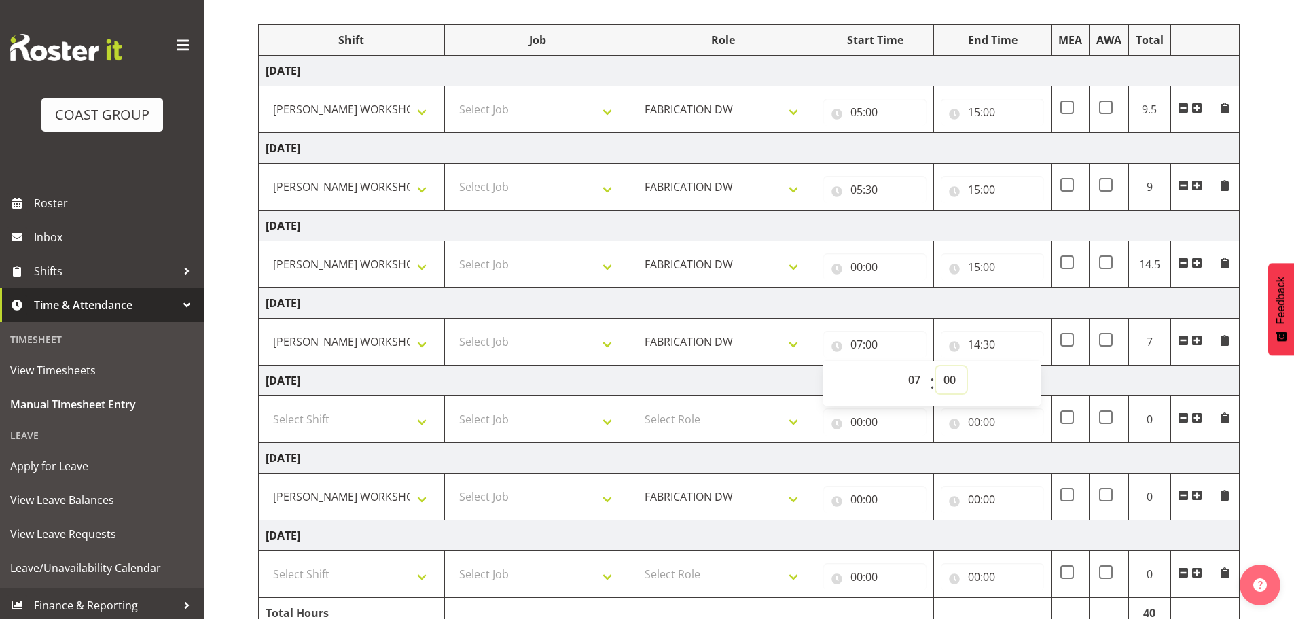
click at [954, 381] on select "00 01 02 03 04 05 06 07 08 09 10 11 12 13 14 15 16 17 18 19 20 21 22 23 24 25 2…" at bounding box center [951, 379] width 31 height 27
select select "30"
click at [936, 366] on select "00 01 02 03 04 05 06 07 08 09 10 11 12 13 14 15 16 17 18 19 20 21 22 23 24 25 2…" at bounding box center [951, 379] width 31 height 27
type input "07:30"
click at [889, 297] on td "Saturday 6th September 2025" at bounding box center [749, 303] width 981 height 31
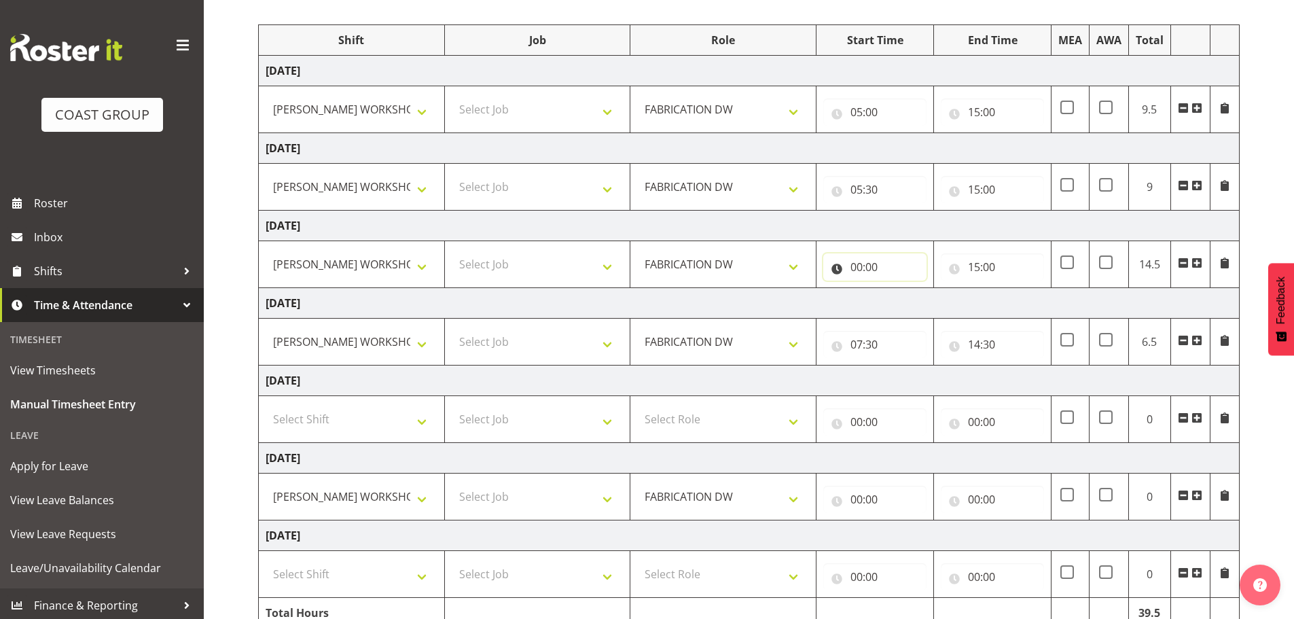
click at [863, 268] on input "00:00" at bounding box center [875, 266] width 103 height 27
click at [913, 302] on select "00 01 02 03 04 05 06 07 08 09 10 11 12 13 14 15 16 17 18 19 20 21 22 23" at bounding box center [916, 302] width 31 height 27
select select "5"
click at [901, 289] on select "00 01 02 03 04 05 06 07 08 09 10 11 12 13 14 15 16 17 18 19 20 21 22 23" at bounding box center [916, 302] width 31 height 27
type input "05:00"
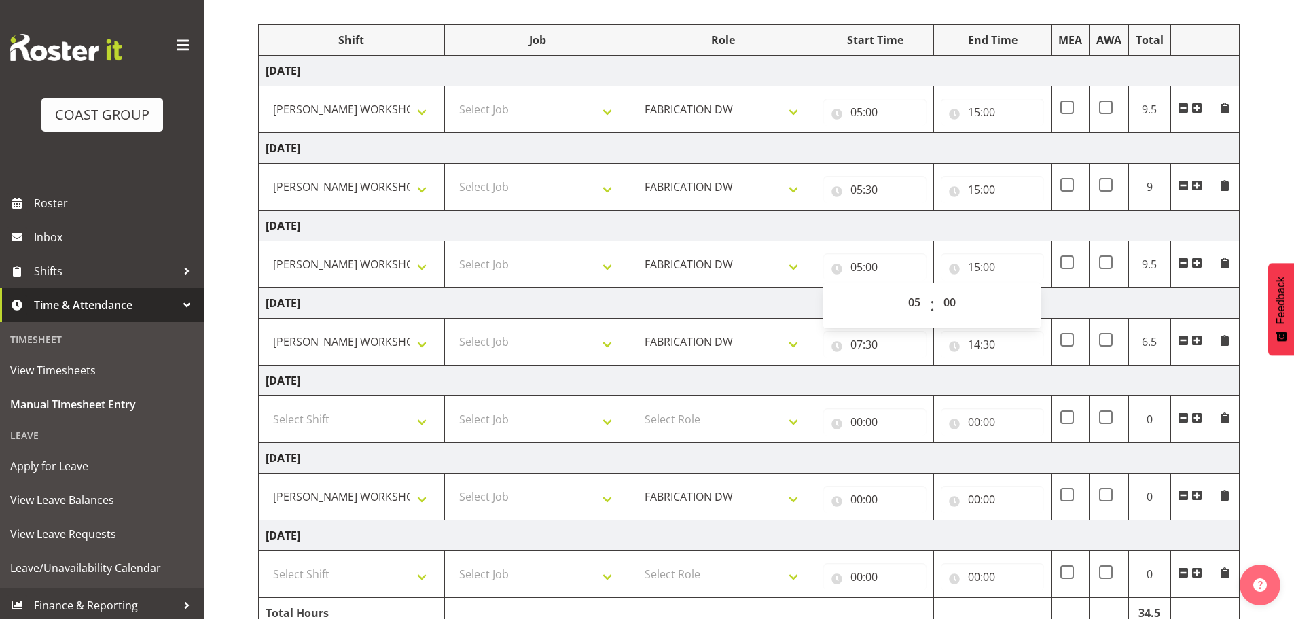
click at [843, 222] on td "Friday 5th September 2025" at bounding box center [749, 226] width 981 height 31
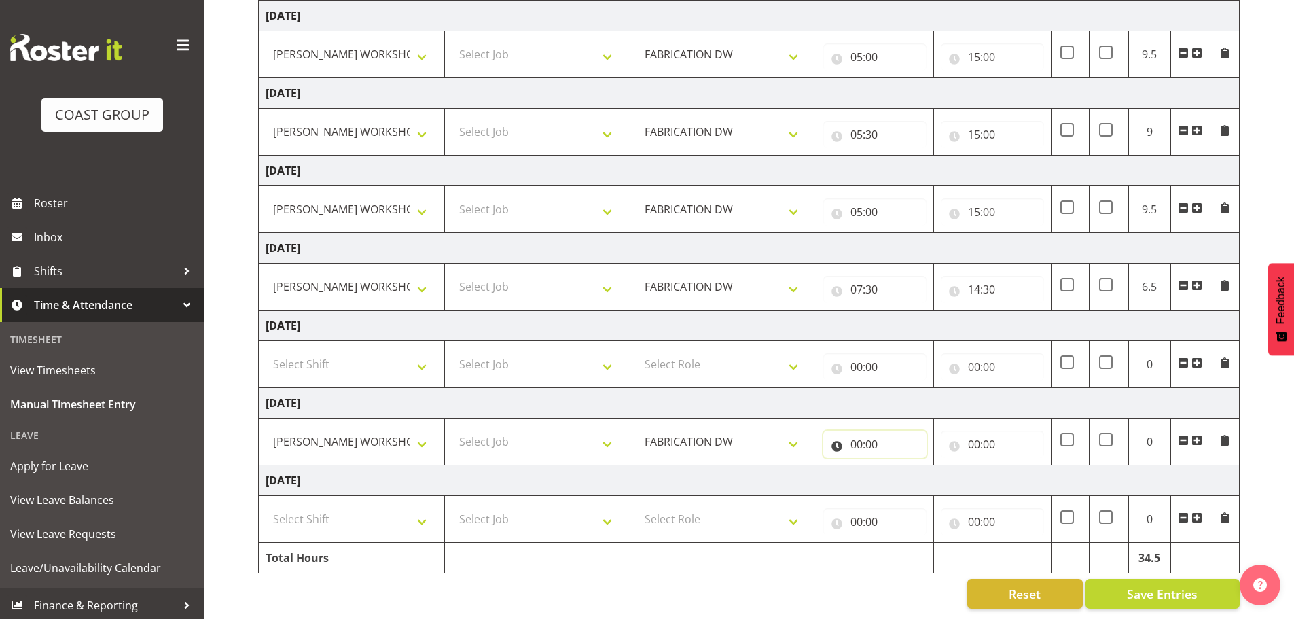
click at [859, 438] on input "00:00" at bounding box center [875, 444] width 103 height 27
click at [909, 471] on select "00 01 02 03 04 05 06 07 08 09 10 11 12 13 14 15 16 17 18 19 20 21 22 23" at bounding box center [916, 479] width 31 height 27
select select "5"
click at [901, 466] on select "00 01 02 03 04 05 06 07 08 09 10 11 12 13 14 15 16 17 18 19 20 21 22 23" at bounding box center [916, 479] width 31 height 27
type input "05:00"
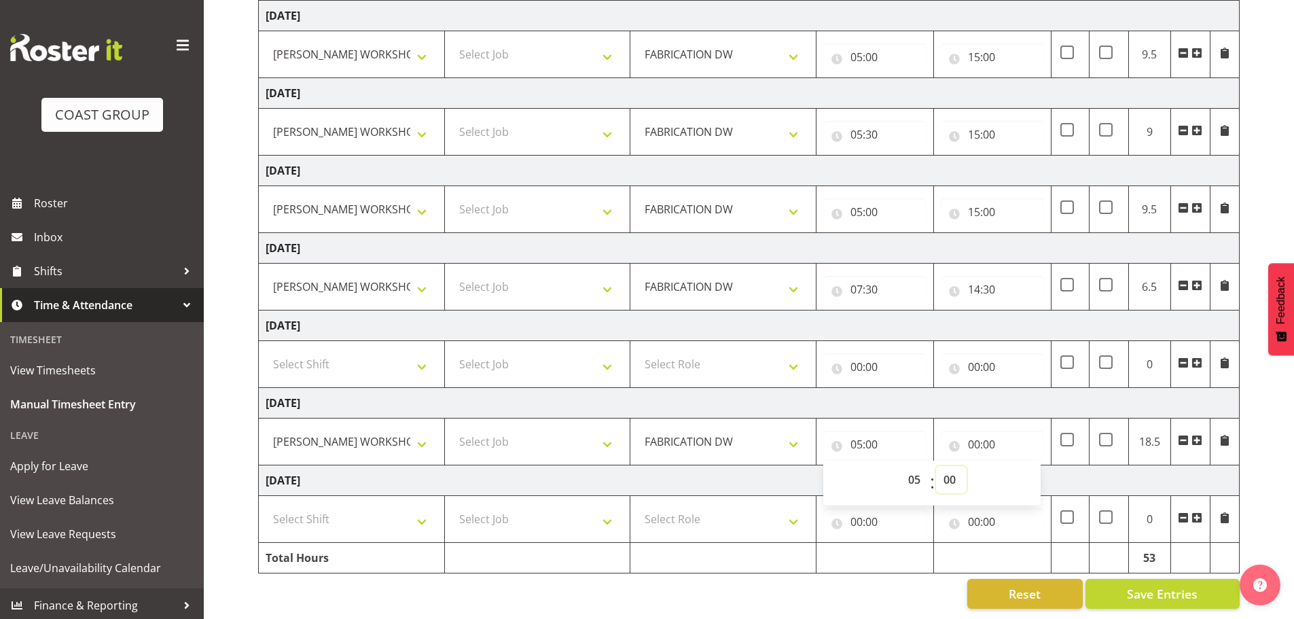
click at [952, 468] on select "00 01 02 03 04 05 06 07 08 09 10 11 12 13 14 15 16 17 18 19 20 21 22 23 24 25 2…" at bounding box center [951, 479] width 31 height 27
select select "11"
click at [936, 466] on select "00 01 02 03 04 05 06 07 08 09 10 11 12 13 14 15 16 17 18 19 20 21 22 23 24 25 2…" at bounding box center [951, 479] width 31 height 27
type input "05:11"
drag, startPoint x: 939, startPoint y: 472, endPoint x: 945, endPoint y: 463, distance: 11.0
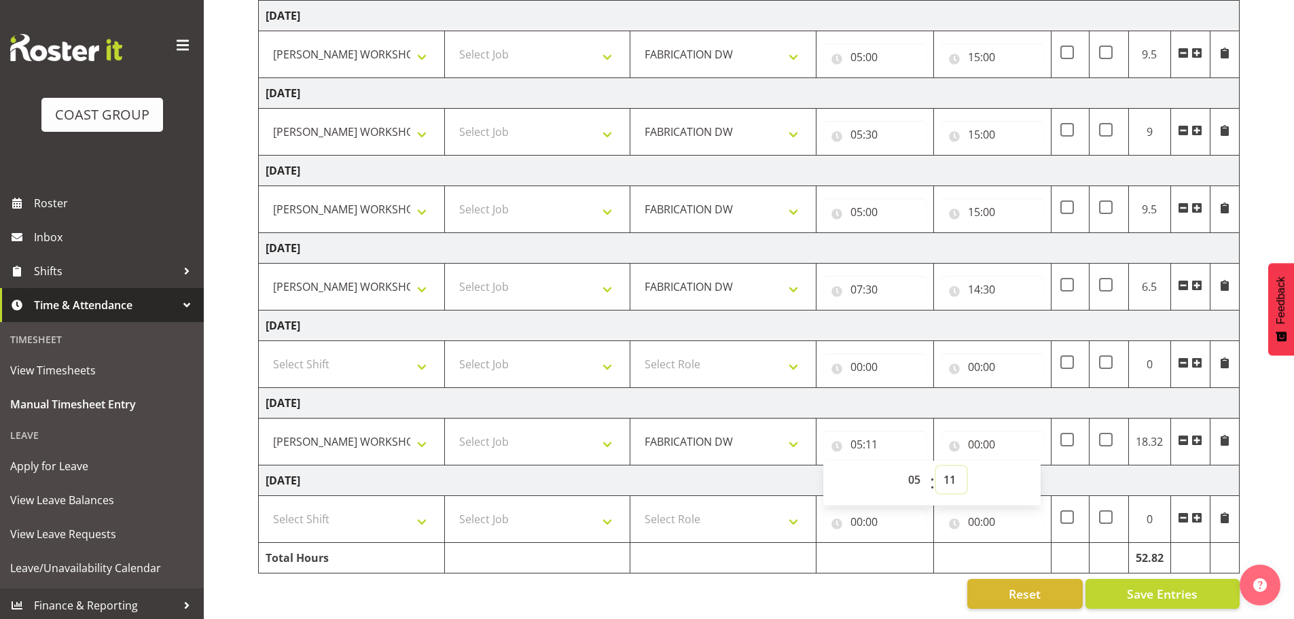
click at [939, 472] on select "00 01 02 03 04 05 06 07 08 09 10 11 12 13 14 15 16 17 18 19 20 21 22 23 24 25 2…" at bounding box center [951, 479] width 31 height 27
select select "30"
click at [936, 466] on select "00 01 02 03 04 05 06 07 08 09 10 11 12 13 14 15 16 17 18 19 20 21 22 23 24 25 2…" at bounding box center [951, 479] width 31 height 27
type input "05:30"
click at [977, 432] on input "00:00" at bounding box center [992, 444] width 103 height 27
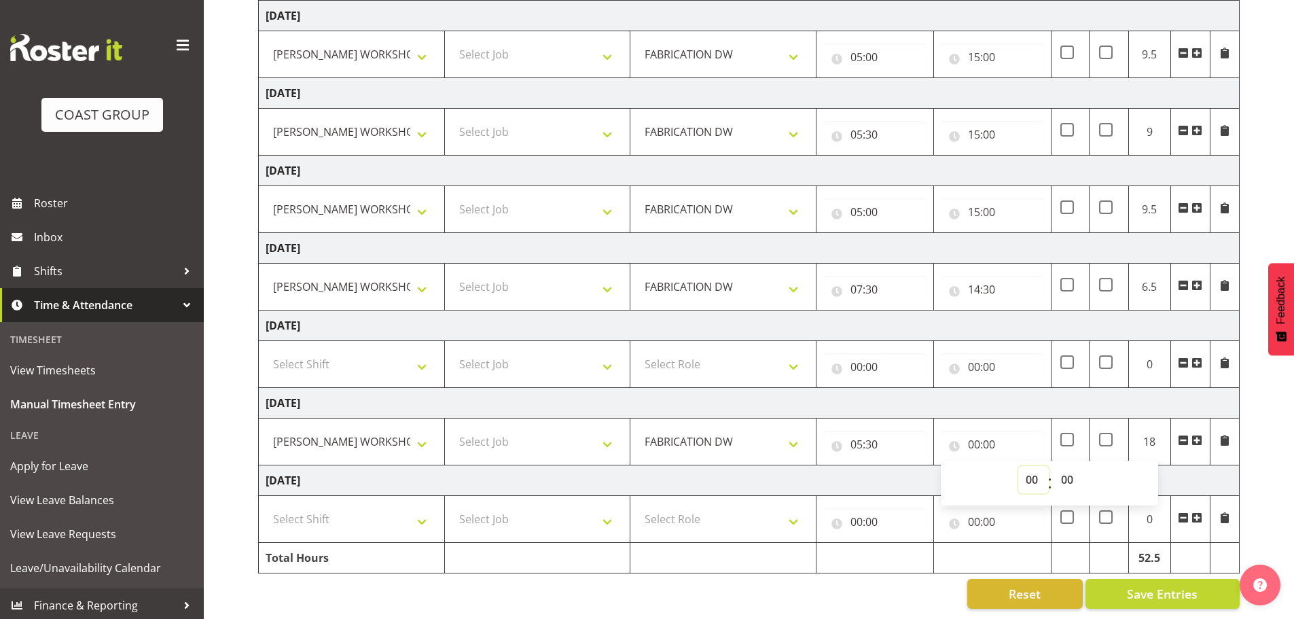
click at [1028, 466] on select "00 01 02 03 04 05 06 07 08 09 10 11 12 13 14 15 16 17 18 19 20 21 22 23" at bounding box center [1034, 479] width 31 height 27
select select "14"
click at [1019, 466] on select "00 01 02 03 04 05 06 07 08 09 10 11 12 13 14 15 16 17 18 19 20 21 22 23" at bounding box center [1034, 479] width 31 height 27
type input "14:00"
click at [1063, 466] on select "00 01 02 03 04 05 06 07 08 09 10 11 12 13 14 15 16 17 18 19 20 21 22 23 24 25 2…" at bounding box center [1069, 479] width 31 height 27
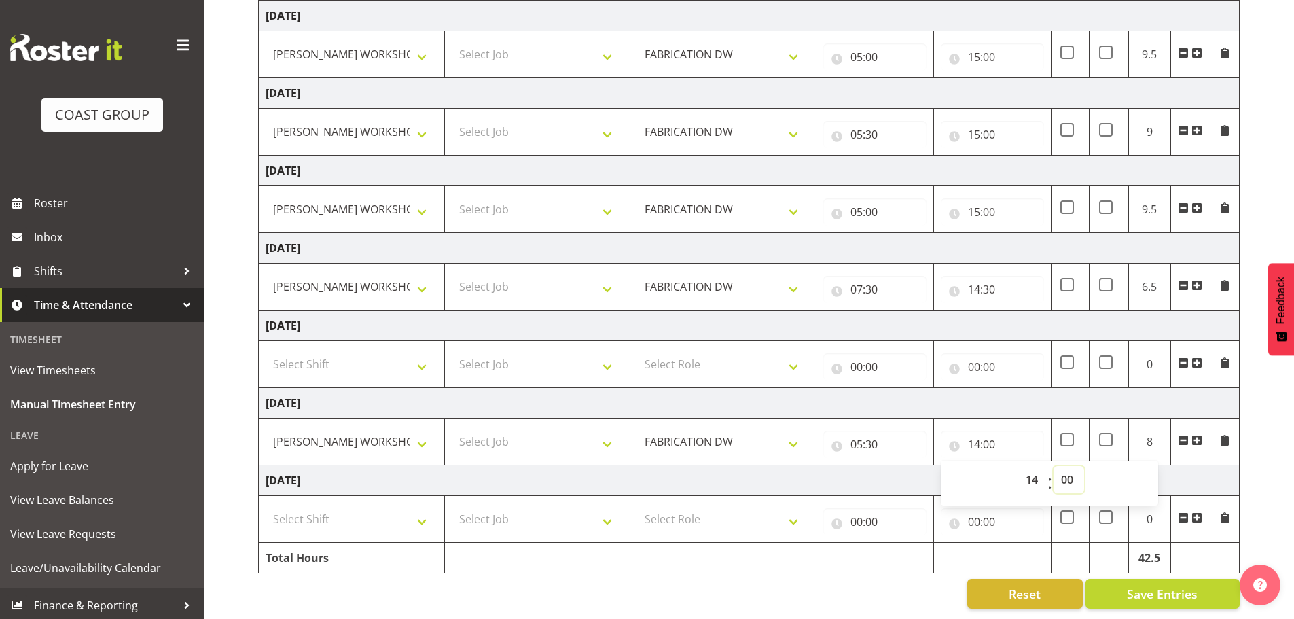
select select "30"
click at [1054, 466] on select "00 01 02 03 04 05 06 07 08 09 10 11 12 13 14 15 16 17 18 19 20 21 22 23 24 25 2…" at bounding box center [1069, 479] width 31 height 27
type input "14:30"
click at [1068, 399] on td "Monday 8th September 2025" at bounding box center [749, 403] width 981 height 31
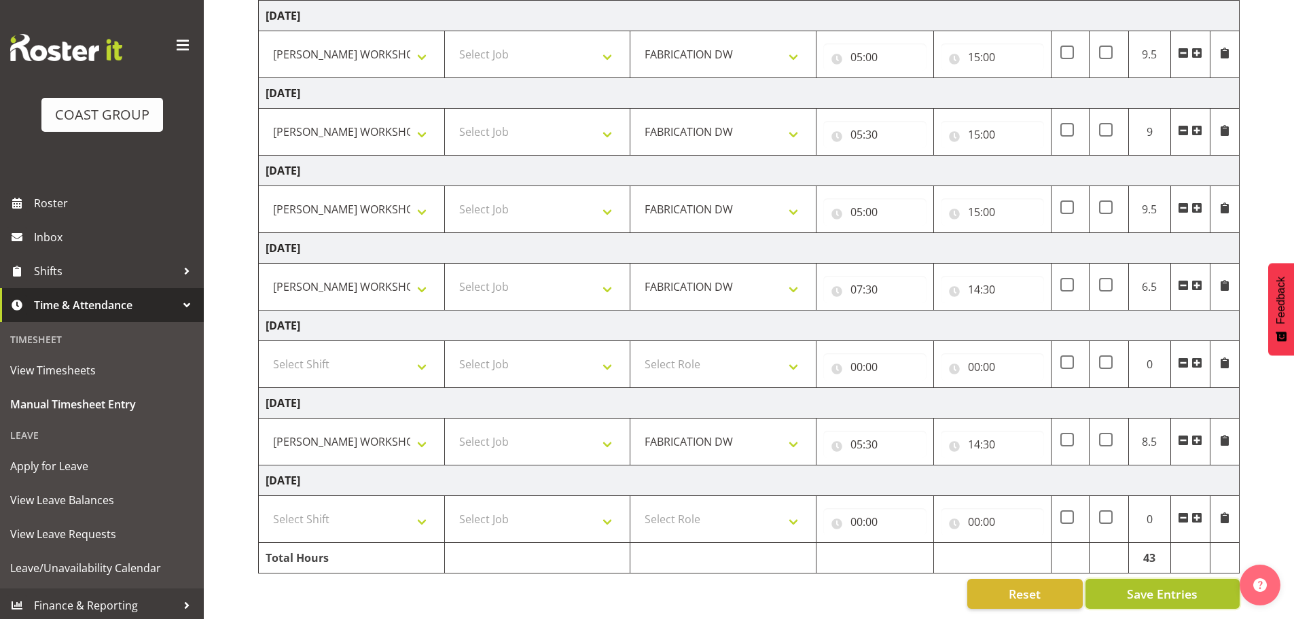
click at [1167, 585] on span "Save Entries" at bounding box center [1162, 594] width 71 height 18
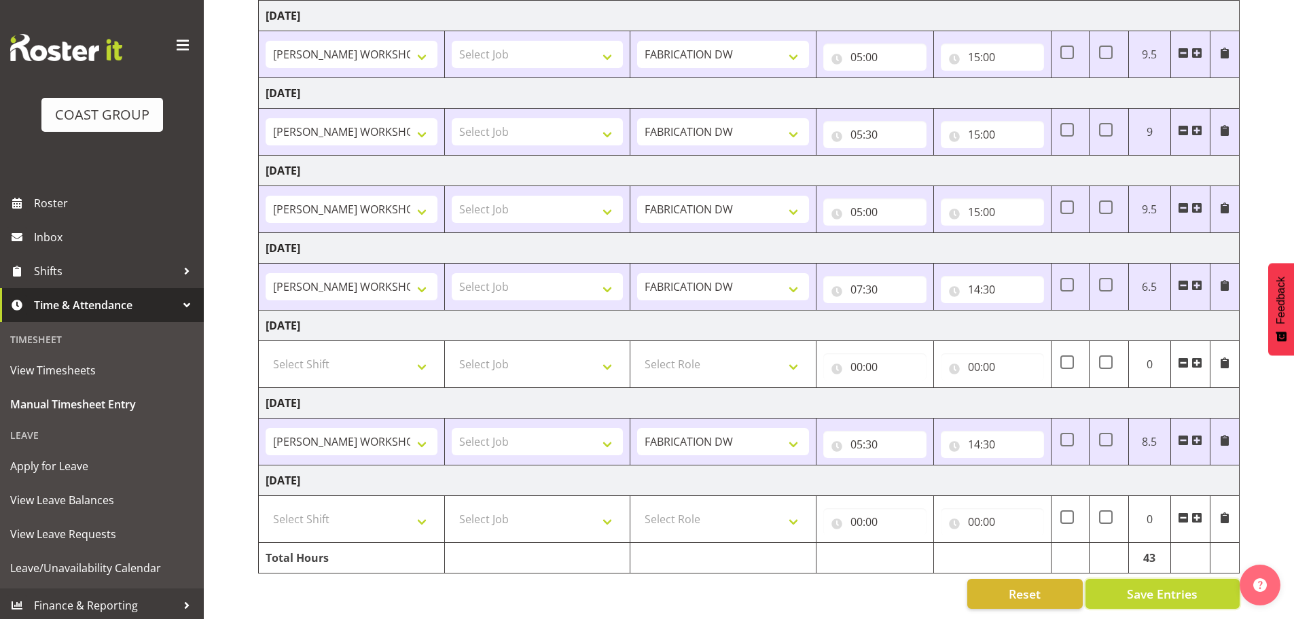
scroll to position [0, 0]
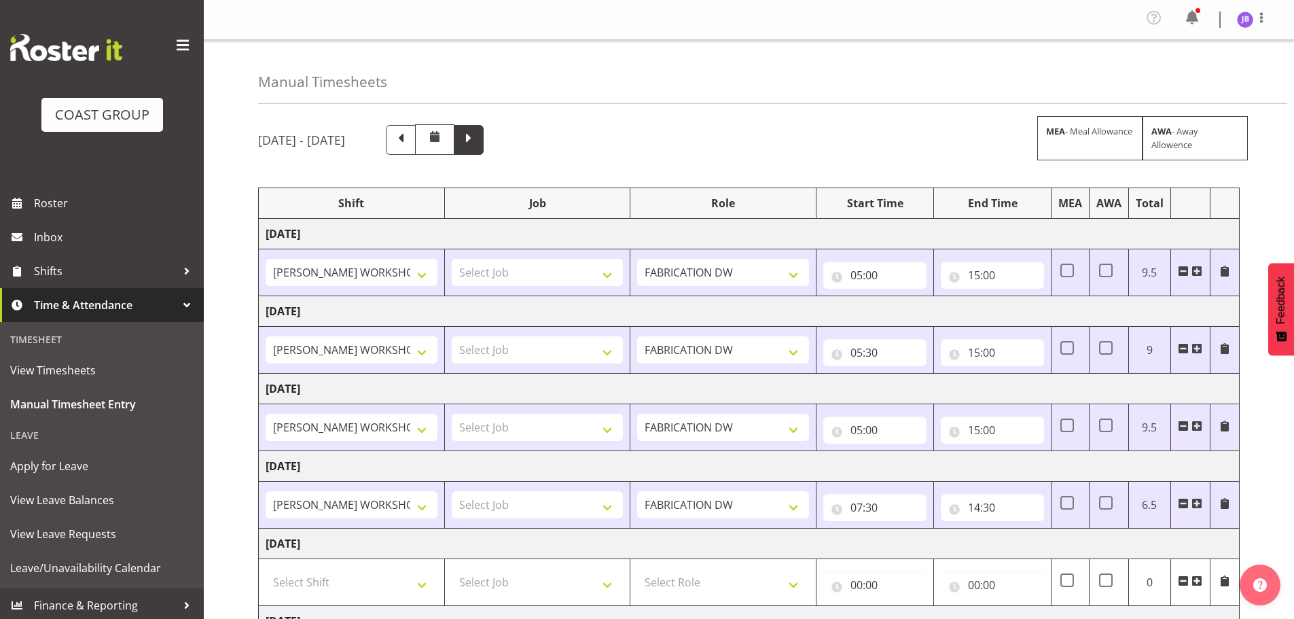
click at [478, 139] on span at bounding box center [469, 139] width 18 height 18
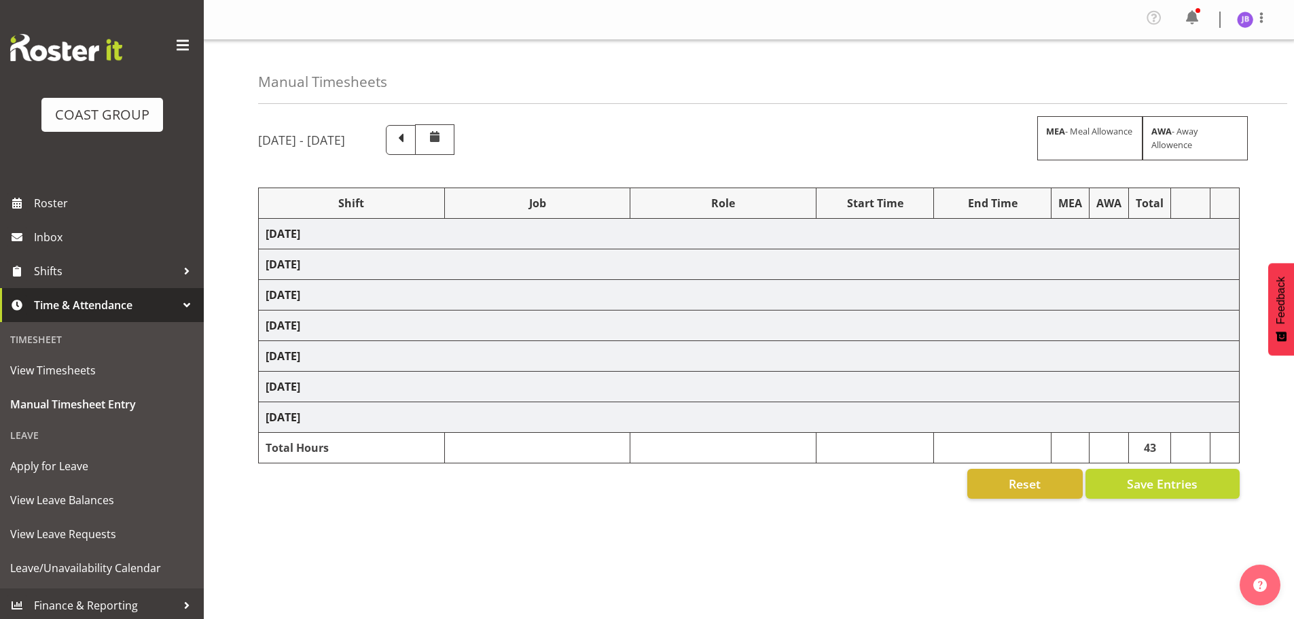
scroll to position [49, 0]
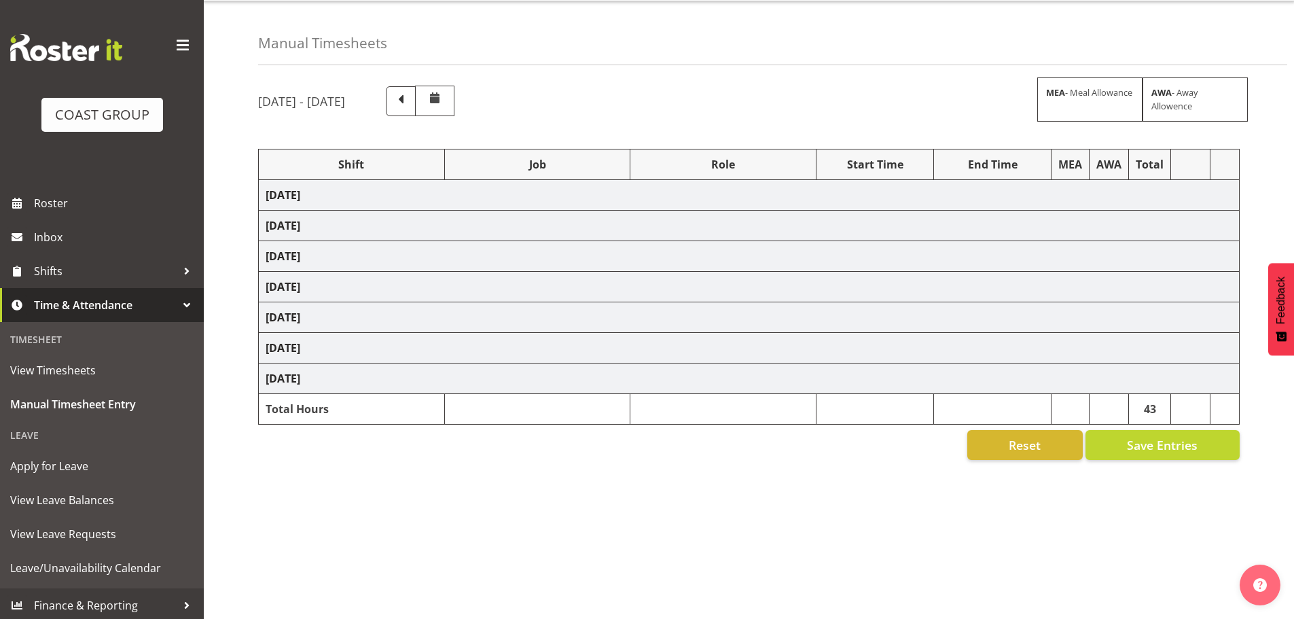
select select "16481"
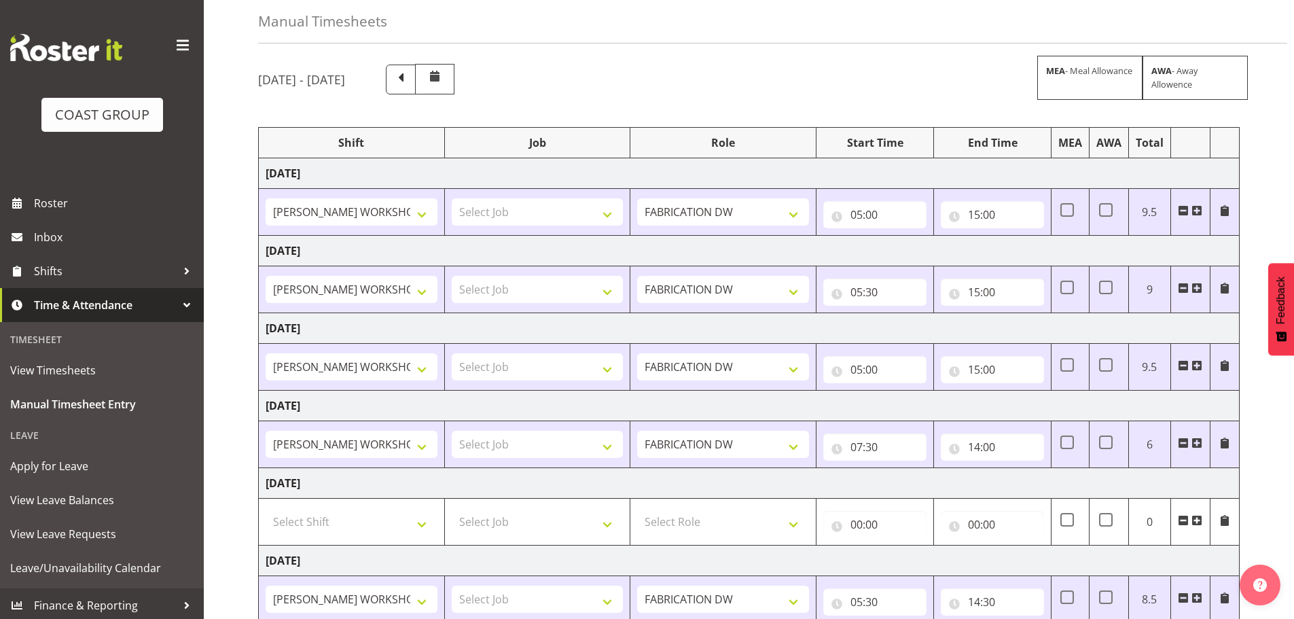
scroll to position [24, 0]
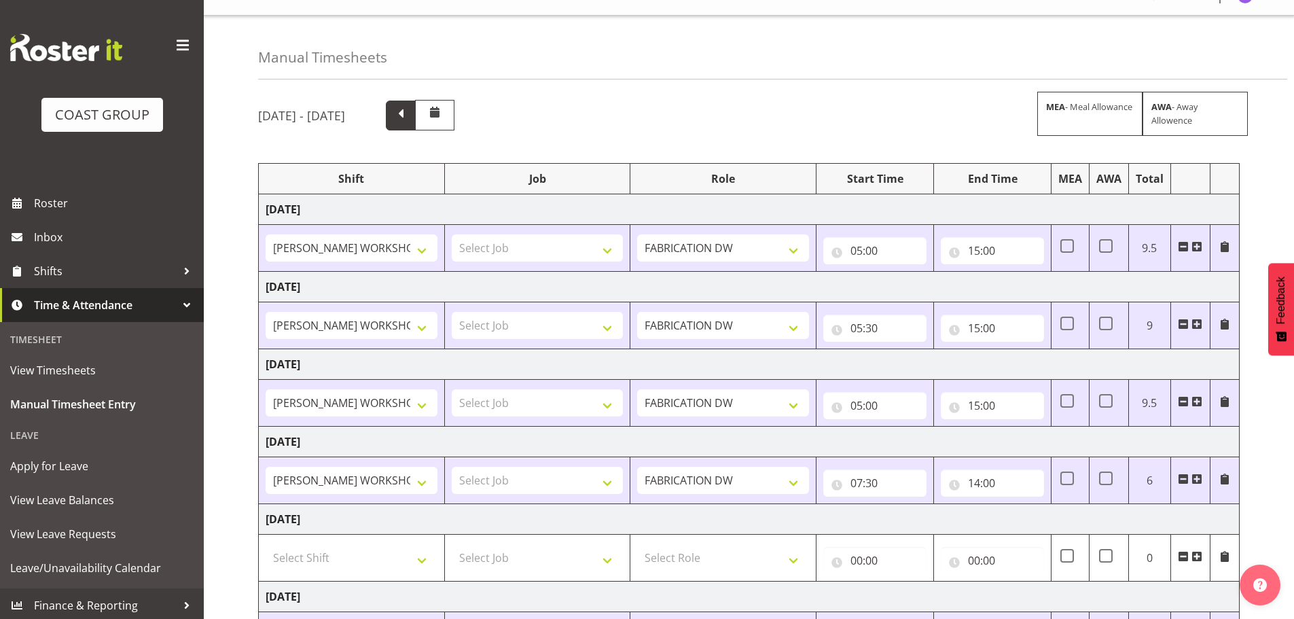
click at [410, 114] on span at bounding box center [401, 114] width 18 height 18
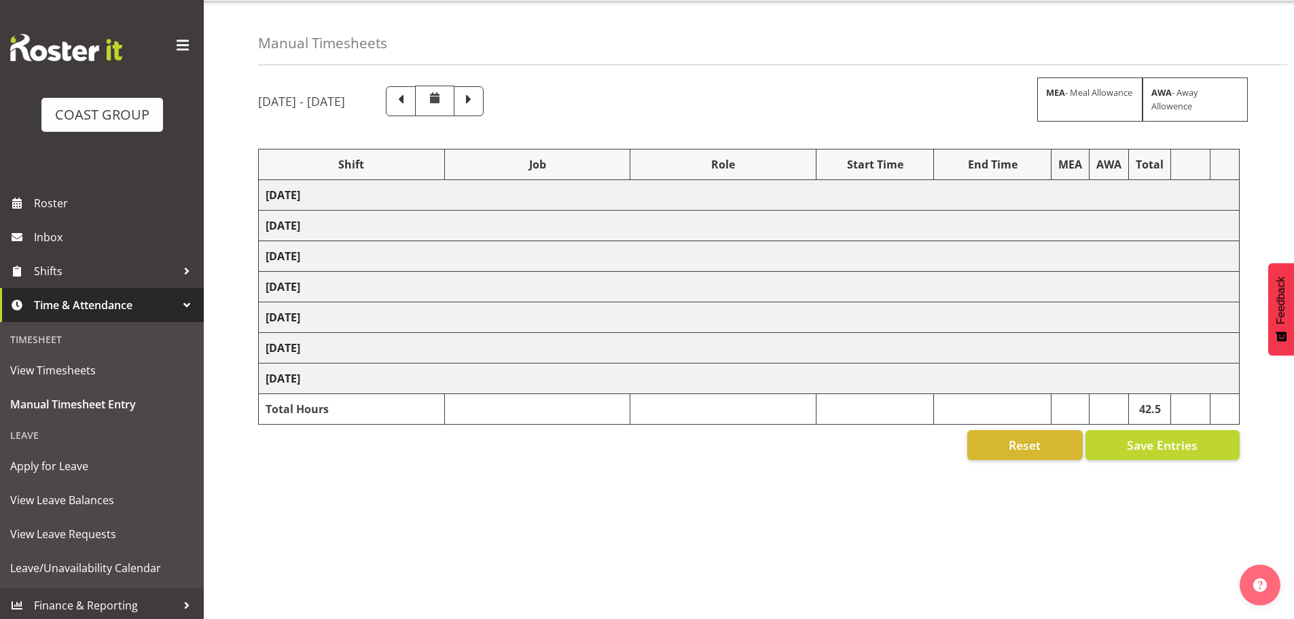
scroll to position [49, 0]
select select "16481"
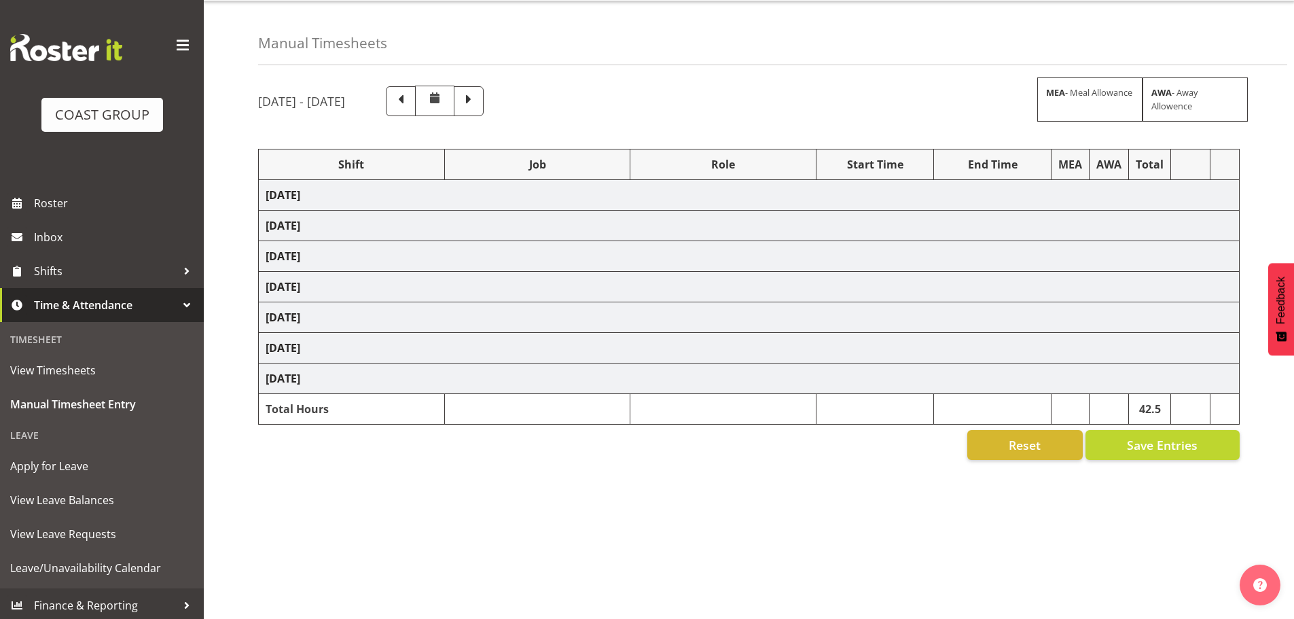
select select "16481"
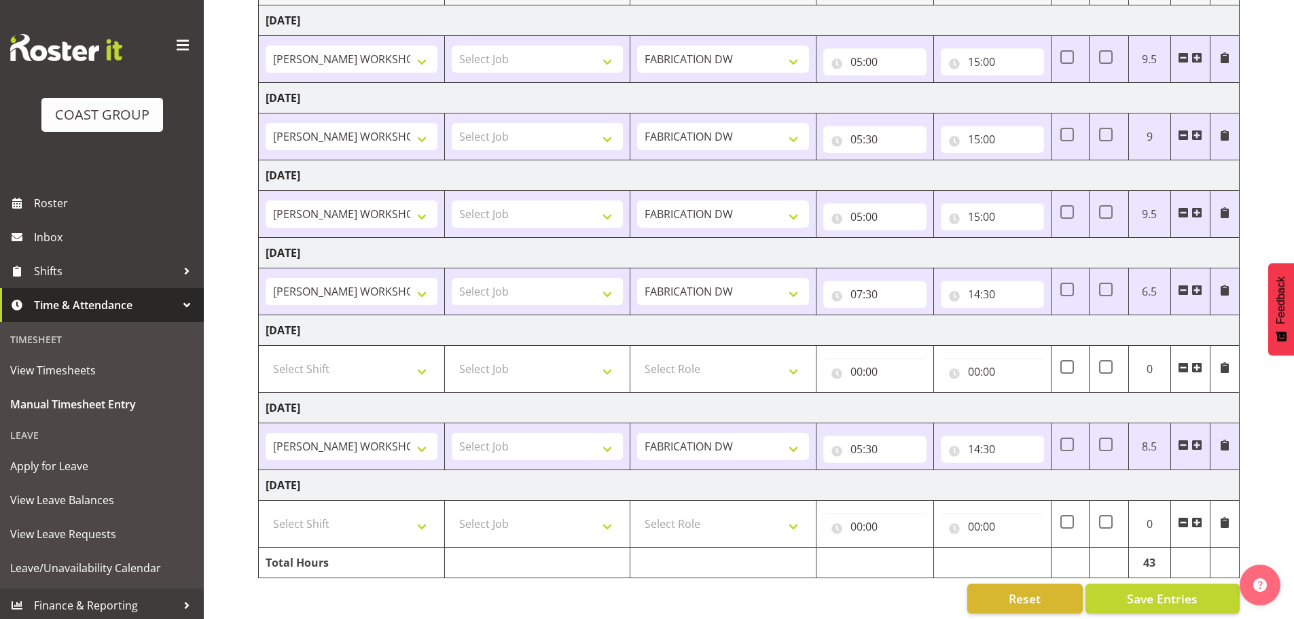
scroll to position [228, 0]
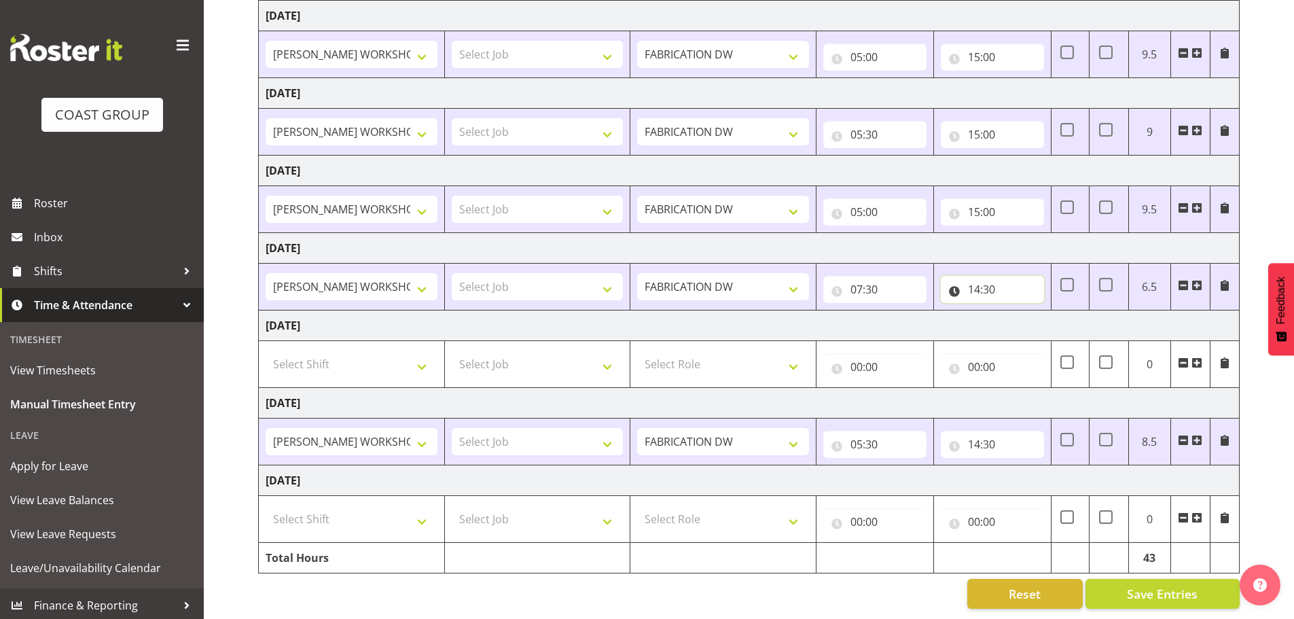
click at [993, 277] on input "14:30" at bounding box center [992, 289] width 103 height 27
click at [1071, 317] on select "00 01 02 03 04 05 06 07 08 09 10 11 12 13 14 15 16 17 18 19 20 21 22 23 24 25 2…" at bounding box center [1069, 324] width 31 height 27
select select "0"
click at [1054, 311] on select "00 01 02 03 04 05 06 07 08 09 10 11 12 13 14 15 16 17 18 19 20 21 22 23 24 25 2…" at bounding box center [1069, 324] width 31 height 27
type input "14:00"
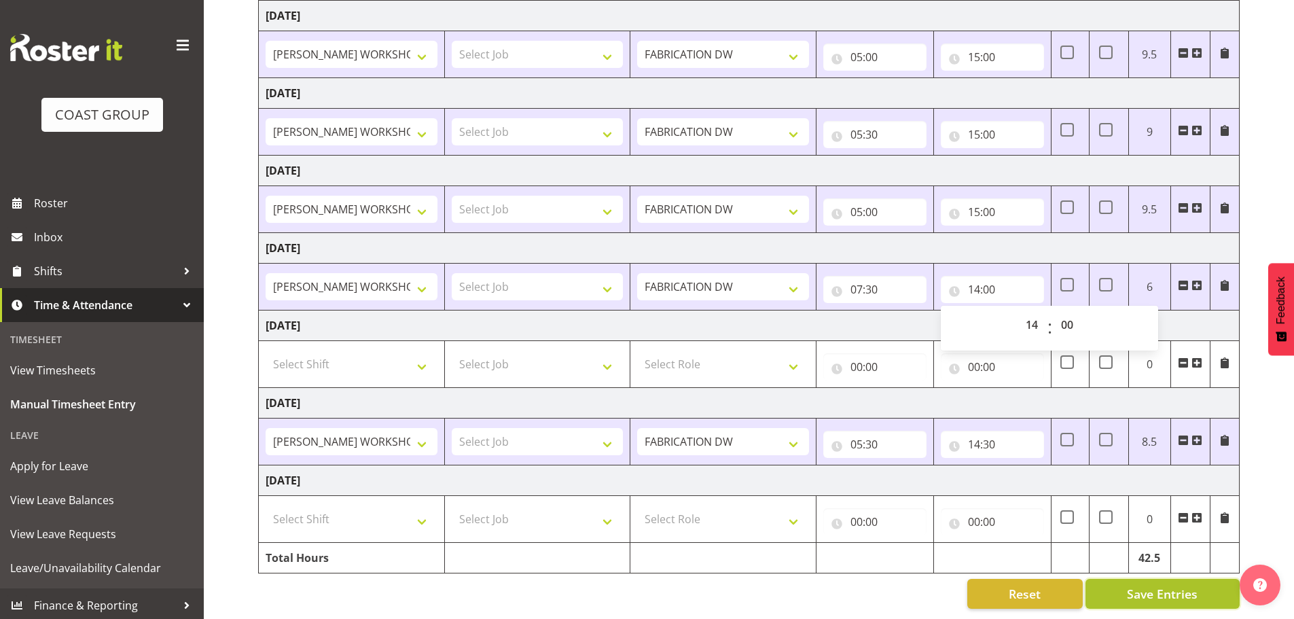
click at [1171, 585] on span "Save Entries" at bounding box center [1162, 594] width 71 height 18
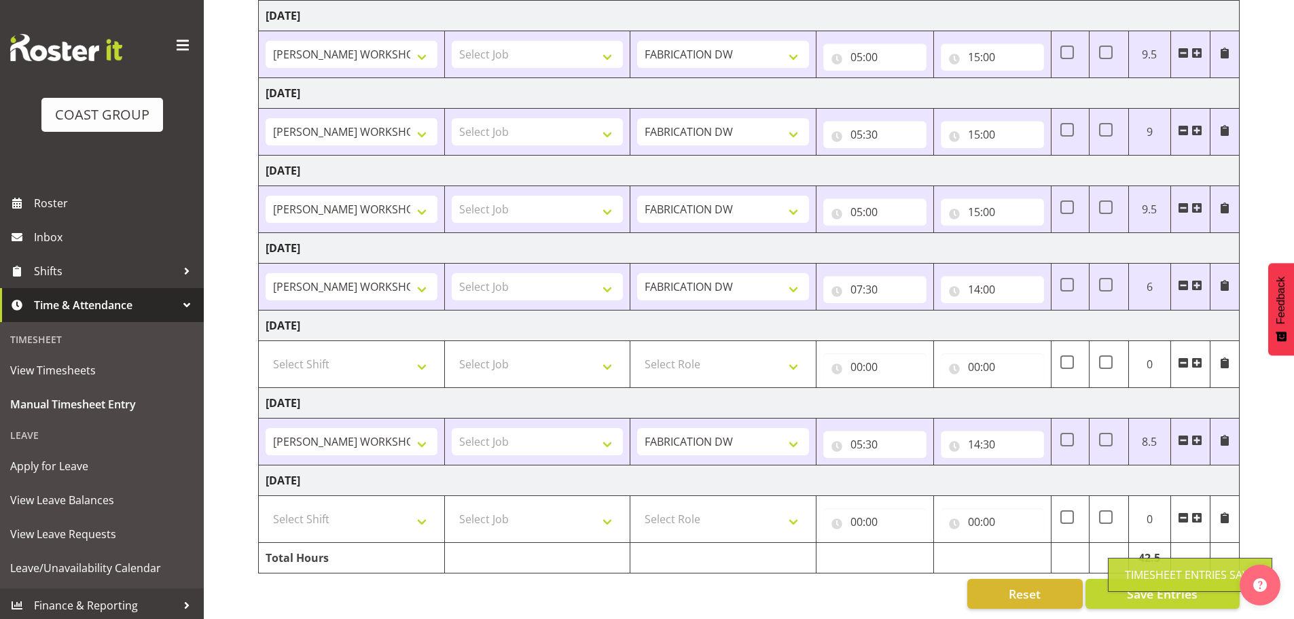
click at [1258, 517] on div "September 3rd - September 9th 2025 MEA - Meal Allowance AWA - Away Allowence Sh…" at bounding box center [776, 257] width 1036 height 723
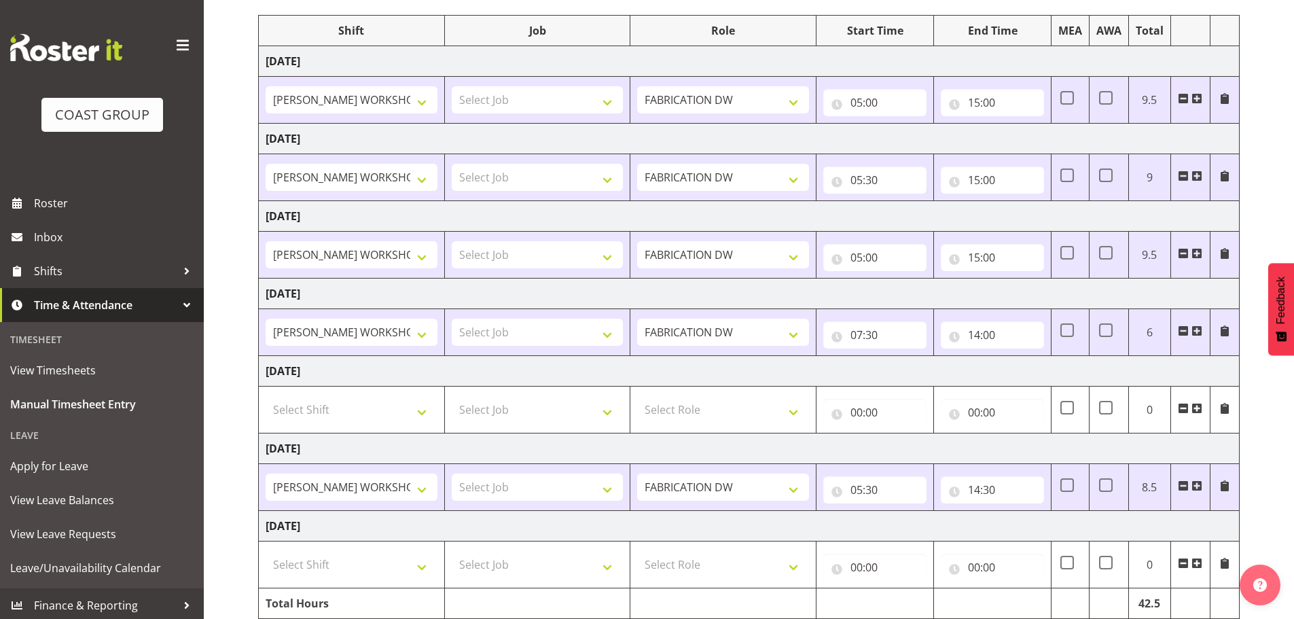
scroll to position [92, 0]
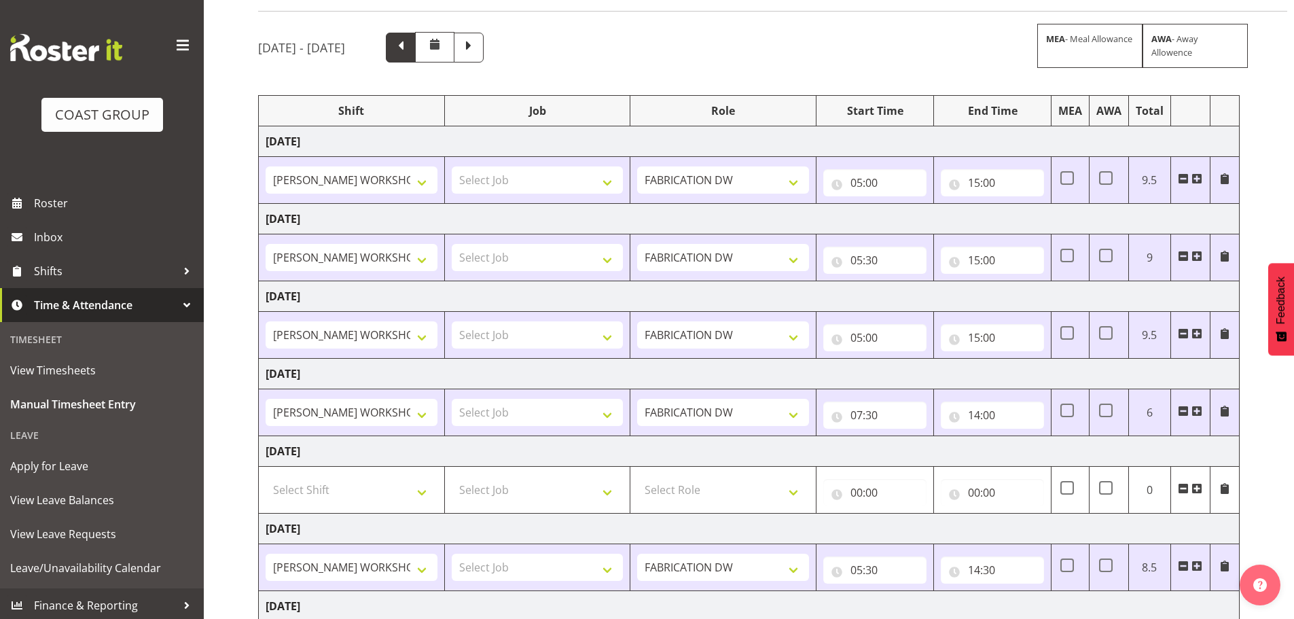
click at [410, 54] on span at bounding box center [401, 46] width 18 height 18
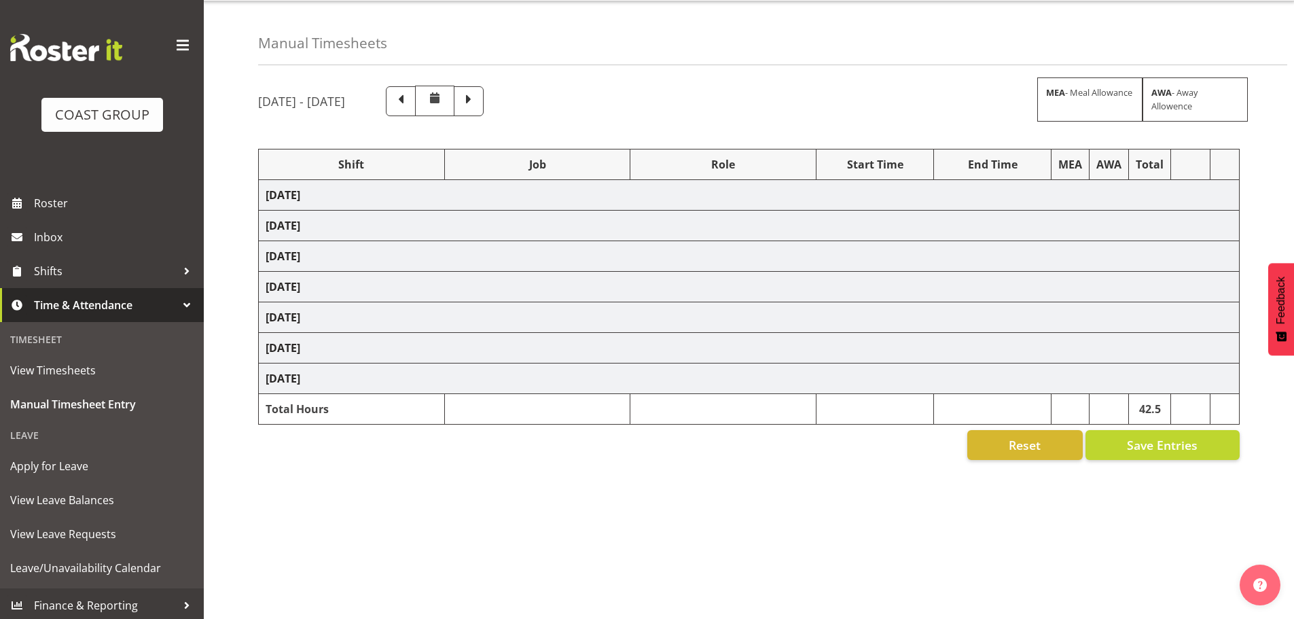
select select "16481"
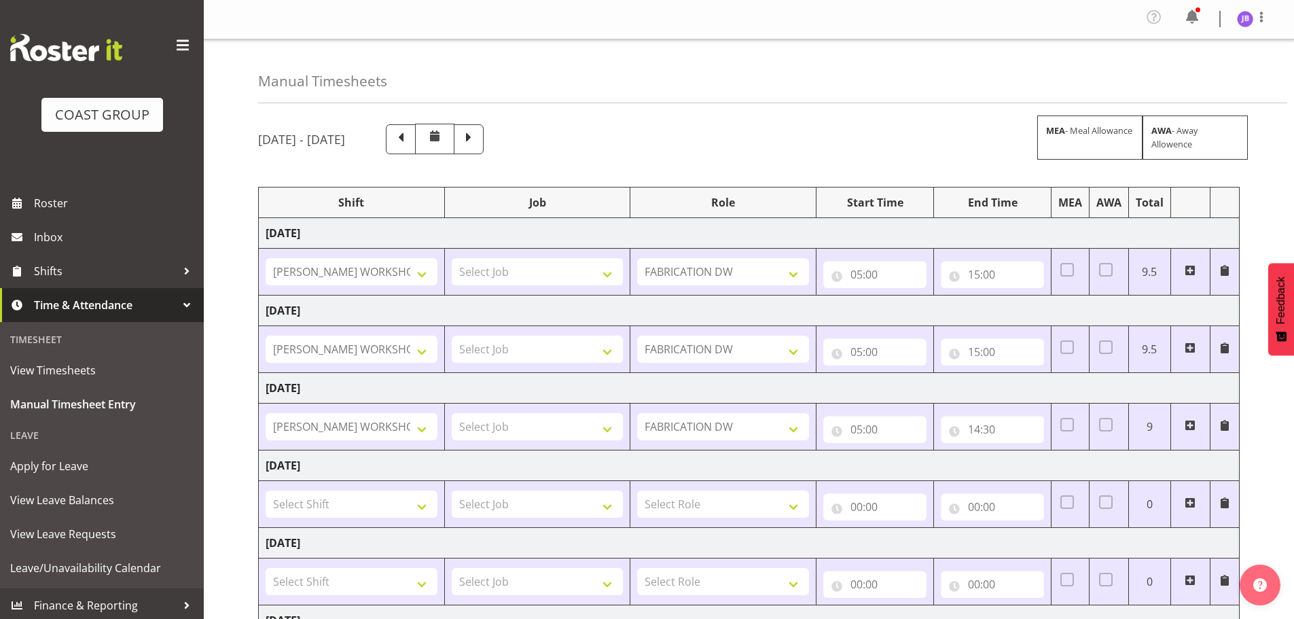
scroll to position [0, 0]
click at [478, 142] on span at bounding box center [469, 139] width 18 height 18
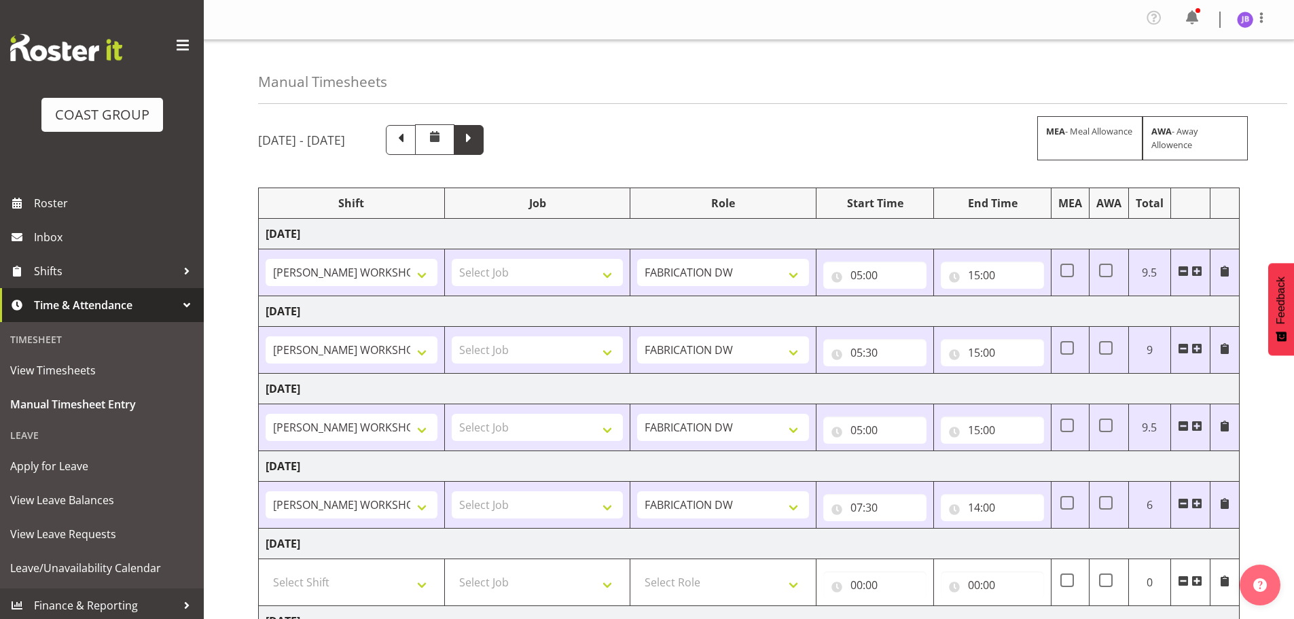
click at [484, 138] on span at bounding box center [469, 140] width 30 height 30
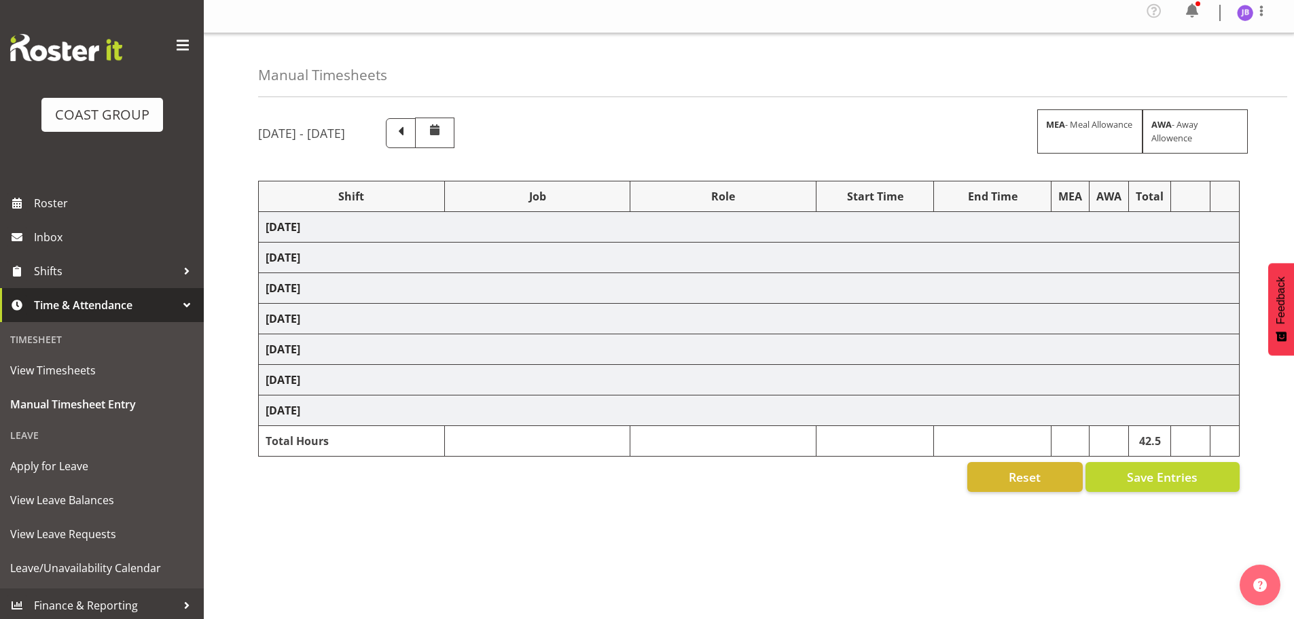
select select "16481"
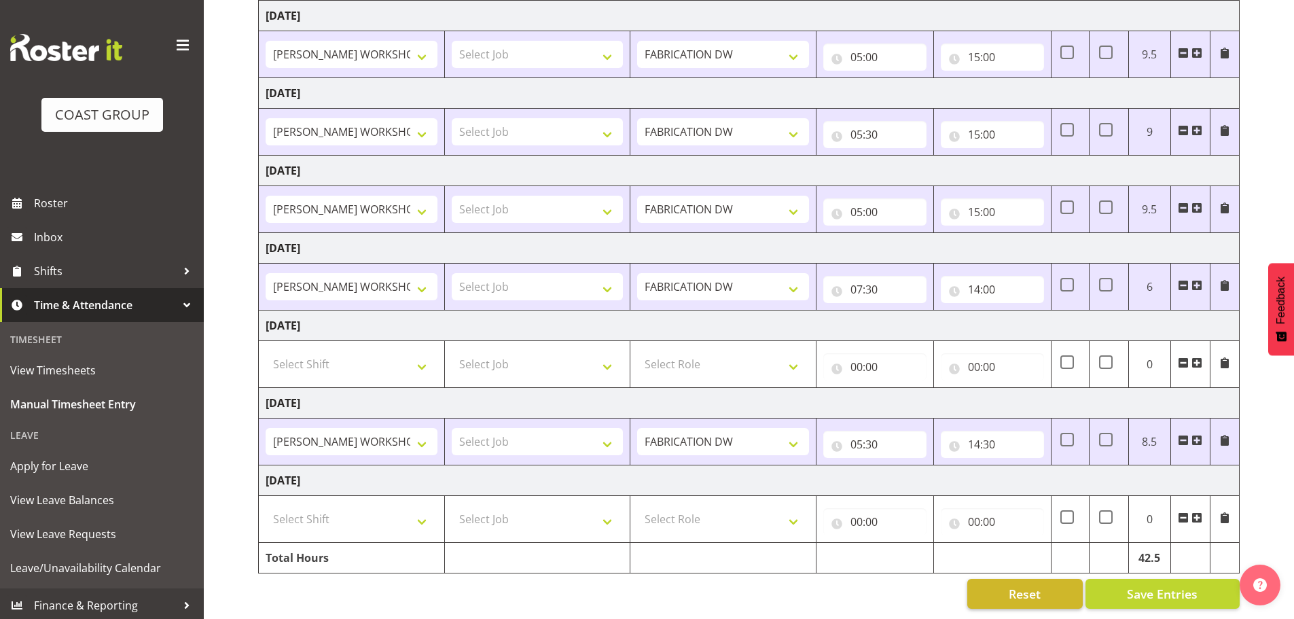
scroll to position [228, 0]
click at [1059, 579] on button "Reset" at bounding box center [1026, 594] width 116 height 30
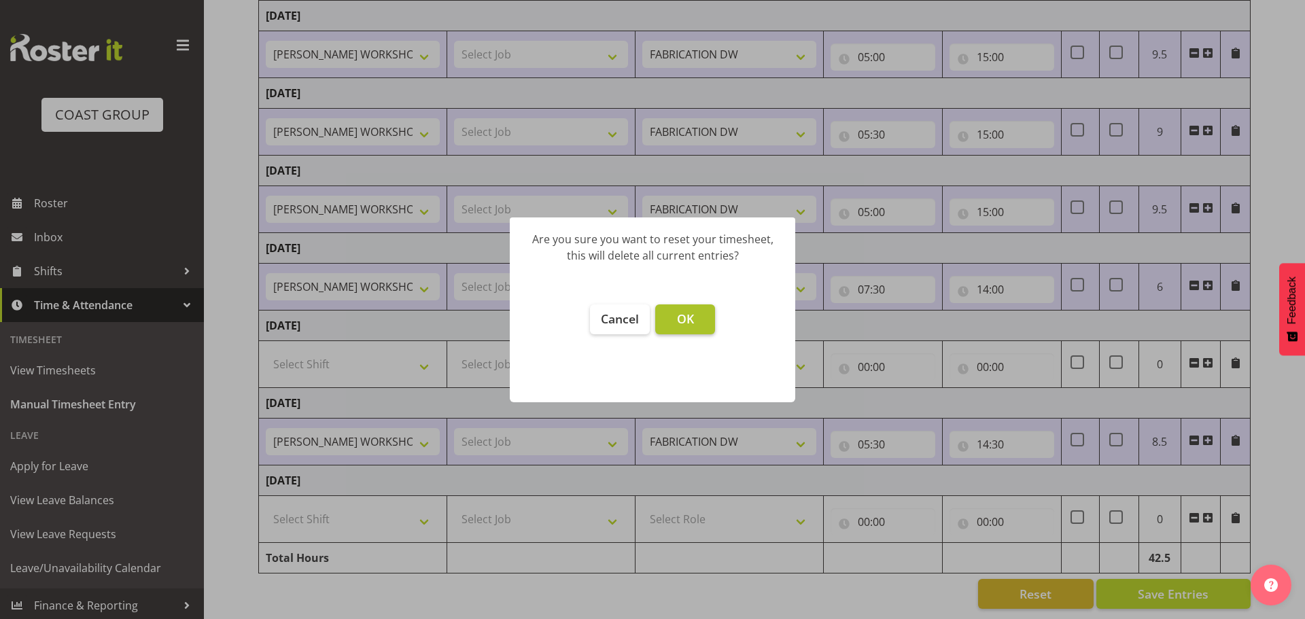
click at [682, 312] on span "OK" at bounding box center [685, 319] width 17 height 16
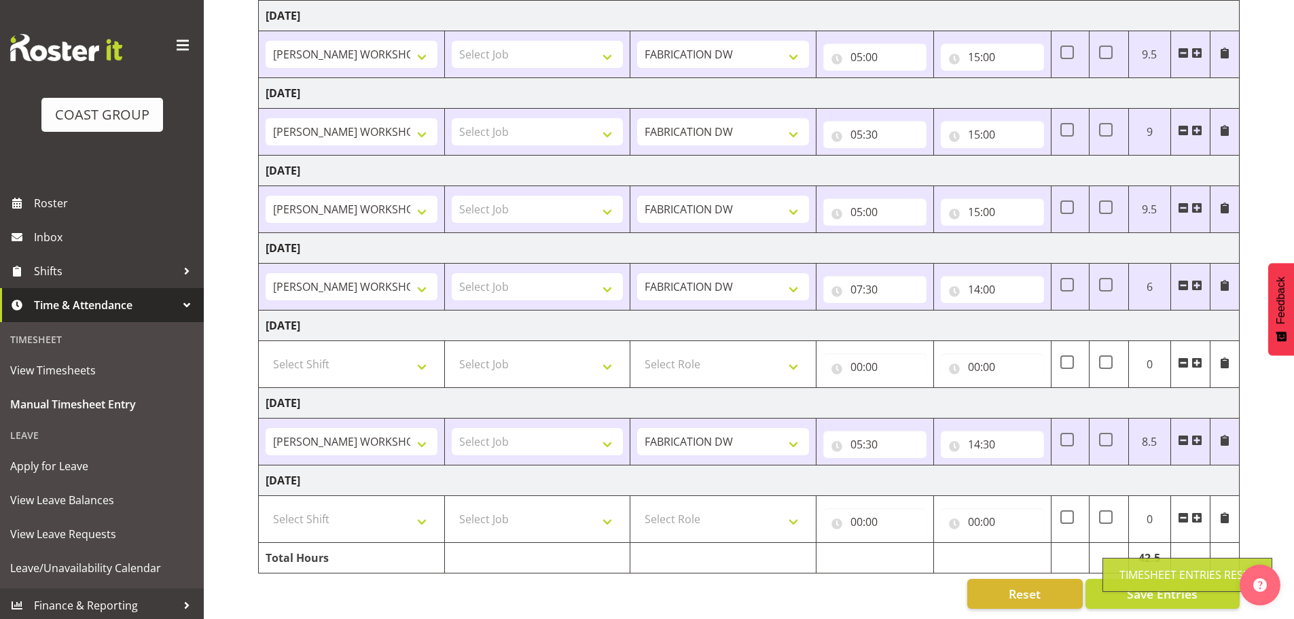
type input "00:00"
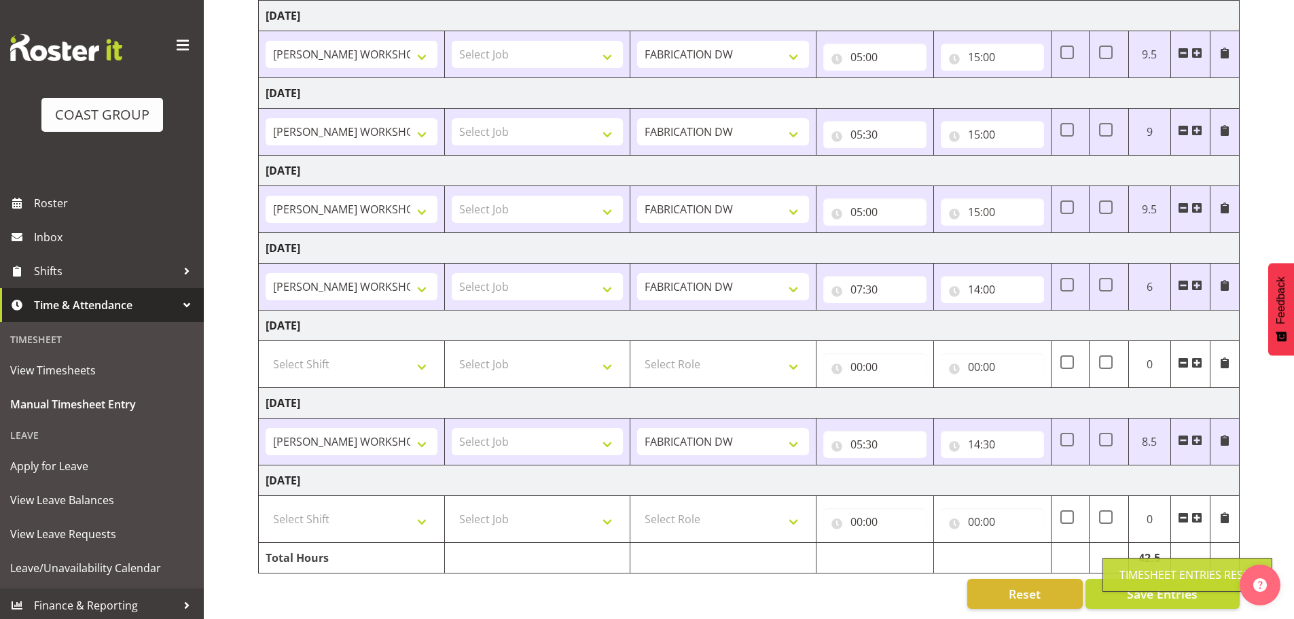
type input "00:00"
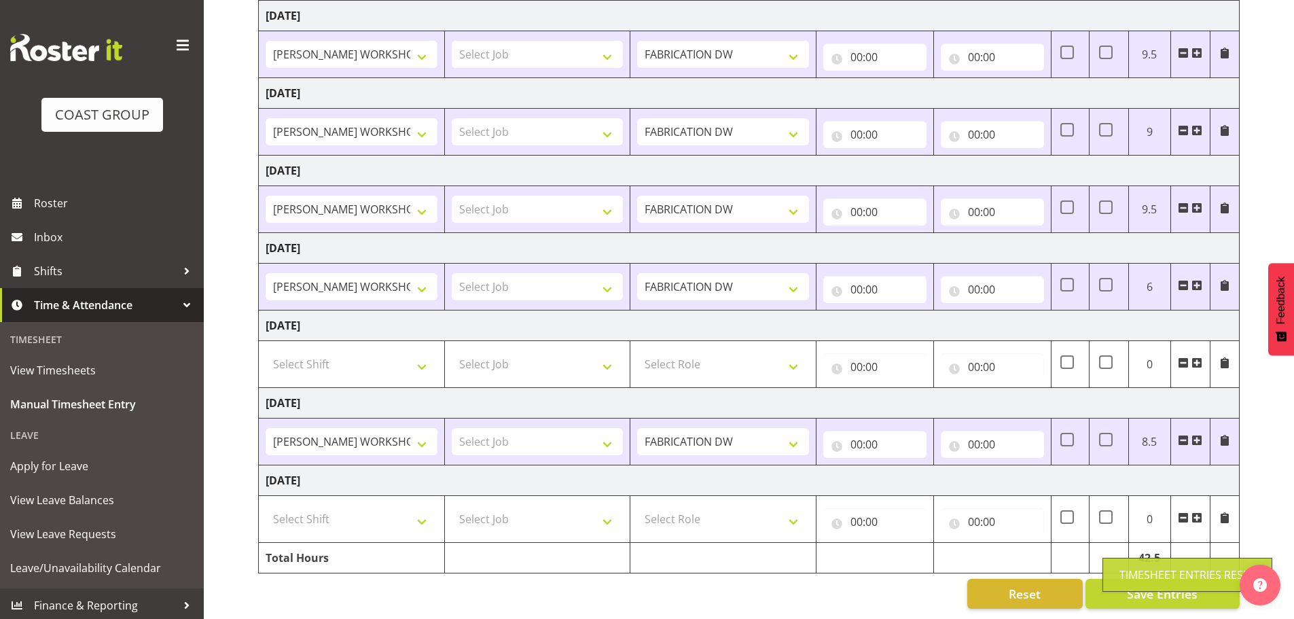
select select
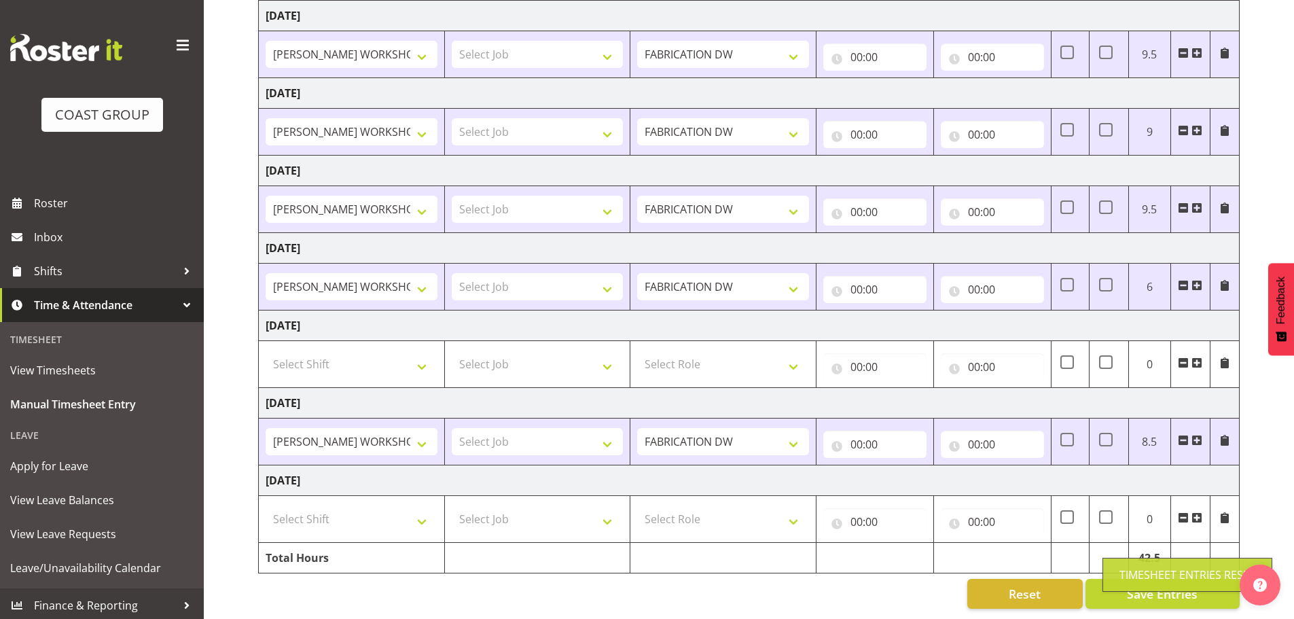
select select
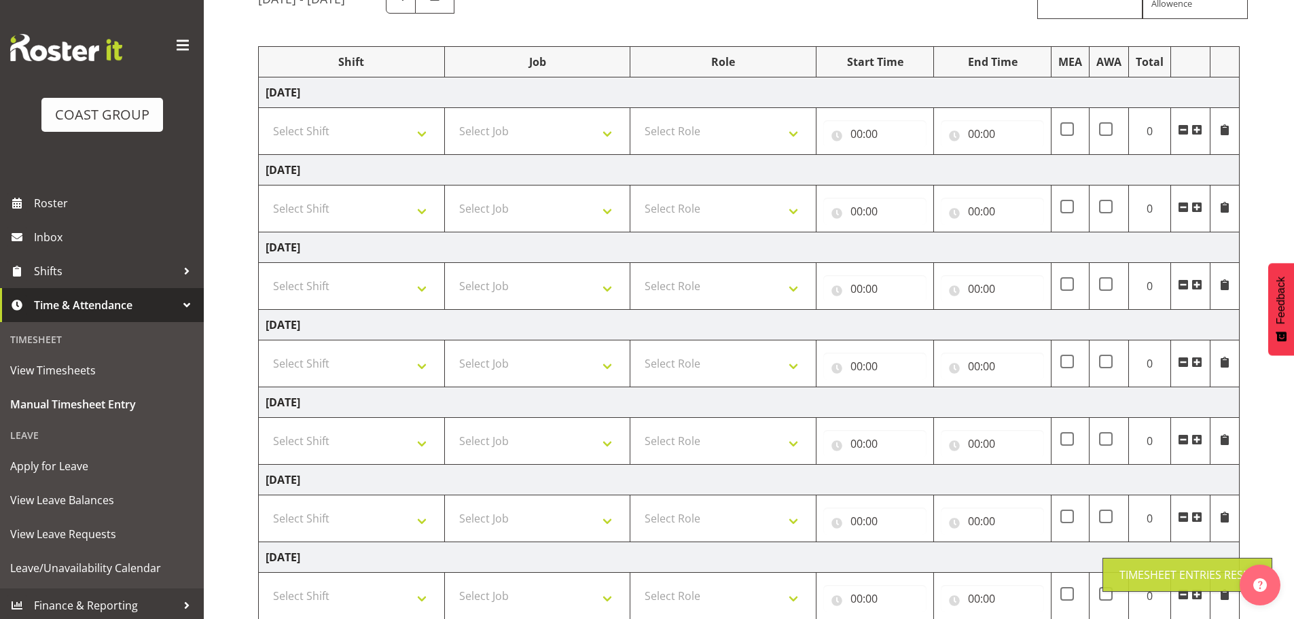
scroll to position [24, 0]
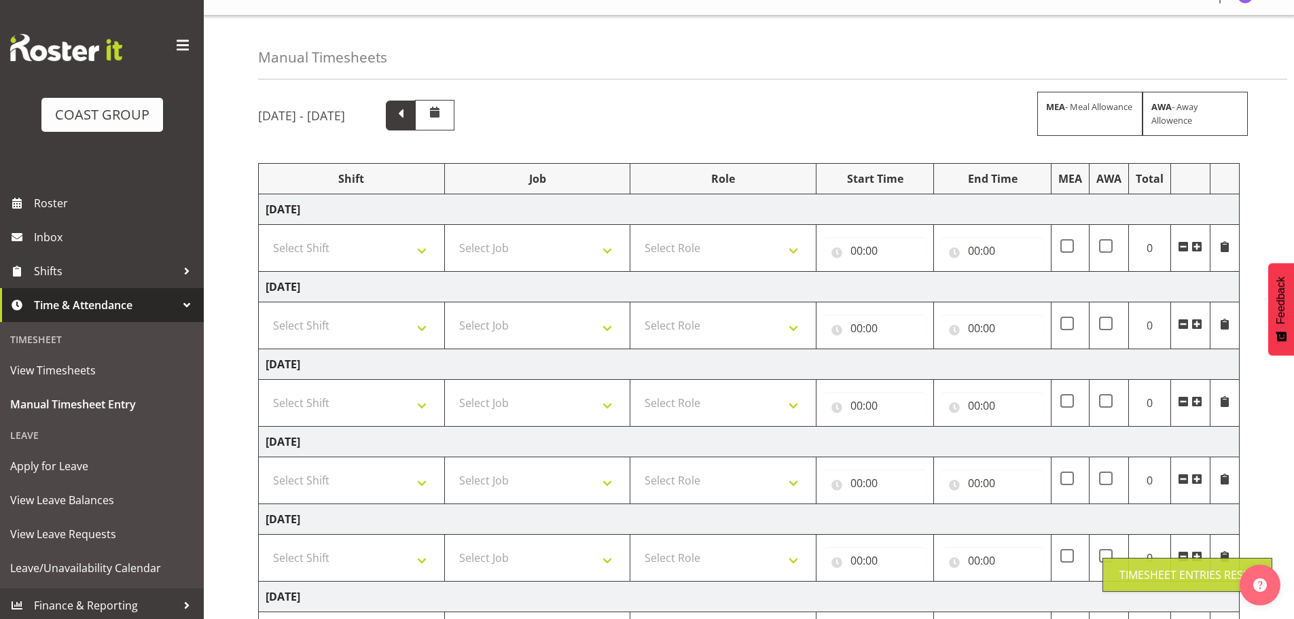
click at [416, 120] on span at bounding box center [401, 116] width 30 height 30
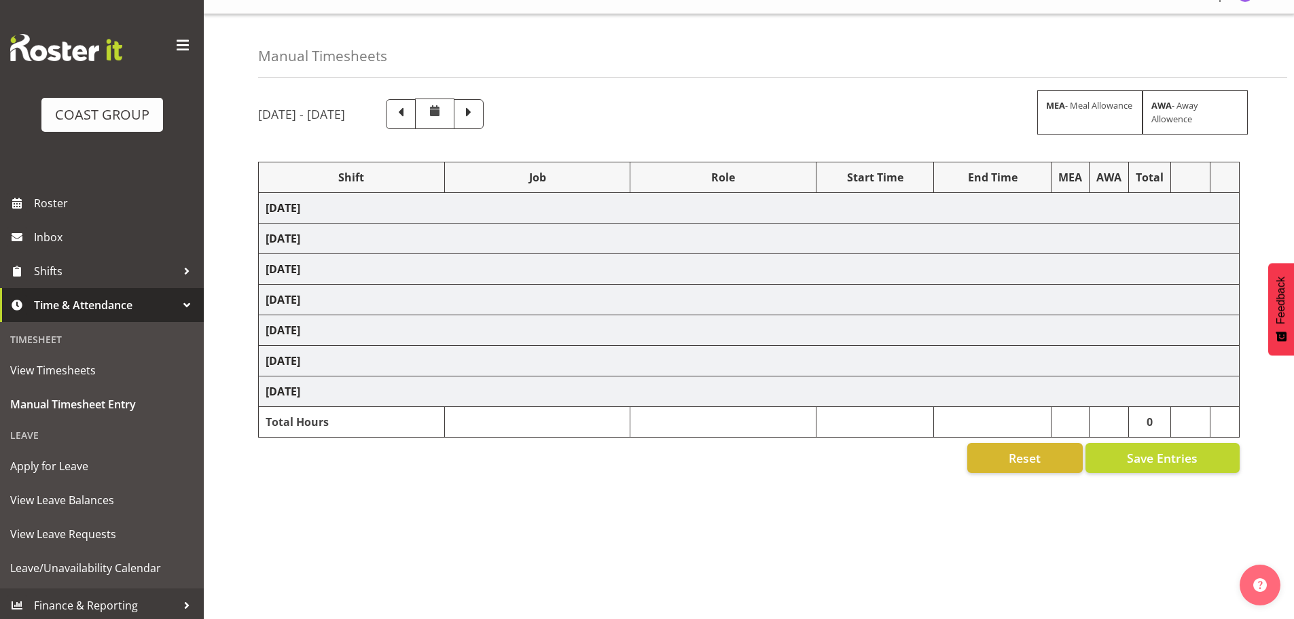
scroll to position [49, 0]
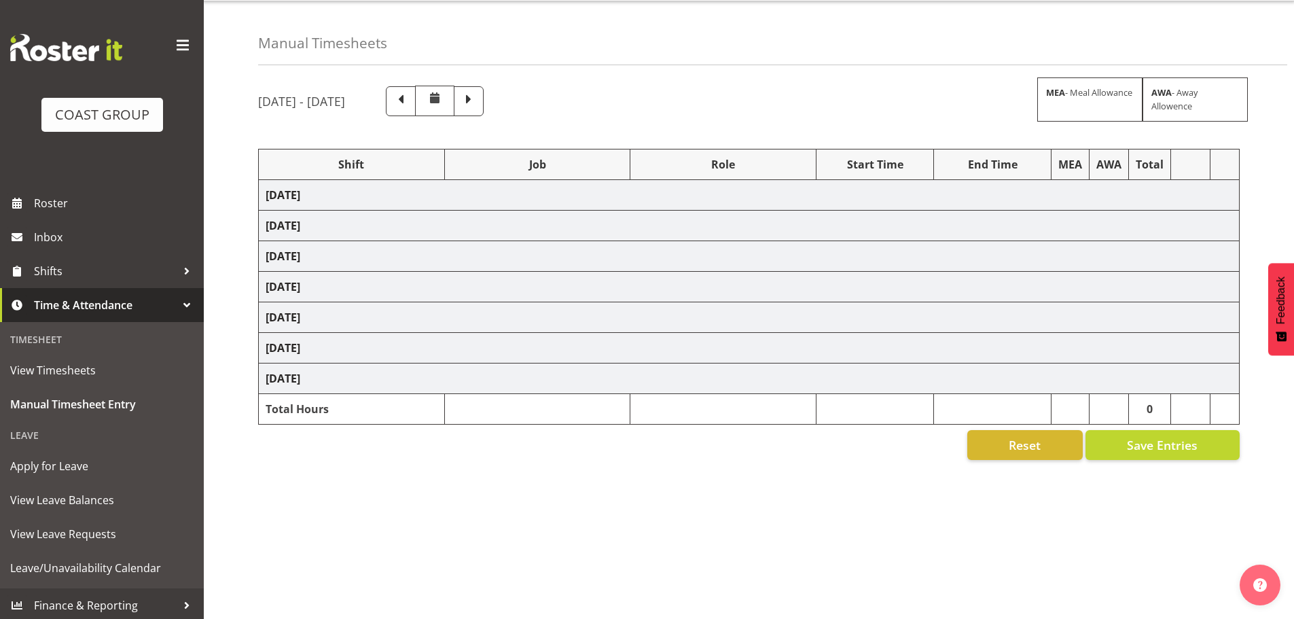
select select "16481"
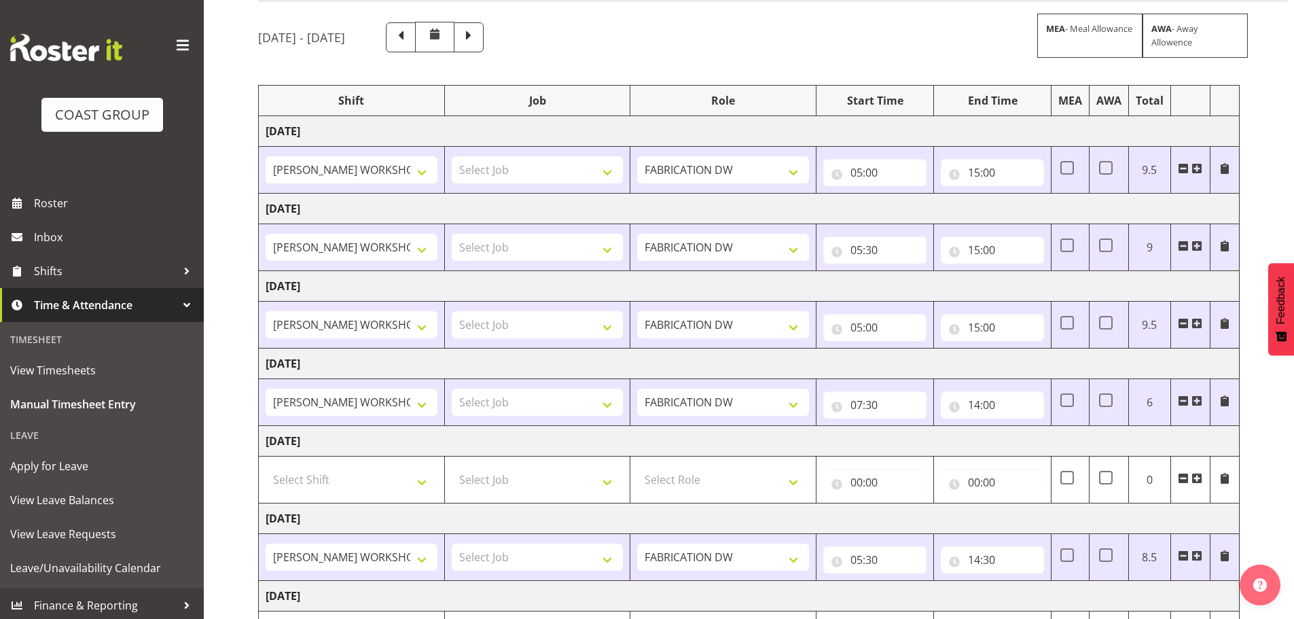
scroll to position [0, 0]
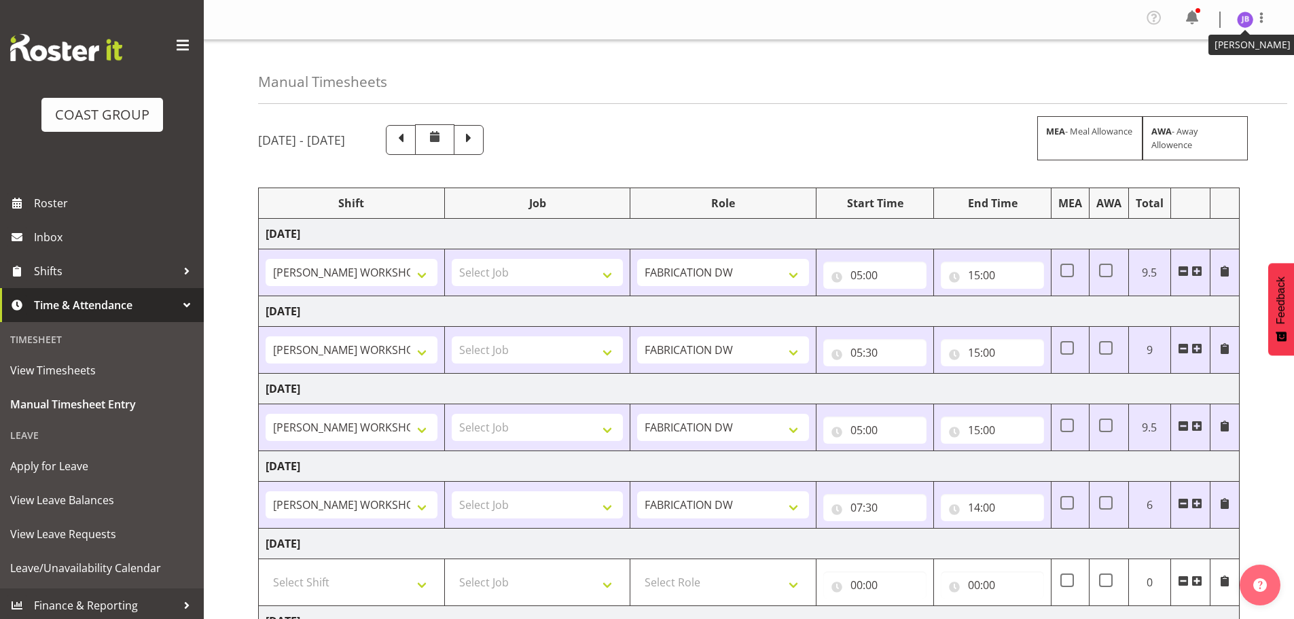
click at [1253, 27] on figure at bounding box center [1245, 20] width 16 height 16
click at [1227, 73] on link "Log Out" at bounding box center [1205, 75] width 130 height 24
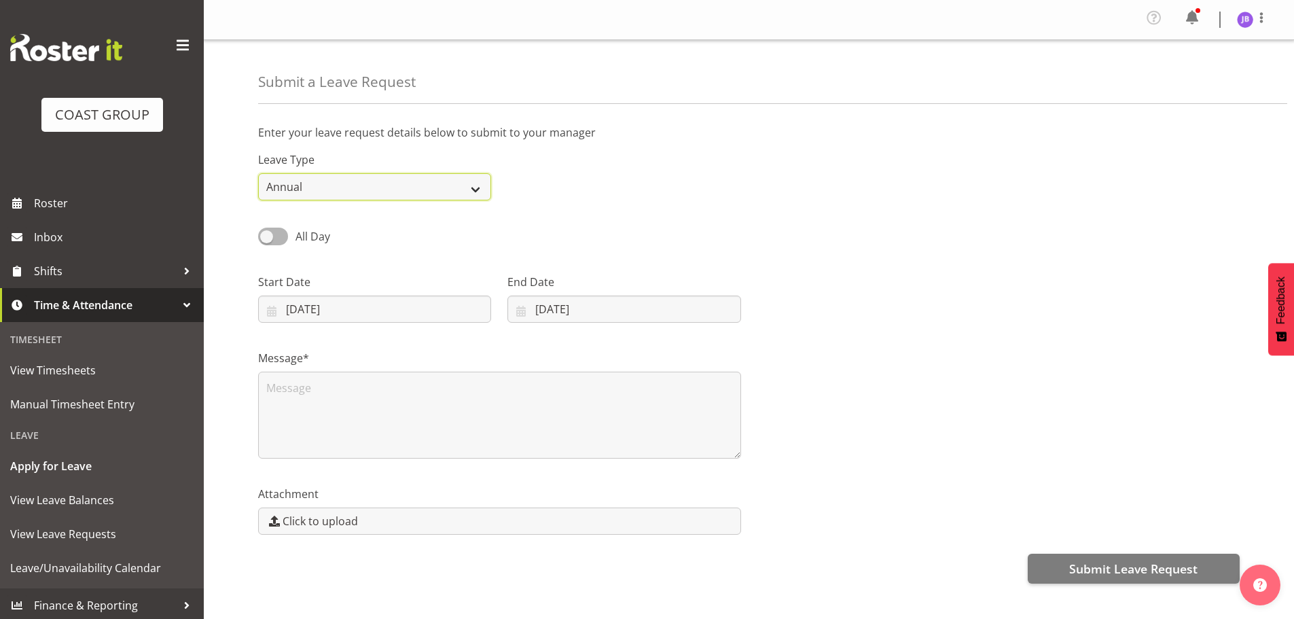
click at [339, 188] on select "Annual Sick Leave Without Pay Bereavement Domestic Violence Parental Jury Servi…" at bounding box center [374, 186] width 233 height 27
select select "Sick"
click at [258, 173] on select "Annual Sick Leave Without Pay Bereavement Domestic Violence Parental Jury Servi…" at bounding box center [374, 186] width 233 height 27
click at [290, 306] on input "10/09/2025" at bounding box center [374, 309] width 233 height 27
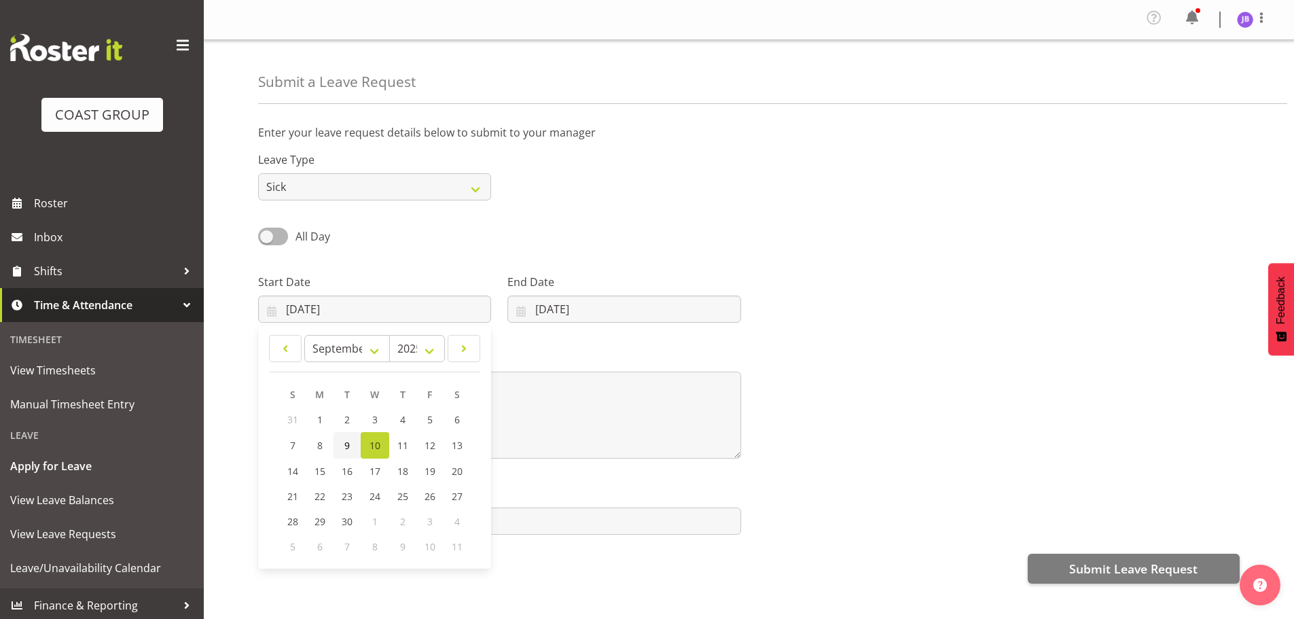
click at [347, 448] on span "9" at bounding box center [347, 445] width 5 height 13
type input "09/09/2025"
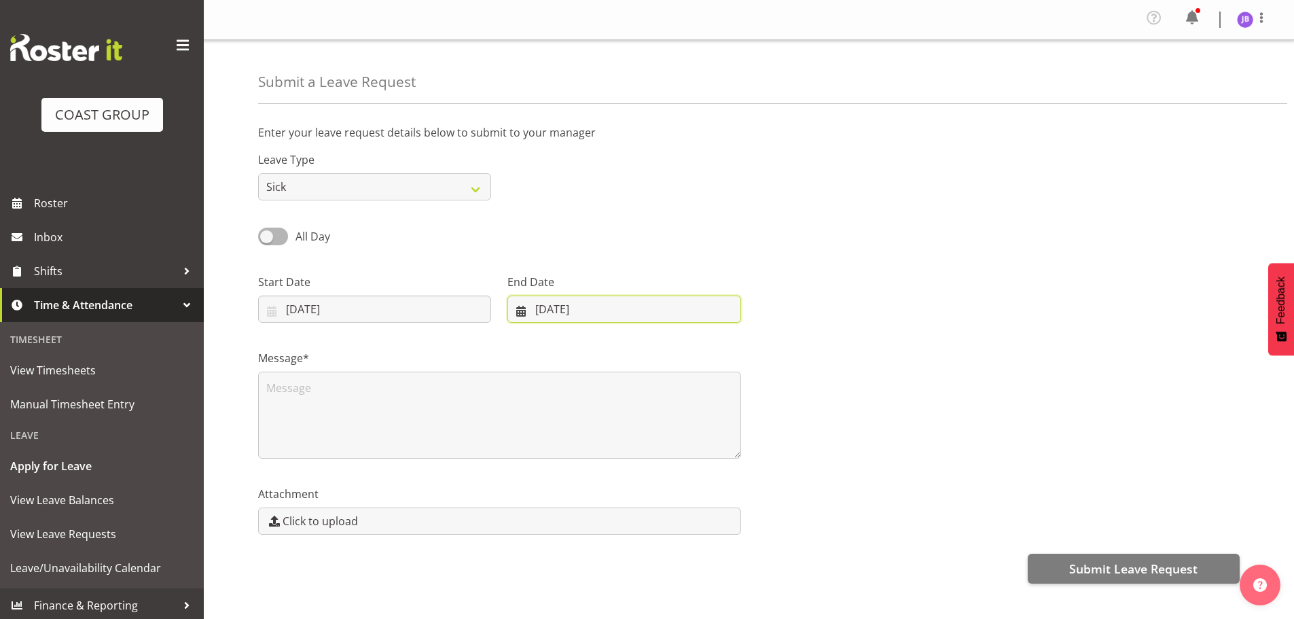
click at [536, 316] on input "10/09/2025" at bounding box center [624, 309] width 233 height 27
click at [583, 449] on link "9" at bounding box center [588, 445] width 27 height 27
type input "09/09/2025"
click at [539, 406] on textarea at bounding box center [499, 415] width 483 height 87
type textarea "s"
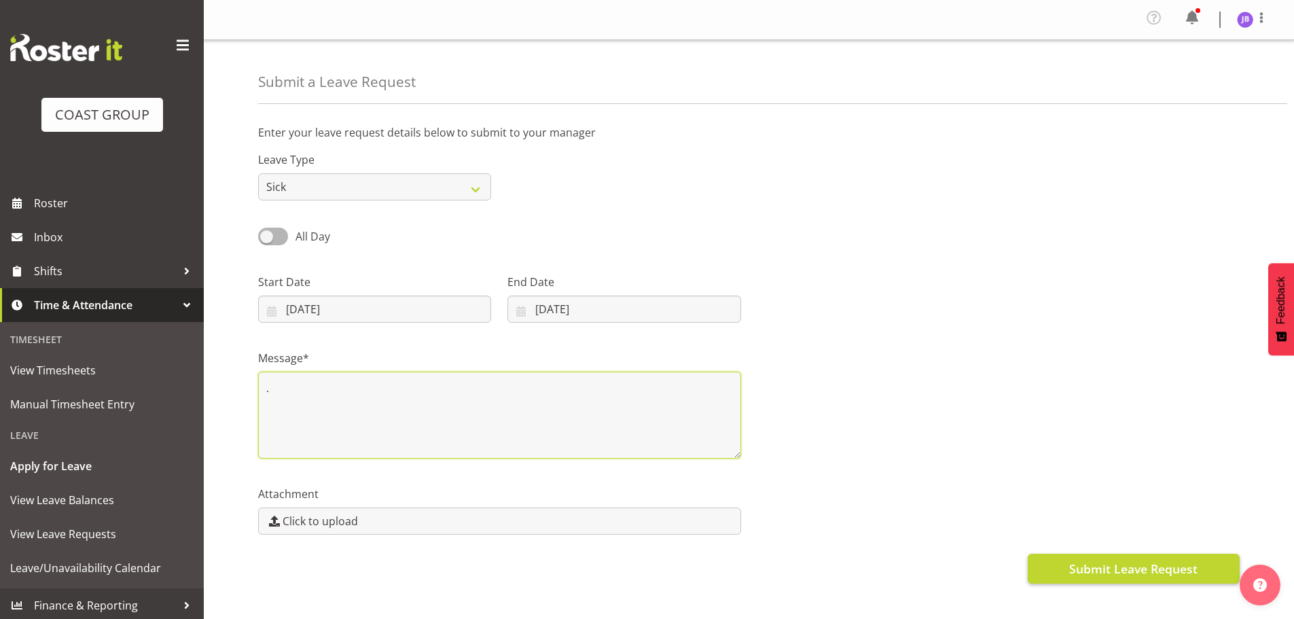
type textarea "."
click at [1051, 567] on button "Submit Leave Request" at bounding box center [1134, 569] width 212 height 30
